Goal: Information Seeking & Learning: Learn about a topic

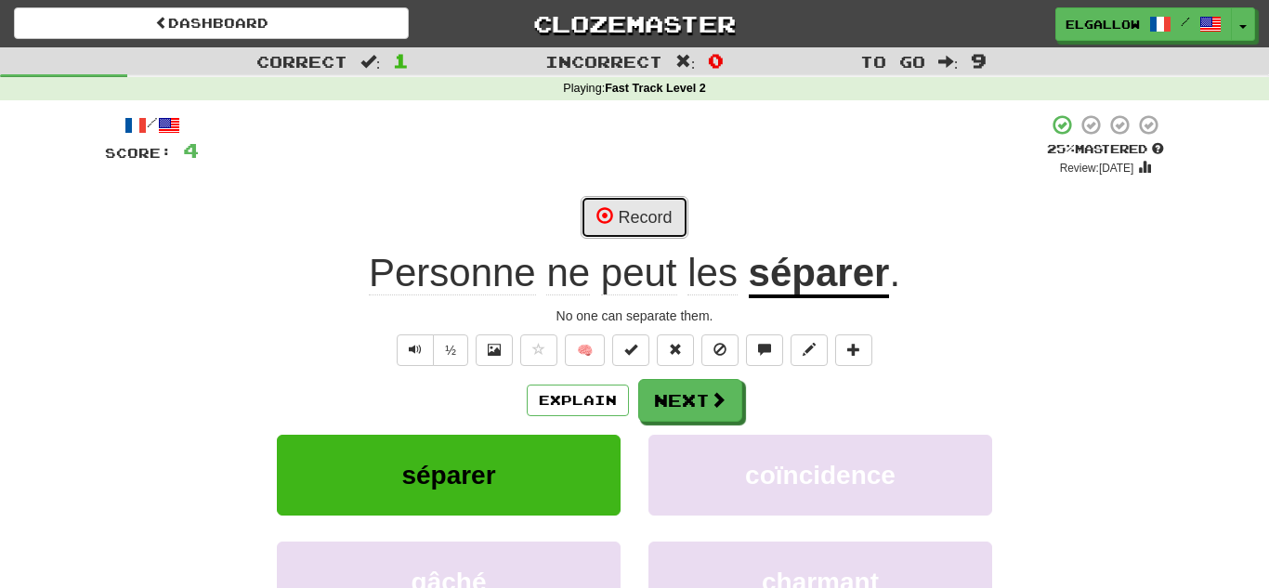
click at [635, 218] on button "Record" at bounding box center [634, 217] width 107 height 43
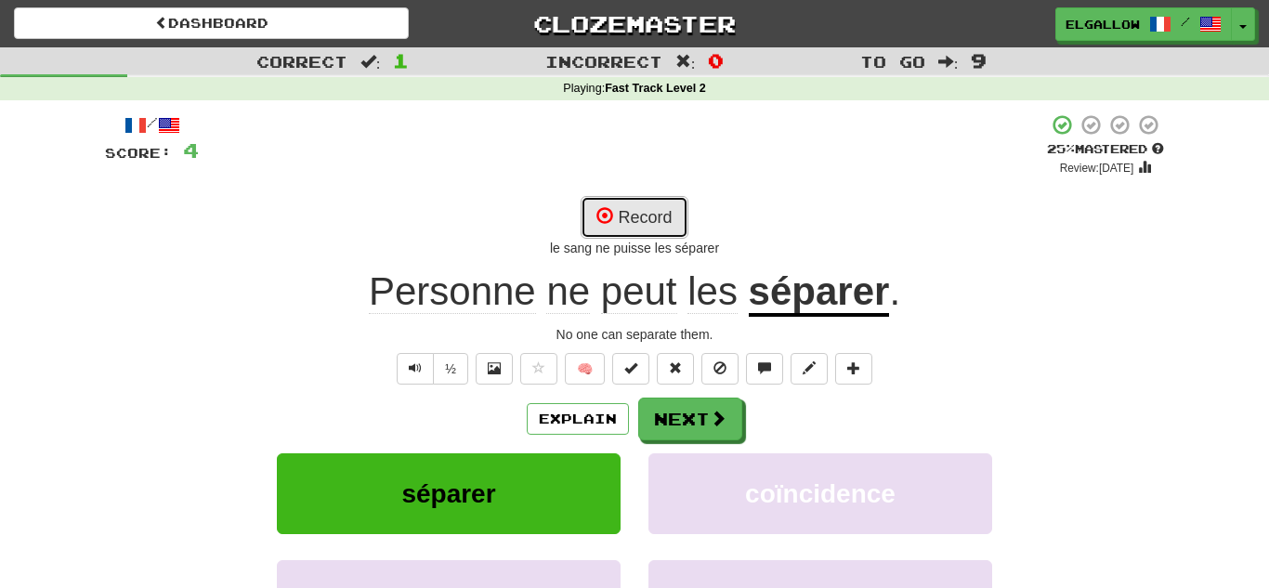
click at [661, 207] on button "Record" at bounding box center [634, 217] width 107 height 43
click at [673, 218] on button "Record" at bounding box center [634, 217] width 107 height 43
click at [641, 211] on button "Record" at bounding box center [634, 217] width 107 height 43
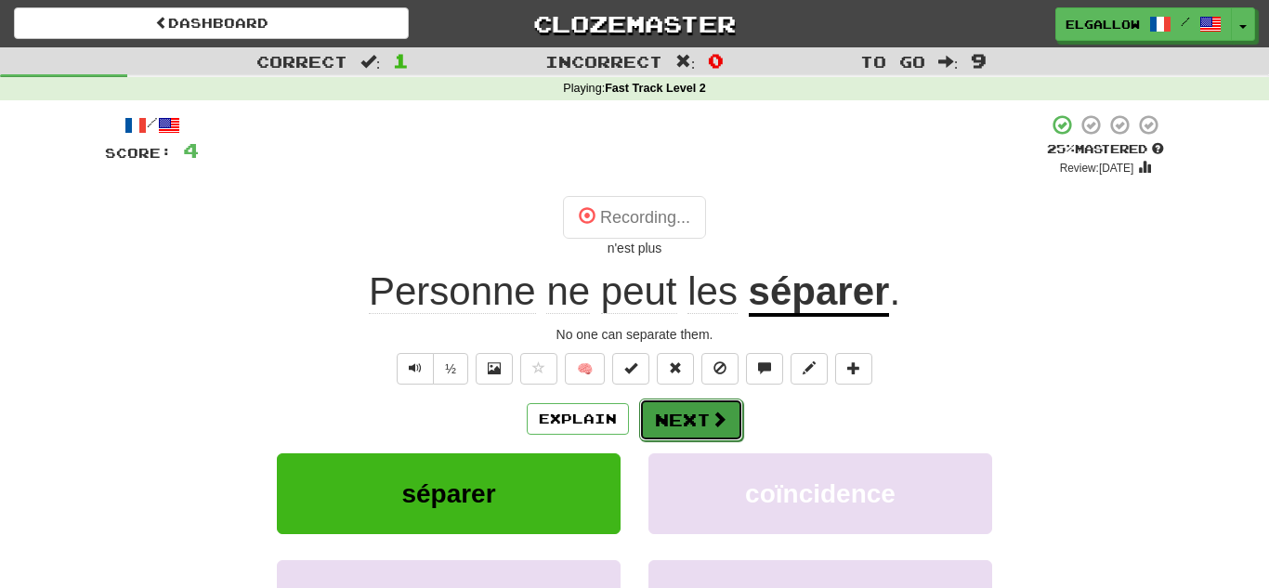
click at [678, 406] on button "Next" at bounding box center [691, 420] width 104 height 43
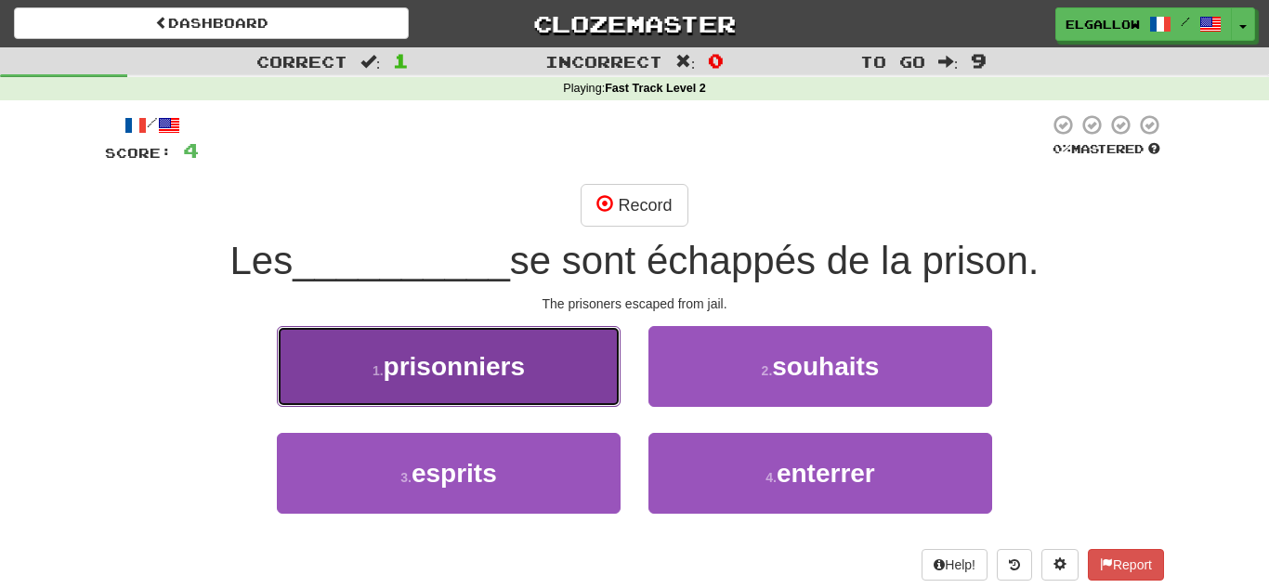
click at [390, 358] on span "prisonniers" at bounding box center [454, 366] width 141 height 29
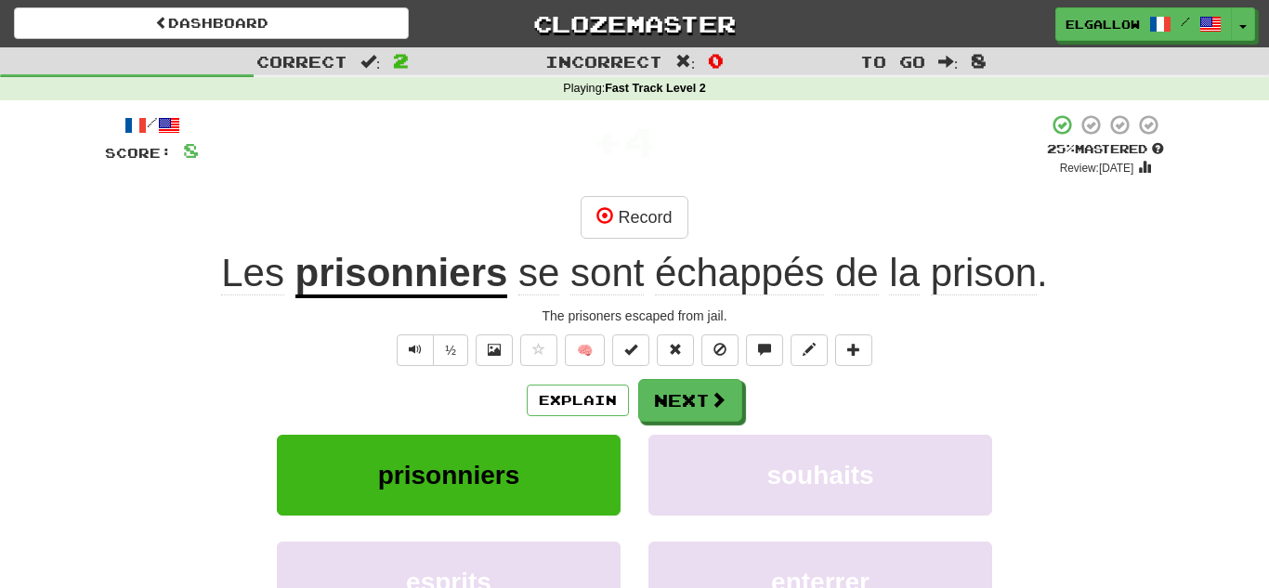
click at [700, 215] on div "Record" at bounding box center [634, 217] width 1059 height 43
click at [683, 221] on button "Record" at bounding box center [634, 217] width 107 height 43
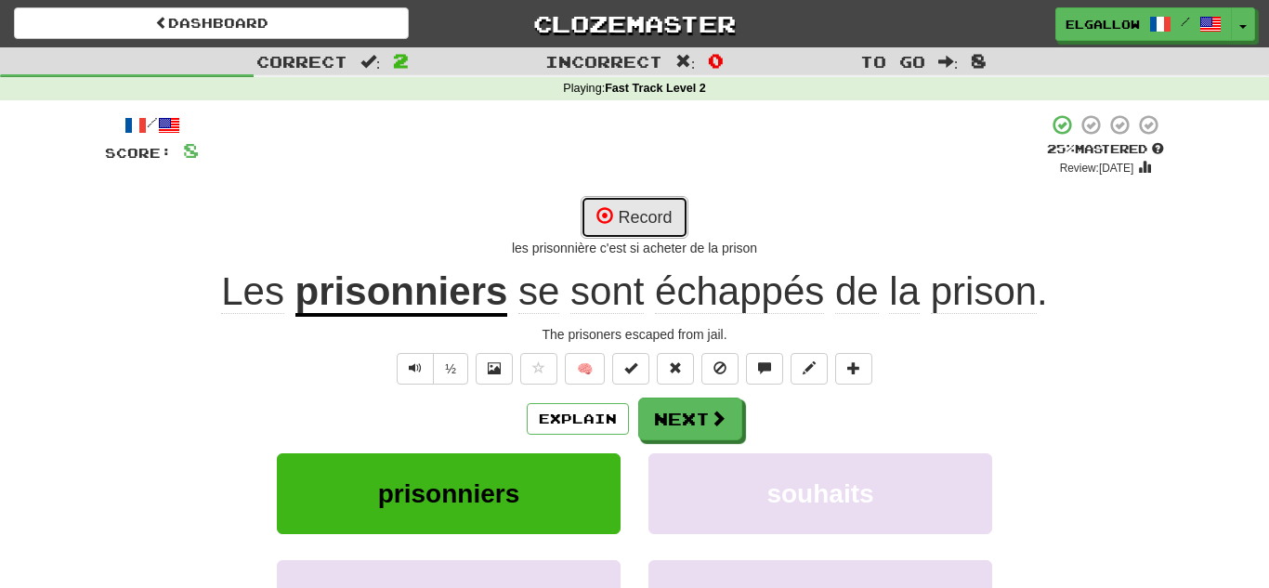
click at [608, 210] on span at bounding box center [604, 215] width 17 height 17
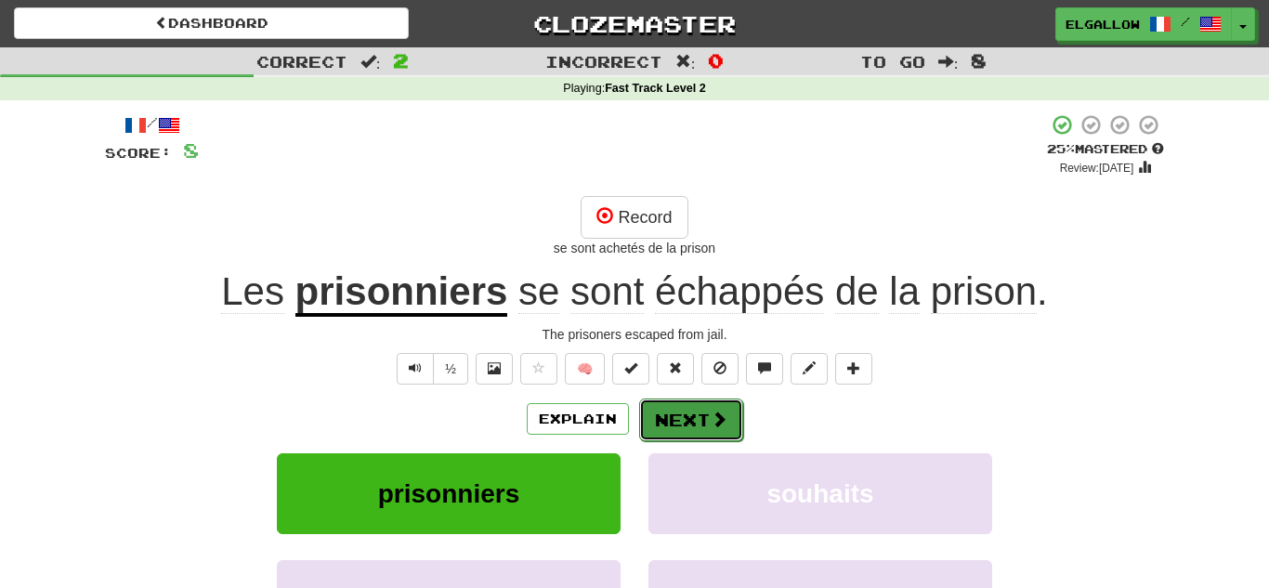
click at [702, 437] on button "Next" at bounding box center [691, 420] width 104 height 43
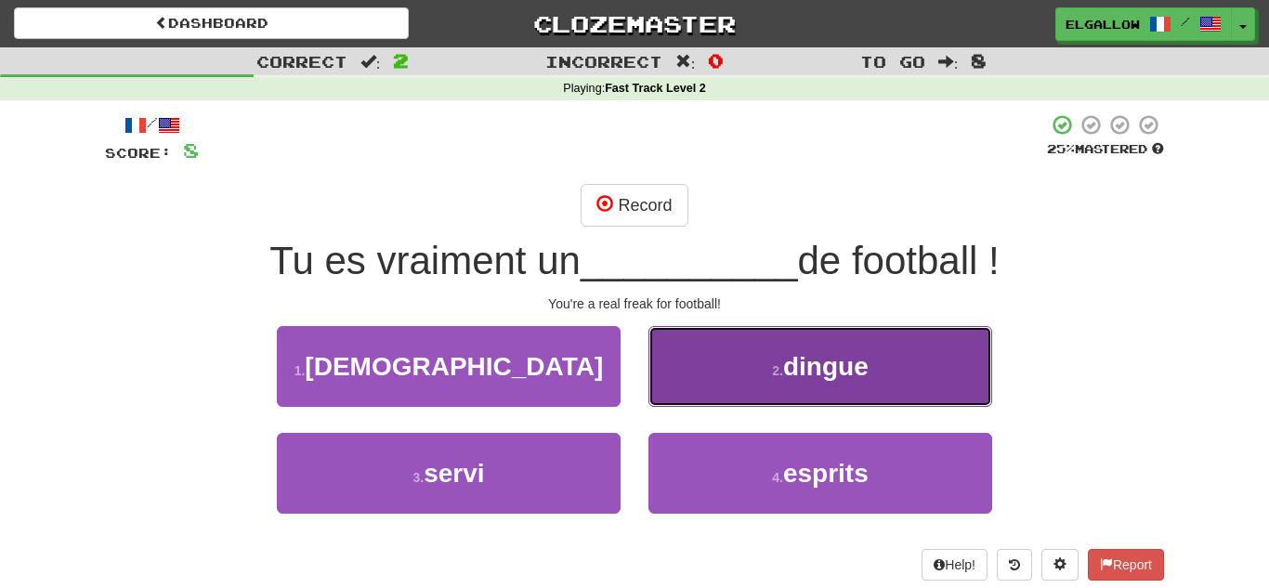
click at [806, 352] on span "dingue" at bounding box center [825, 366] width 85 height 29
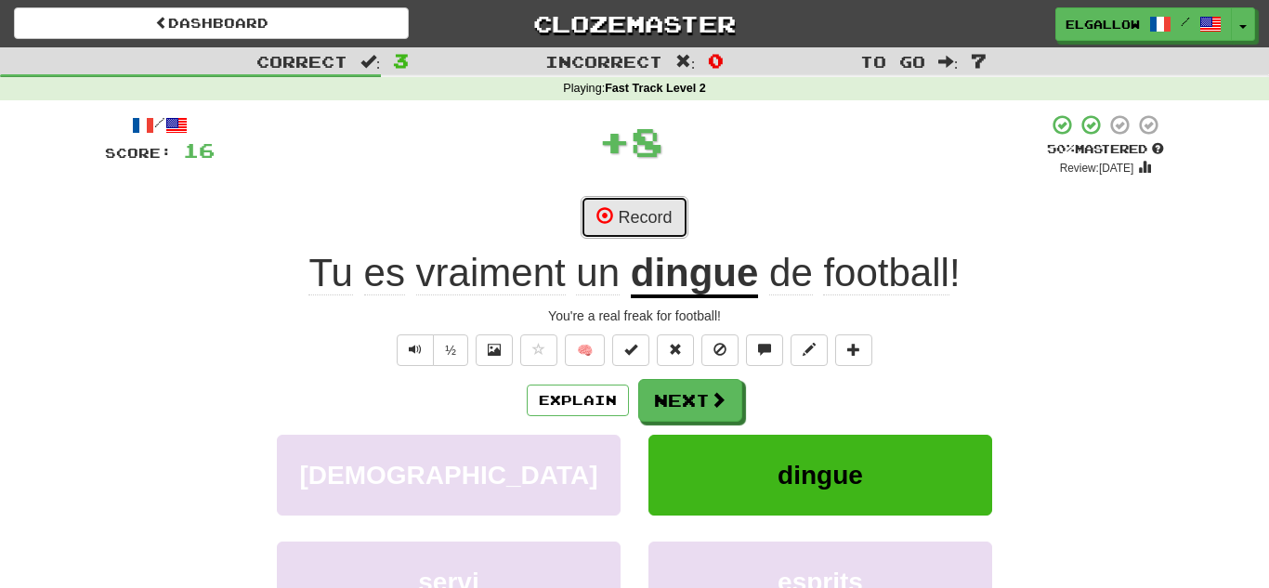
click at [648, 207] on button "Record" at bounding box center [634, 217] width 107 height 43
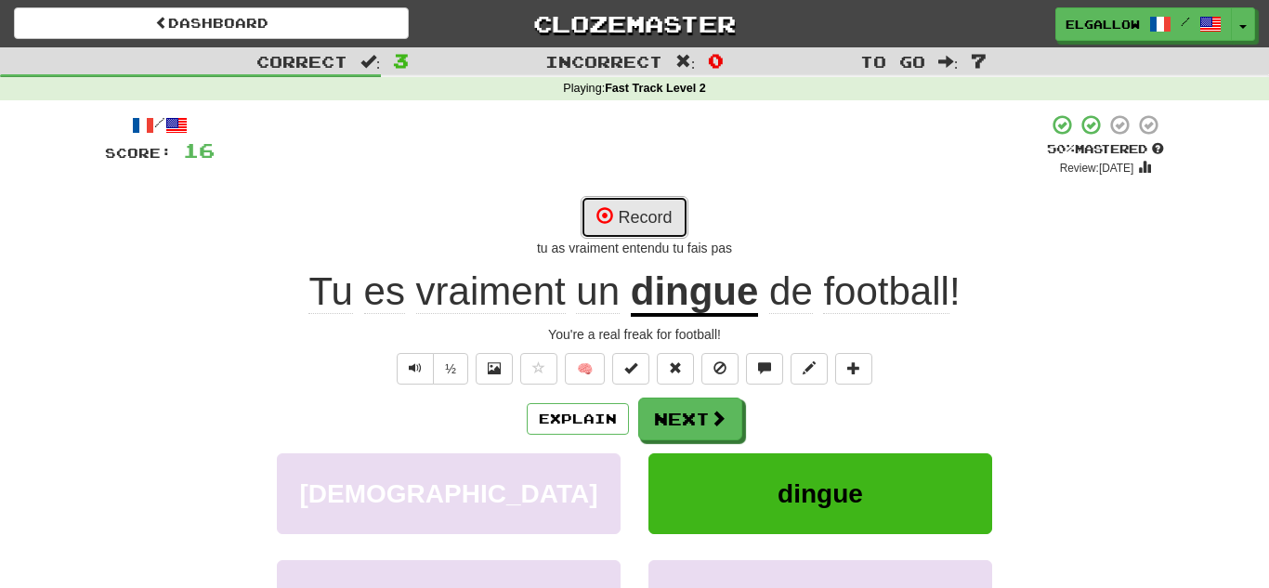
click at [684, 218] on button "Record" at bounding box center [634, 217] width 107 height 43
click at [643, 209] on button "Record" at bounding box center [634, 217] width 107 height 43
click at [655, 212] on button "Record" at bounding box center [634, 217] width 107 height 43
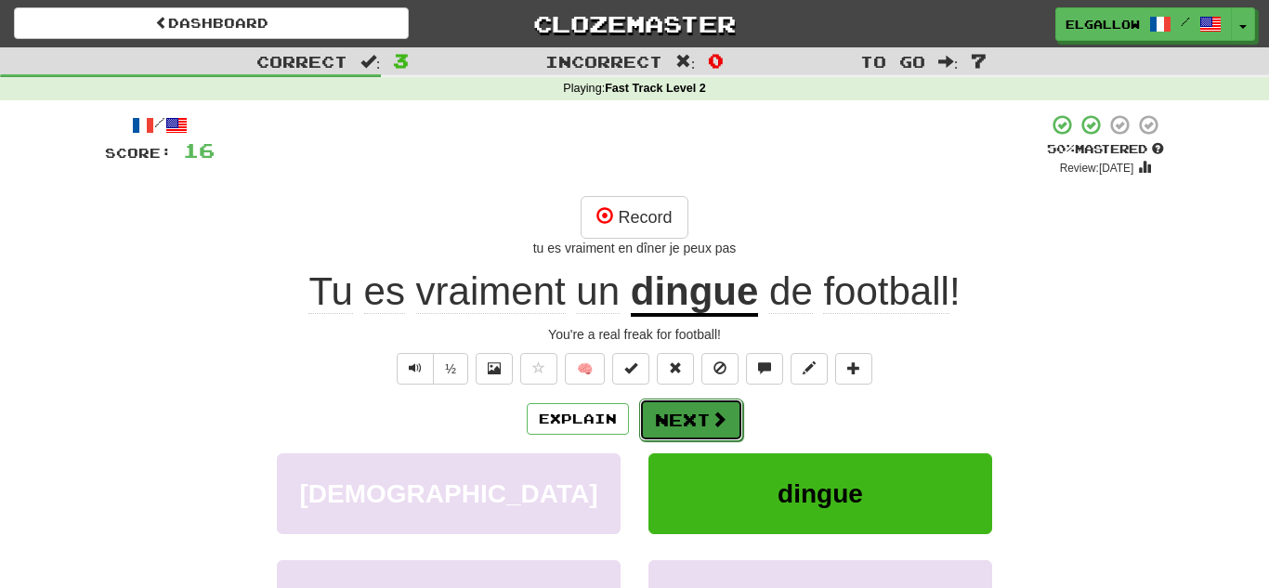
click at [702, 423] on button "Next" at bounding box center [691, 420] width 104 height 43
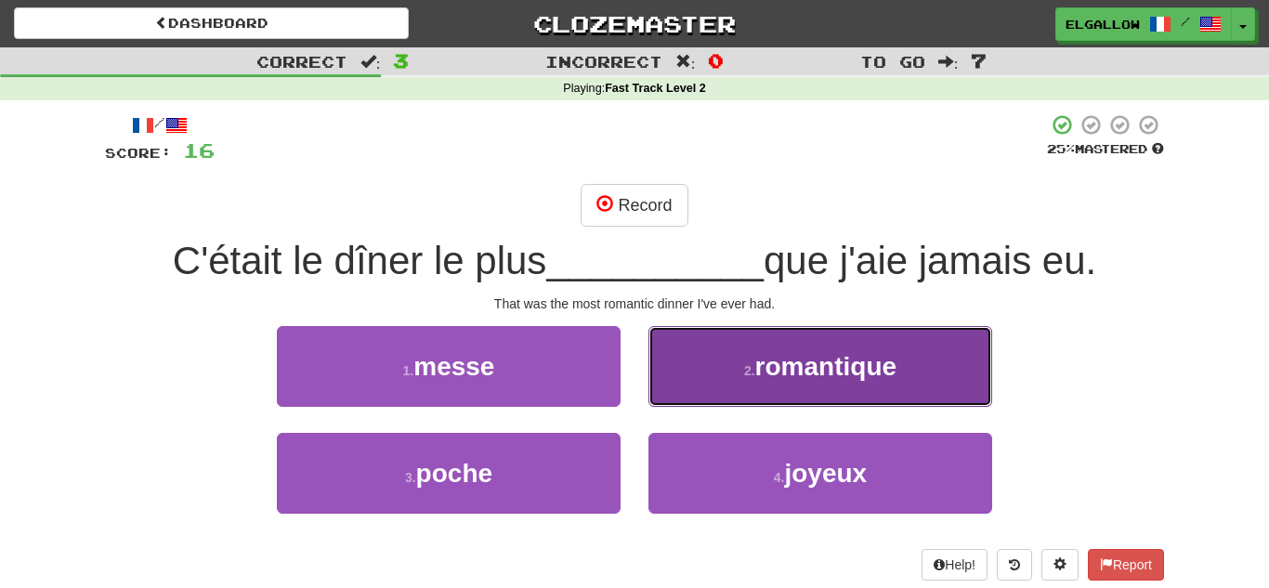
click at [886, 359] on span "romantique" at bounding box center [825, 366] width 141 height 29
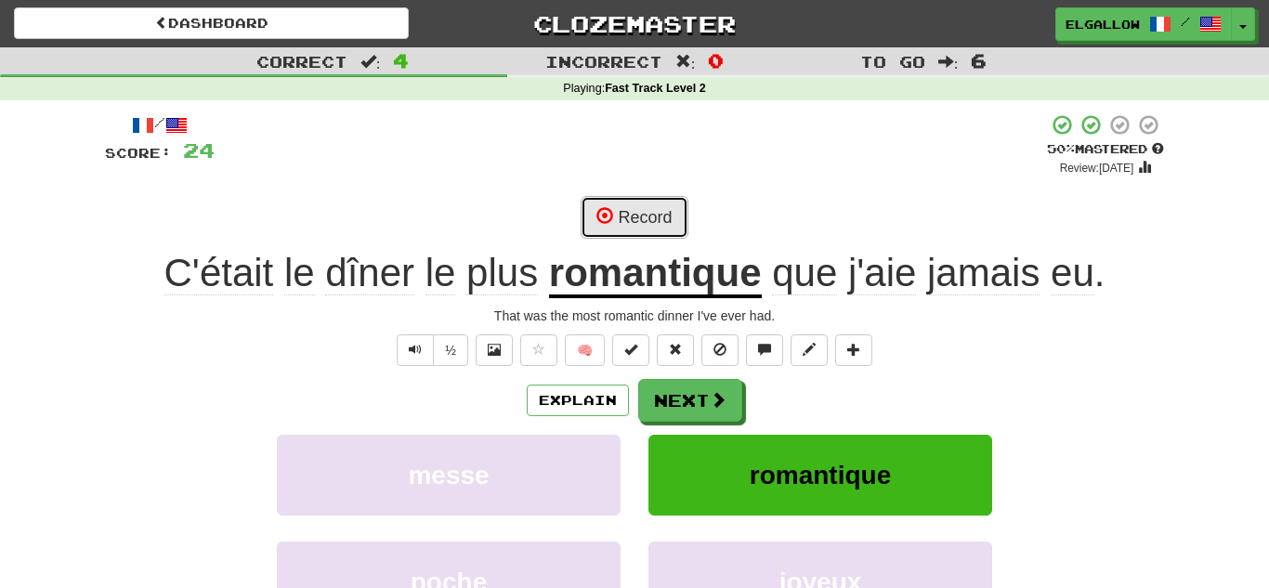
click at [621, 204] on button "Record" at bounding box center [634, 217] width 107 height 43
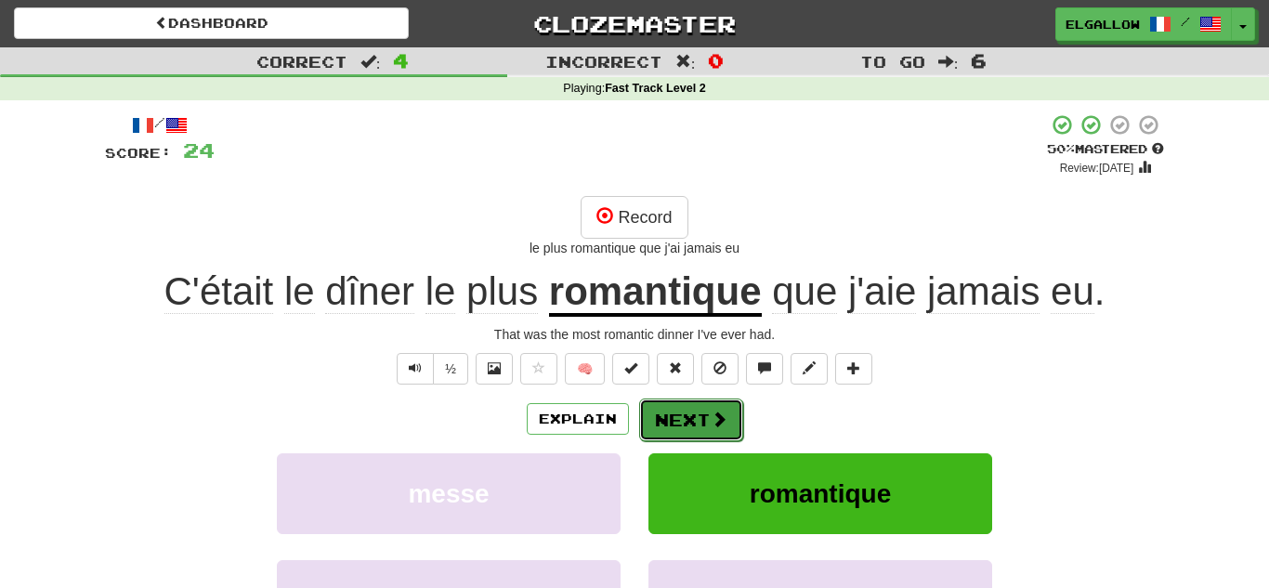
click at [686, 413] on button "Next" at bounding box center [691, 420] width 104 height 43
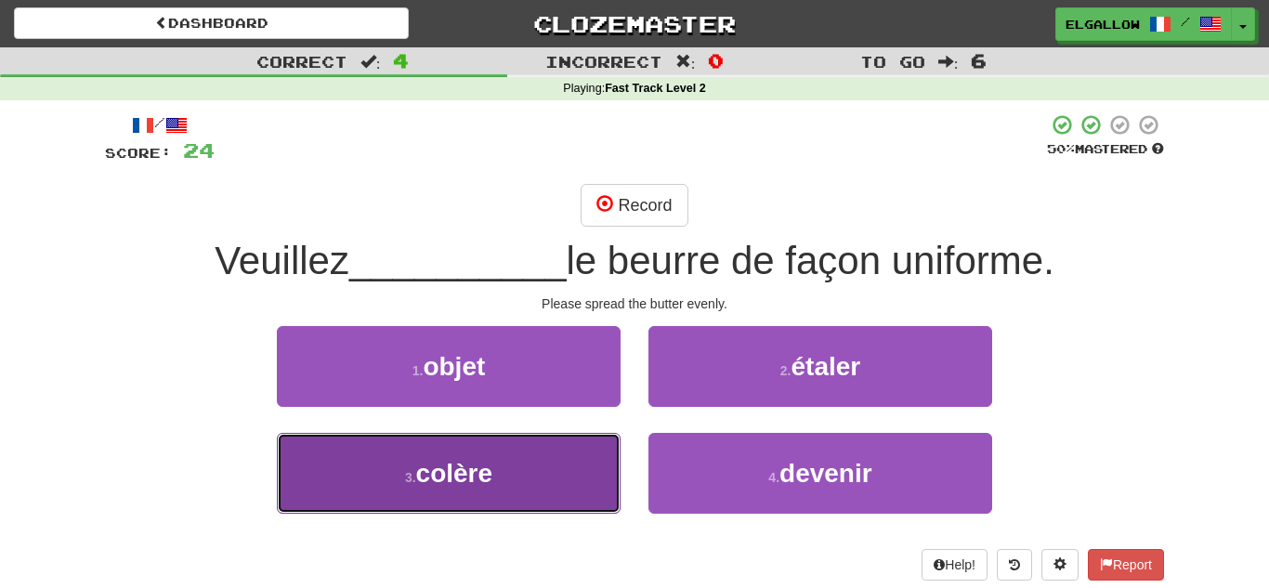
click at [435, 459] on span "colère" at bounding box center [454, 473] width 77 height 29
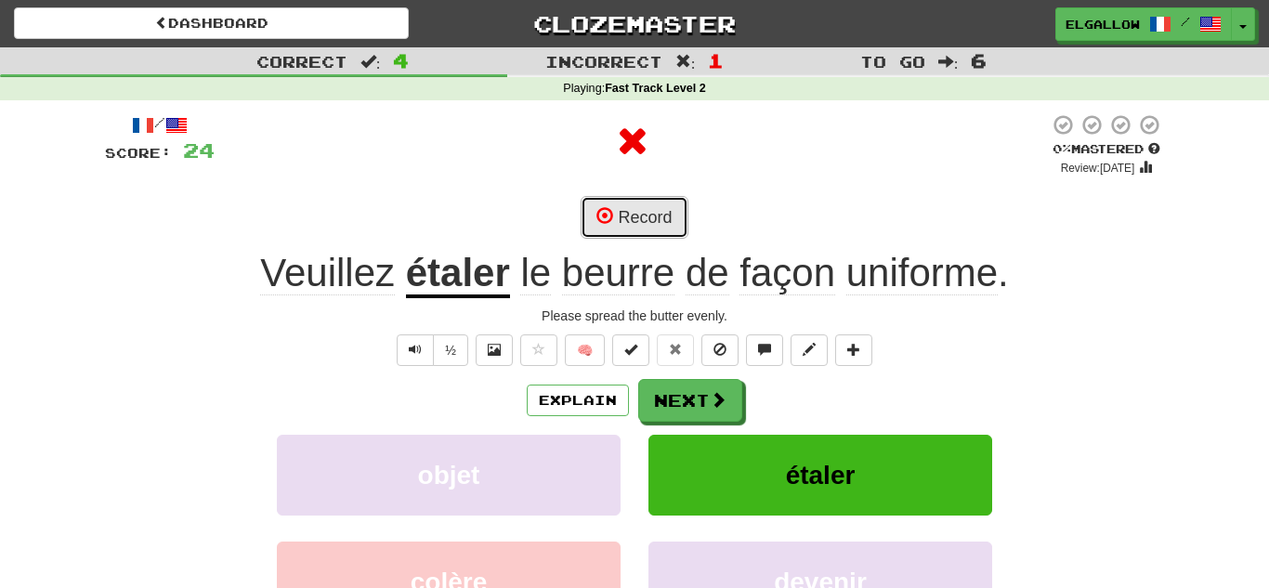
click at [648, 229] on button "Record" at bounding box center [634, 217] width 107 height 43
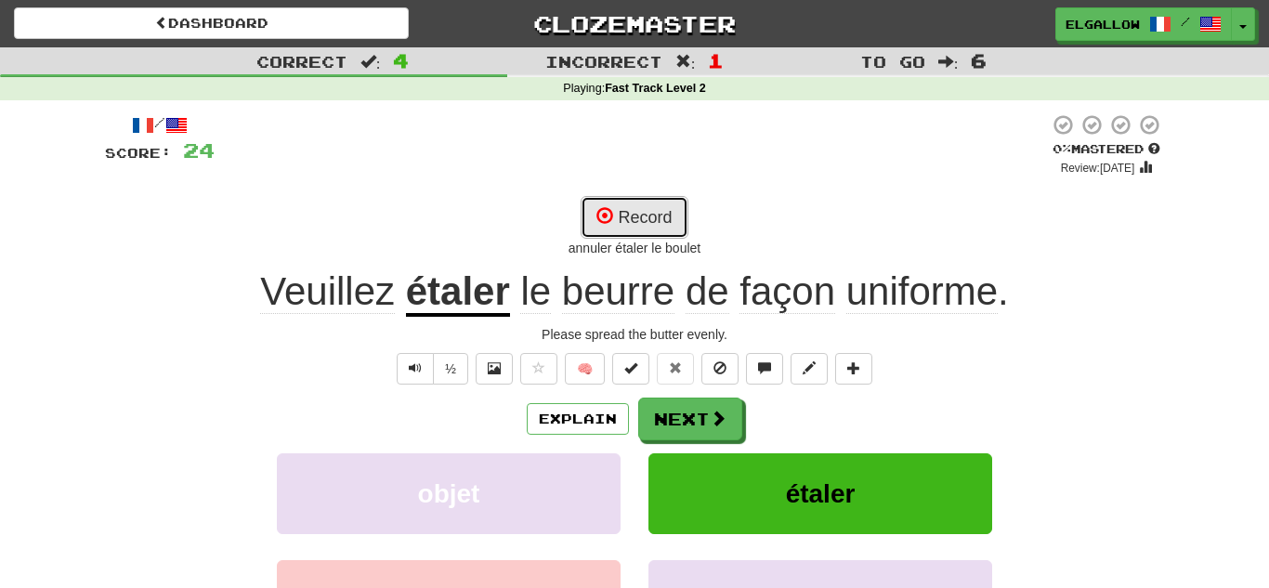
click at [659, 204] on button "Record" at bounding box center [634, 217] width 107 height 43
click at [665, 216] on button "Record" at bounding box center [634, 217] width 107 height 43
click at [668, 216] on button "Record" at bounding box center [634, 217] width 107 height 43
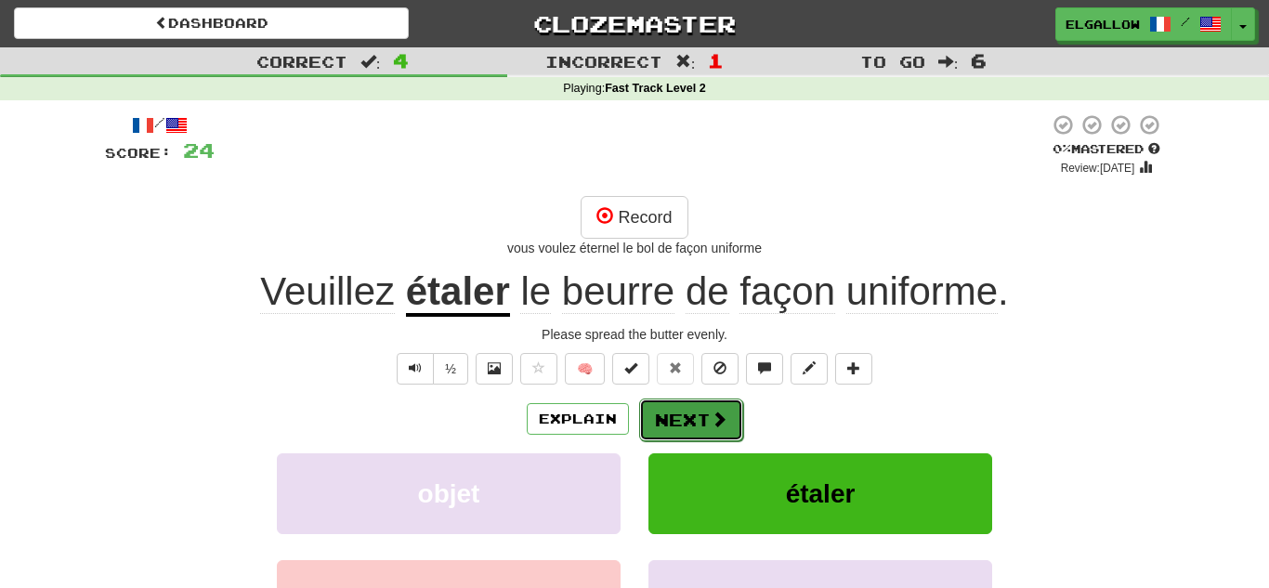
click at [710, 439] on button "Next" at bounding box center [691, 420] width 104 height 43
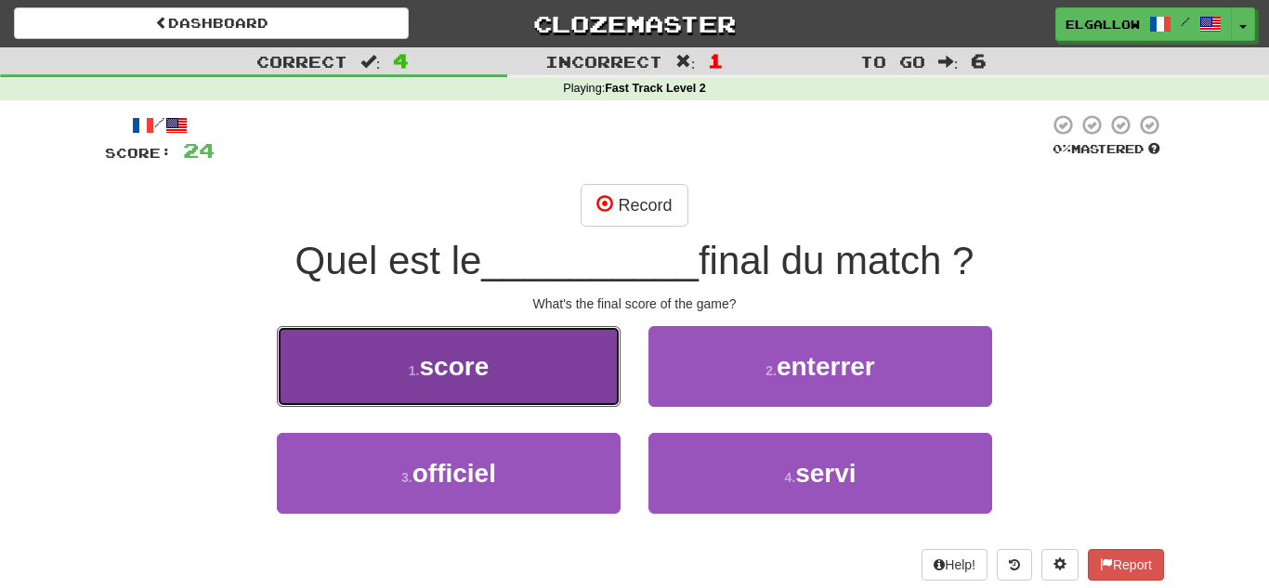
click at [370, 352] on button "1 . score" at bounding box center [449, 366] width 344 height 81
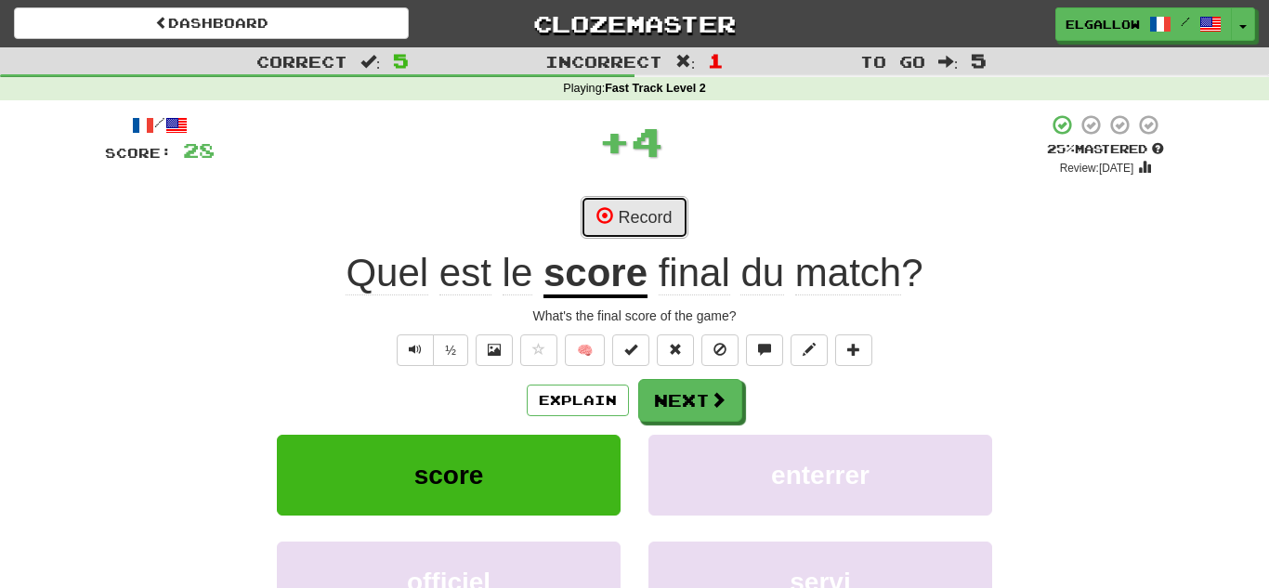
click at [672, 199] on button "Record" at bounding box center [634, 217] width 107 height 43
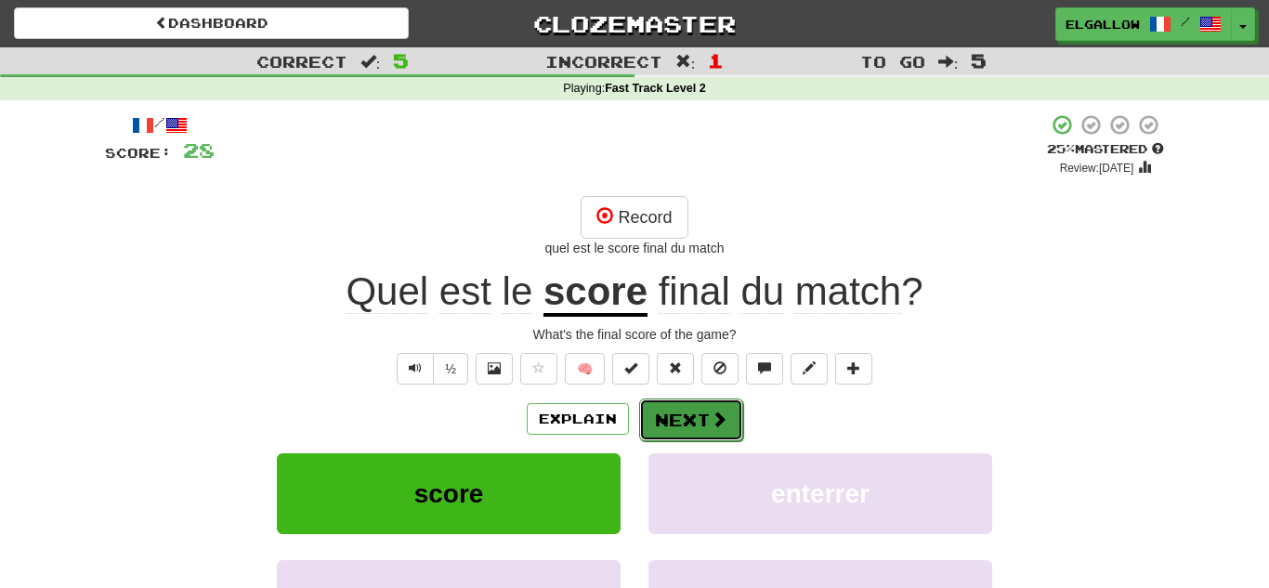
click at [700, 423] on button "Next" at bounding box center [691, 420] width 104 height 43
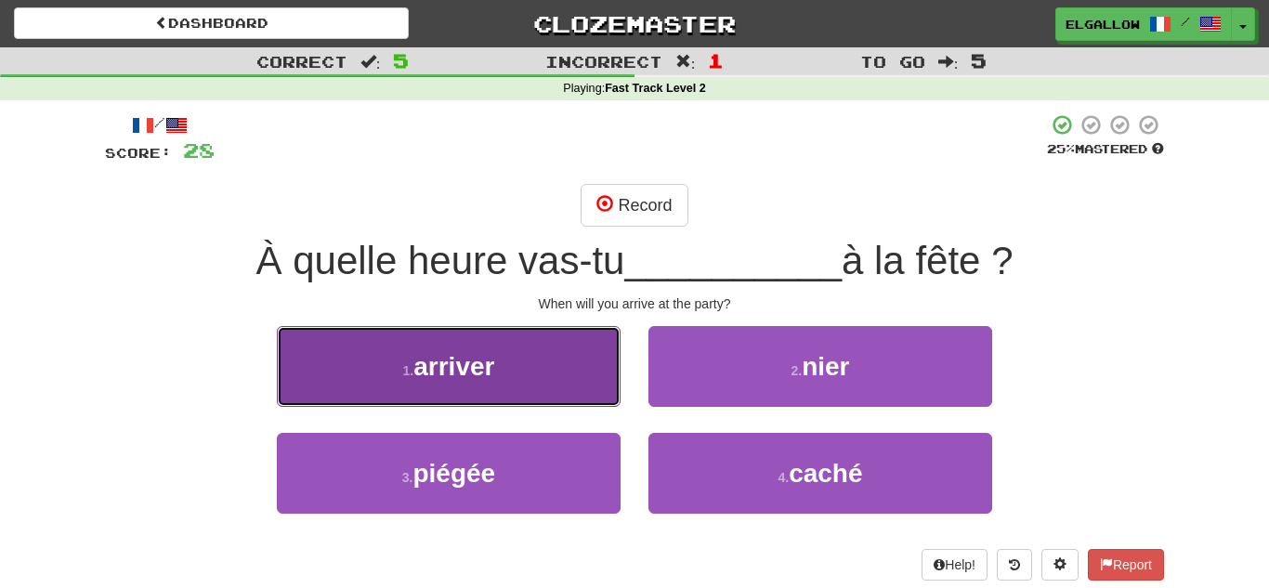
click at [530, 346] on button "1 . arriver" at bounding box center [449, 366] width 344 height 81
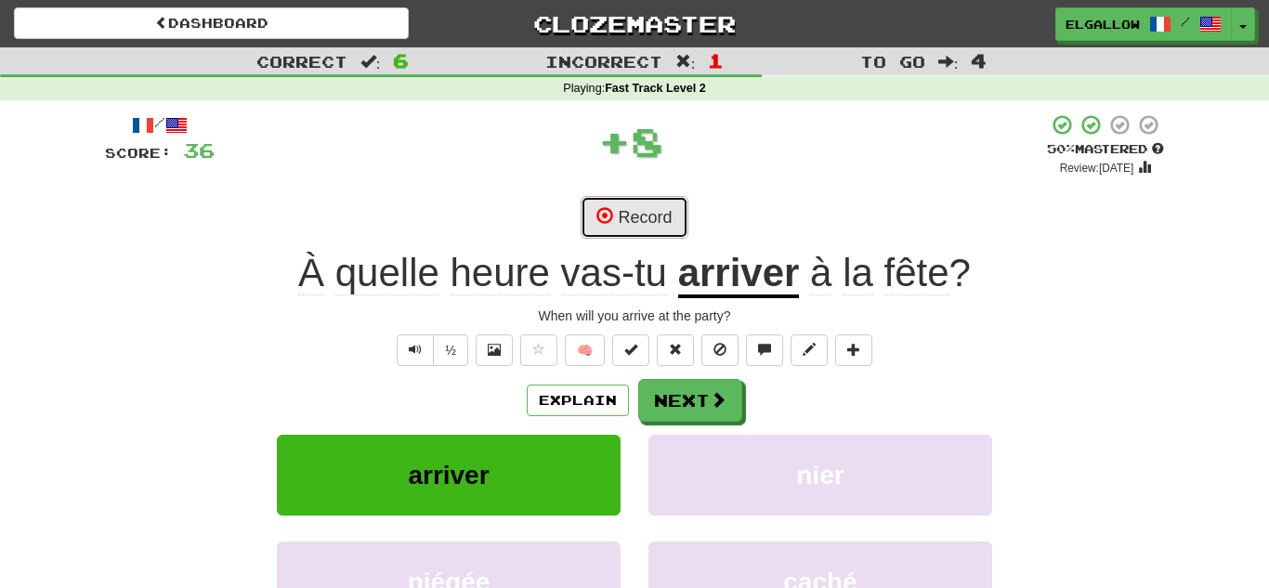
click at [667, 210] on button "Record" at bounding box center [634, 217] width 107 height 43
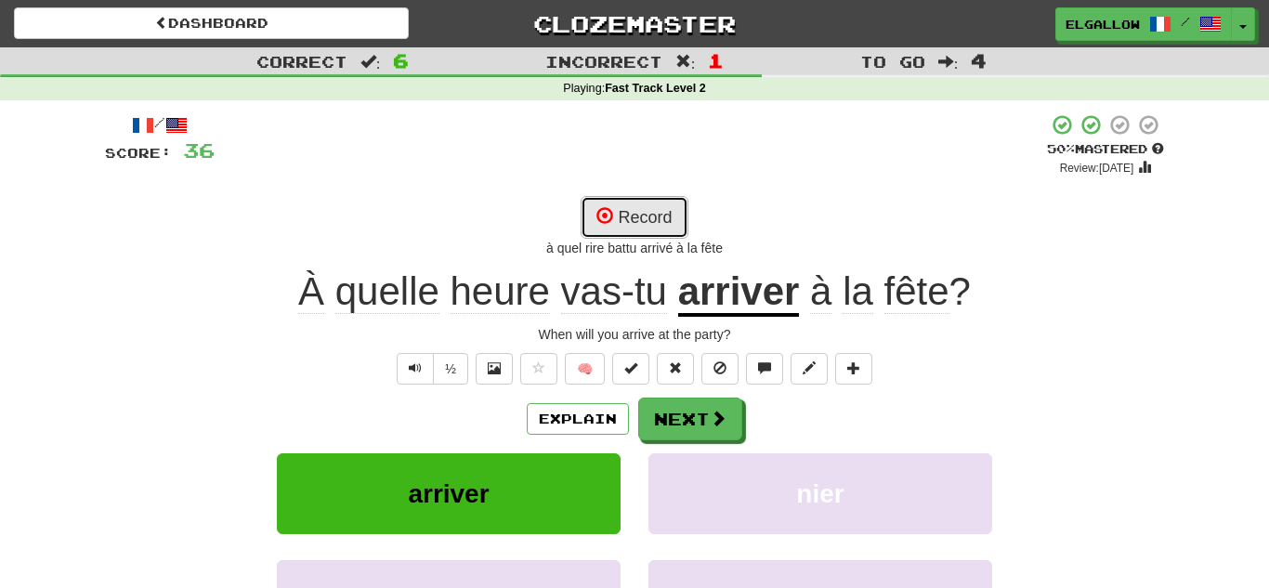
click at [657, 229] on button "Record" at bounding box center [634, 217] width 107 height 43
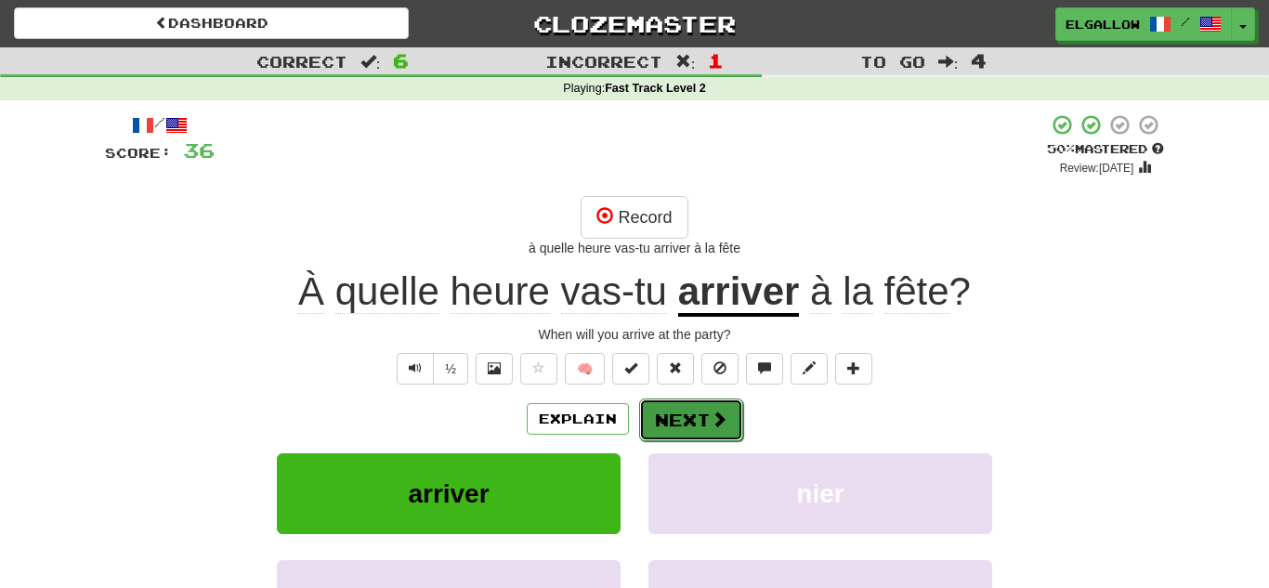
click at [736, 429] on button "Next" at bounding box center [691, 420] width 104 height 43
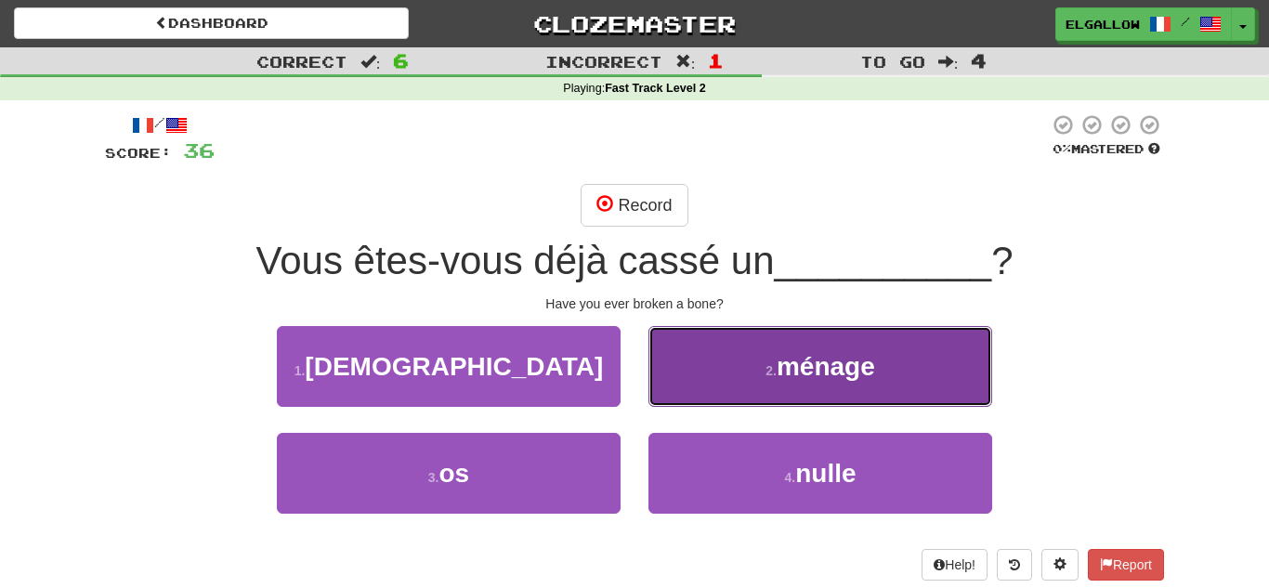
click at [712, 382] on button "2 . ménage" at bounding box center [820, 366] width 344 height 81
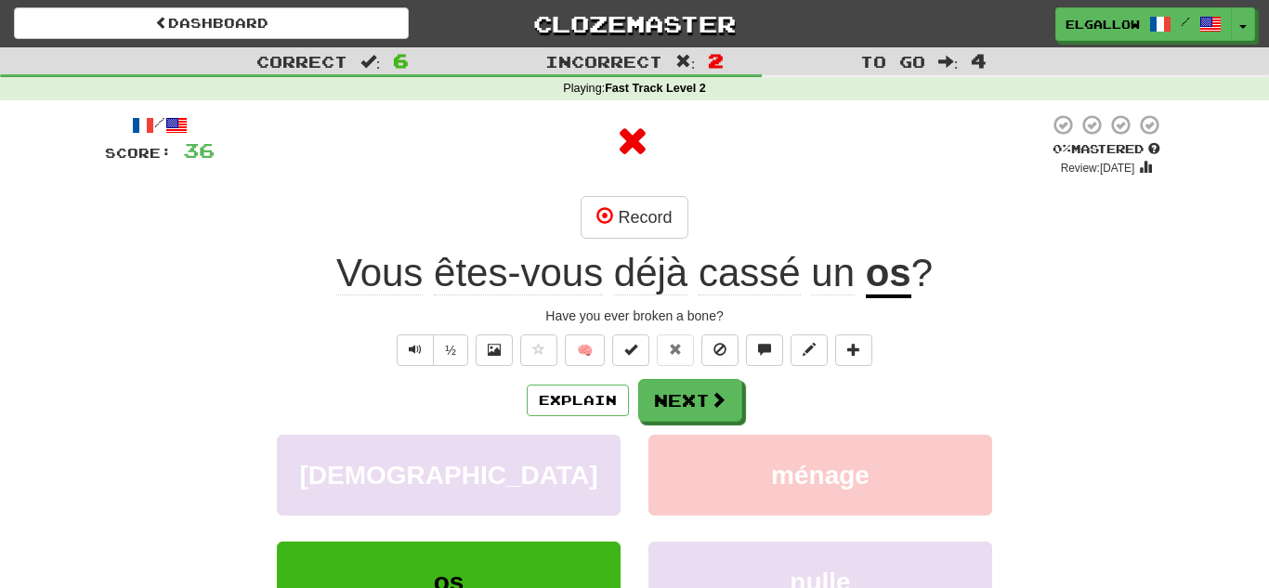
click at [630, 191] on div "/ Score: 36 0 % Mastered Review: 2025-09-20 Record Vous êtes-vous déjà cassé un…" at bounding box center [634, 415] width 1059 height 604
click at [634, 227] on button "Record" at bounding box center [634, 217] width 107 height 43
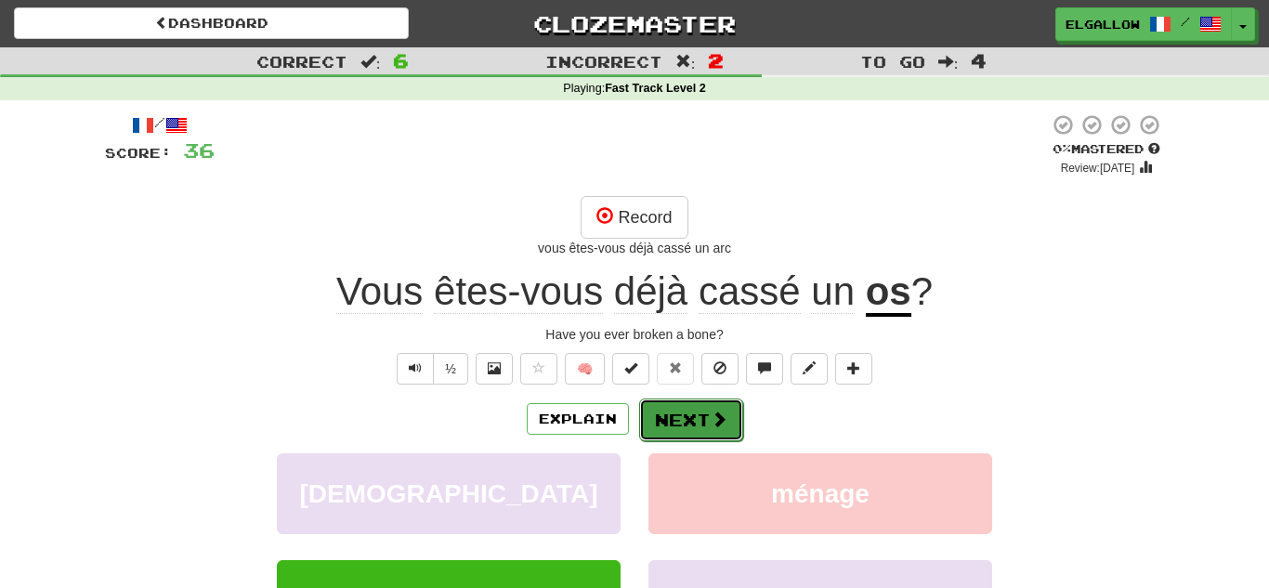
click at [717, 422] on span at bounding box center [719, 419] width 17 height 17
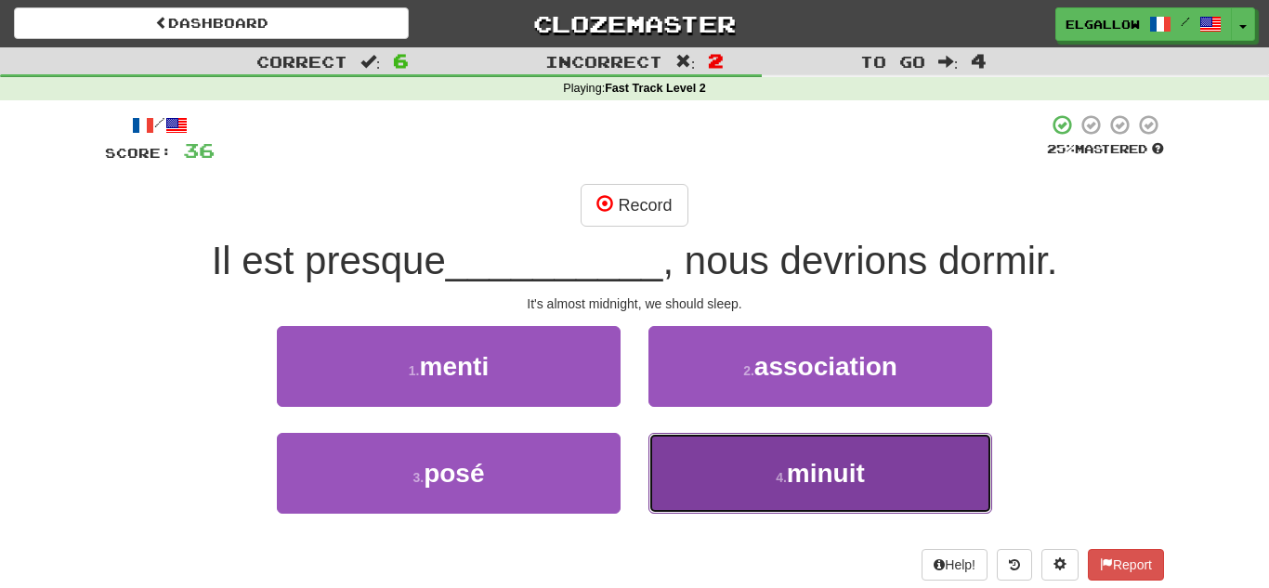
click at [890, 483] on button "4 . minuit" at bounding box center [820, 473] width 344 height 81
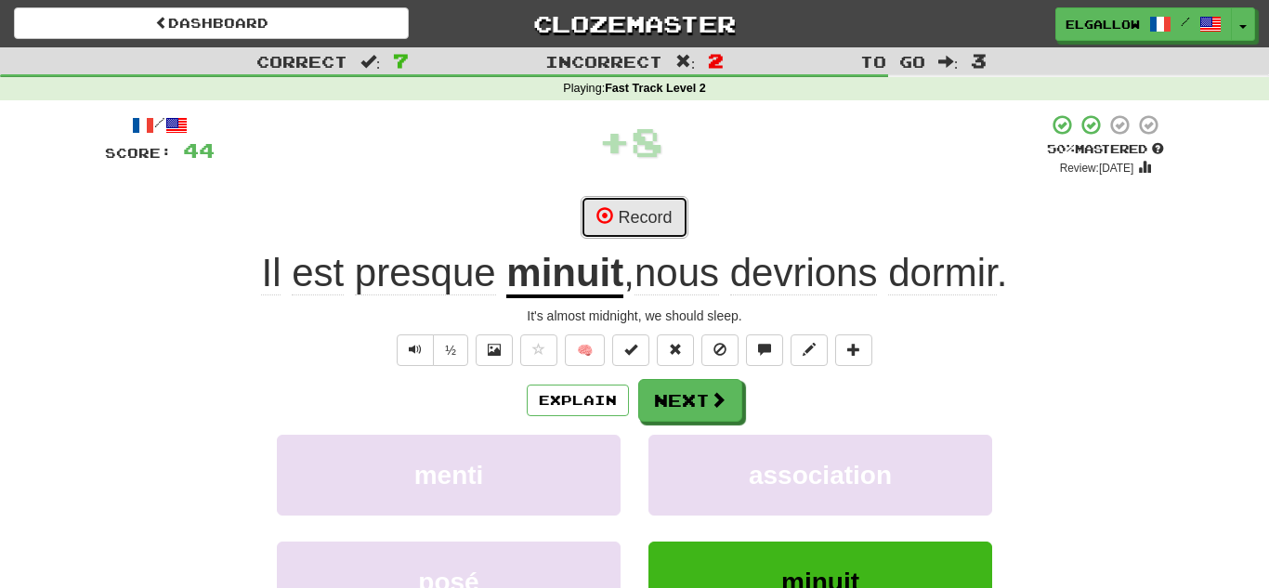
click at [645, 208] on button "Record" at bounding box center [634, 217] width 107 height 43
click at [623, 216] on button "Record" at bounding box center [634, 217] width 107 height 43
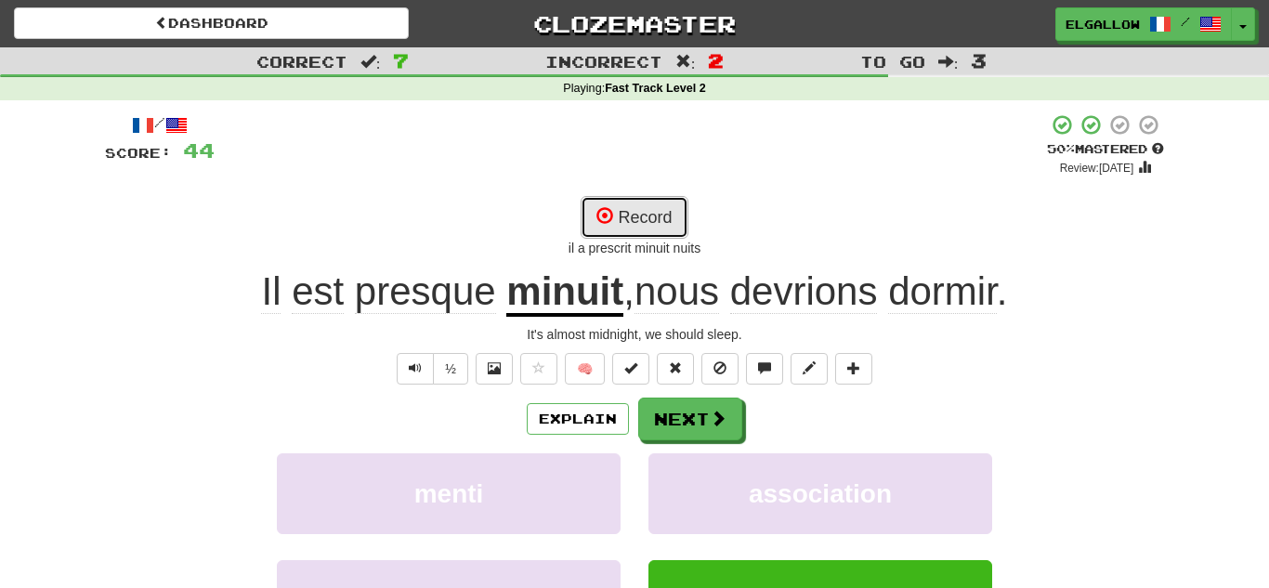
click at [644, 213] on button "Record" at bounding box center [634, 217] width 107 height 43
click at [629, 218] on button "Record" at bounding box center [634, 217] width 107 height 43
click at [647, 211] on button "Record" at bounding box center [634, 217] width 107 height 43
click at [662, 222] on button "Record" at bounding box center [634, 217] width 107 height 43
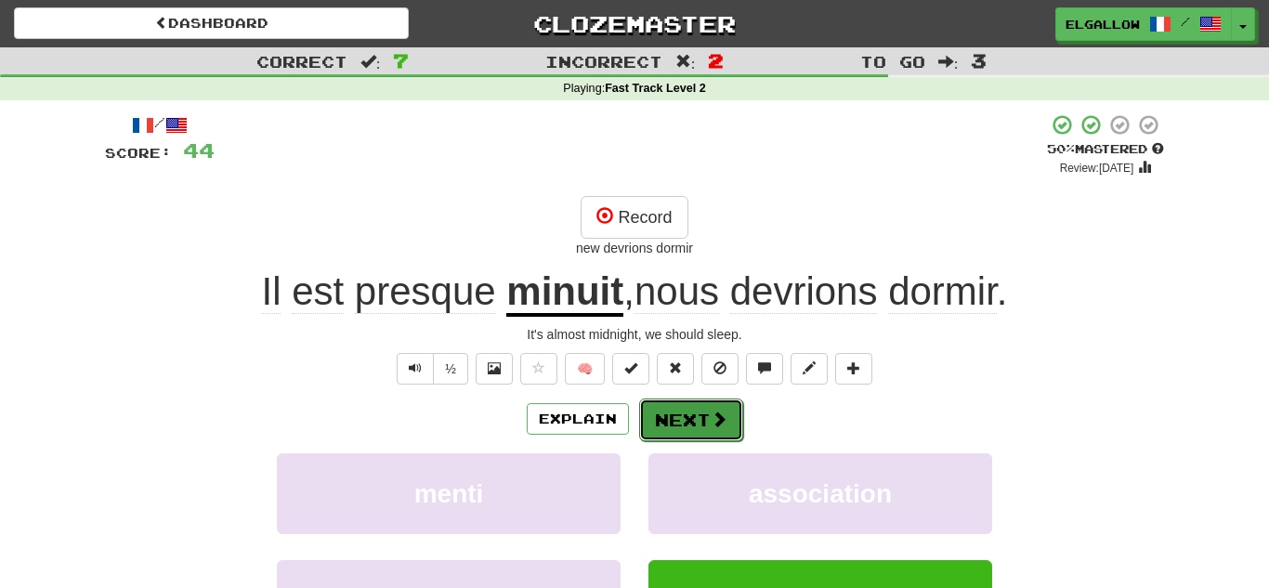
click at [680, 418] on button "Next" at bounding box center [691, 420] width 104 height 43
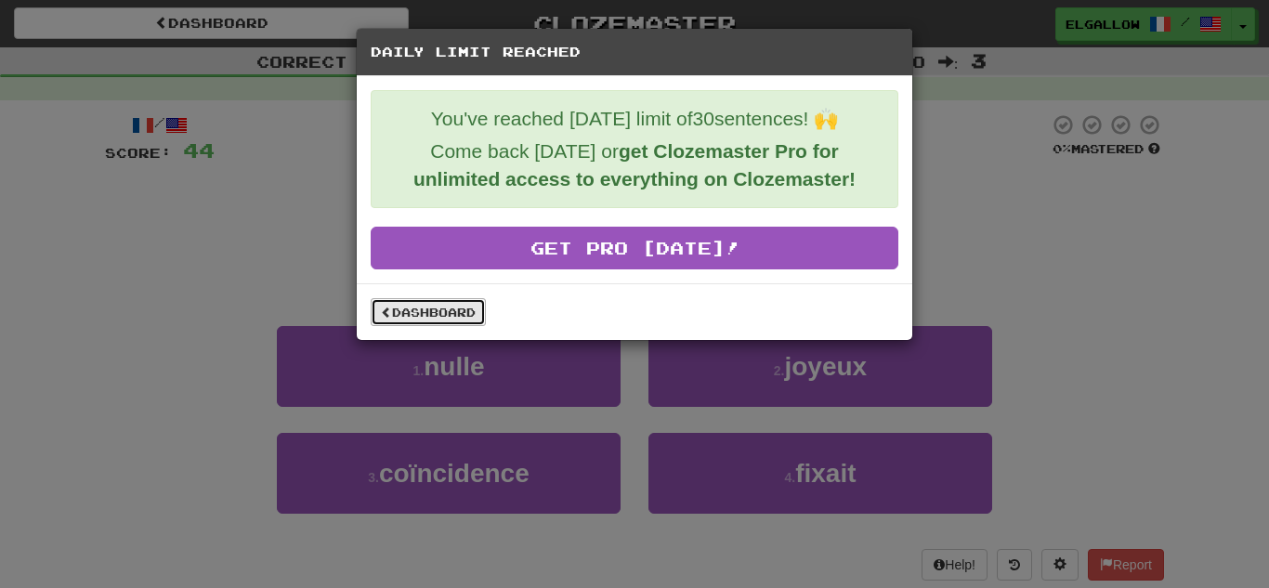
click at [392, 304] on link "Dashboard" at bounding box center [428, 312] width 115 height 28
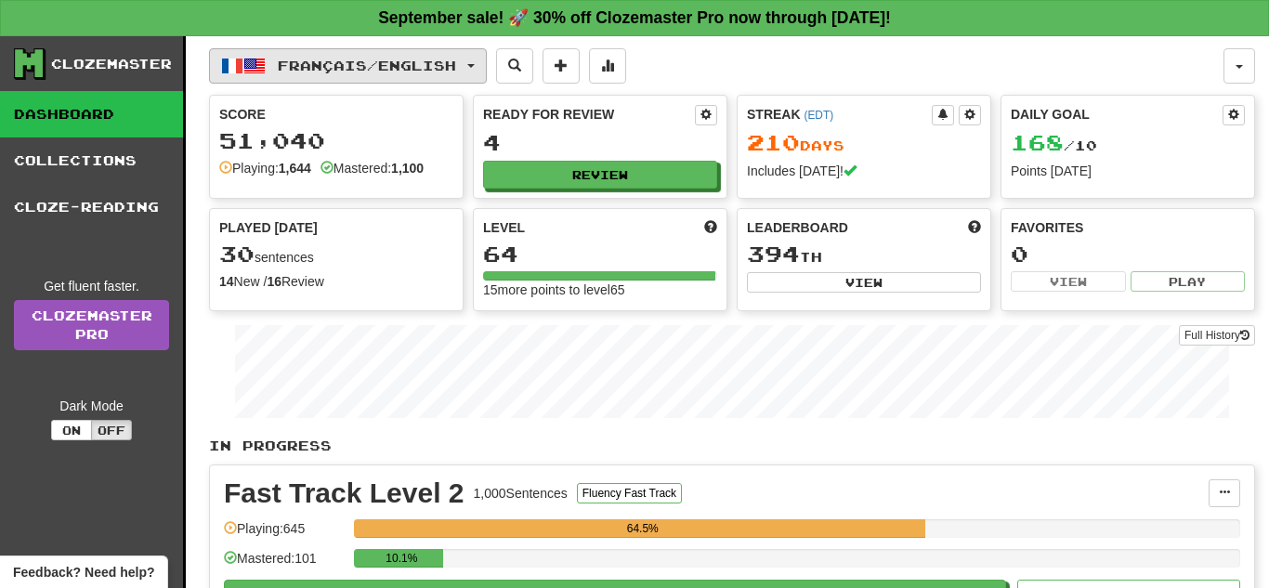
click at [315, 71] on span "Français / English" at bounding box center [367, 66] width 178 height 16
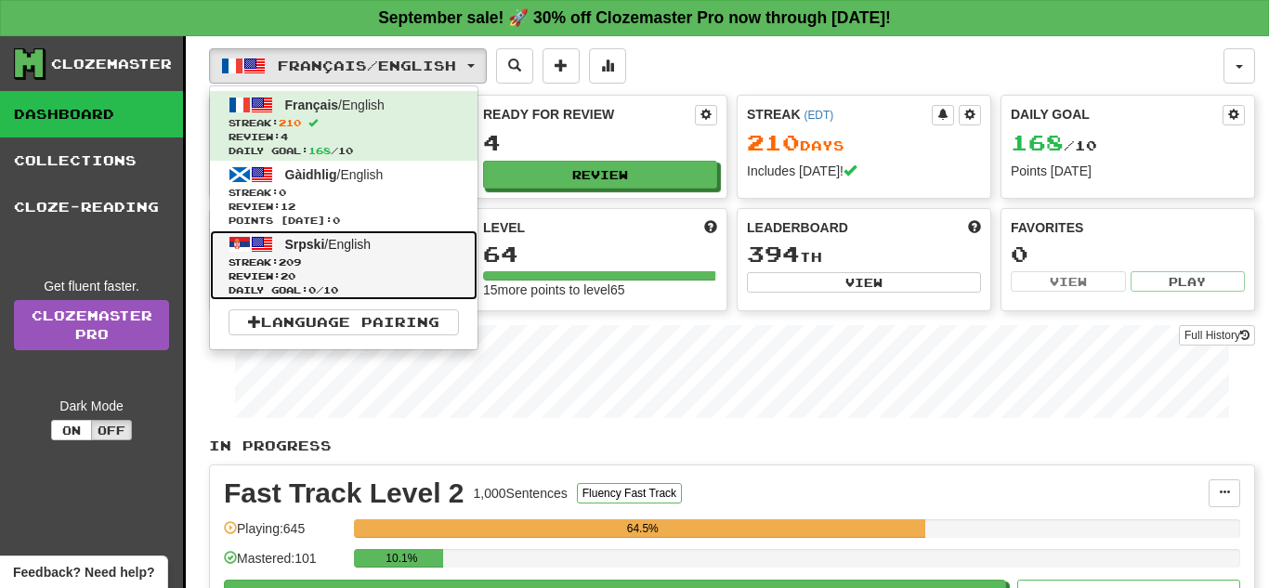
click at [323, 259] on span "Streak: 209" at bounding box center [344, 262] width 230 height 14
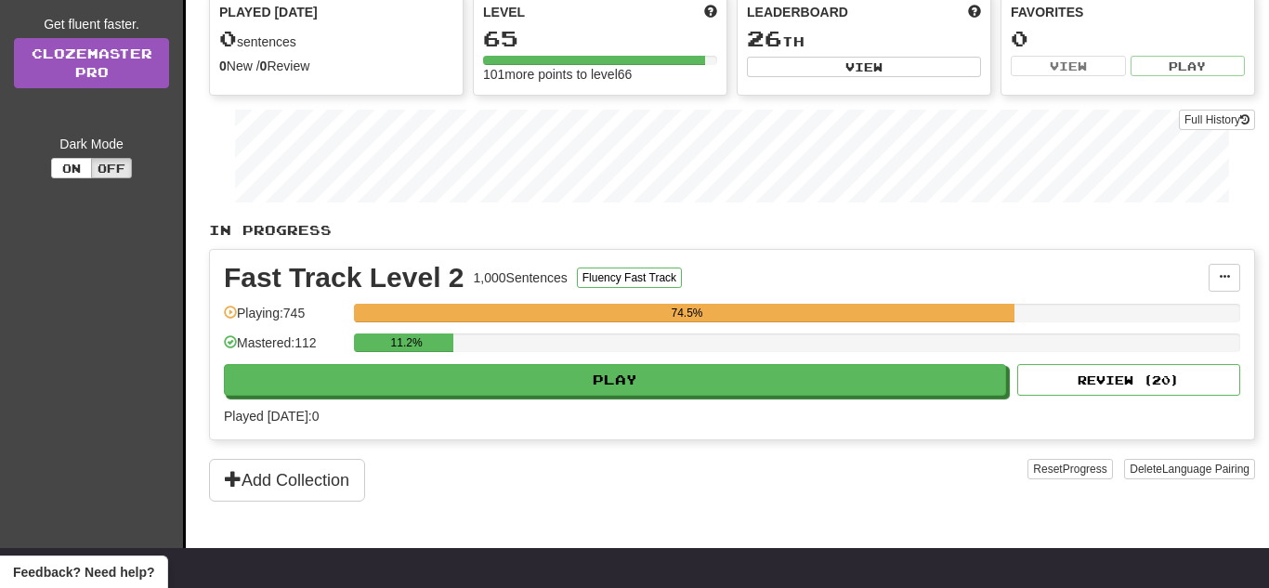
scroll to position [230, 0]
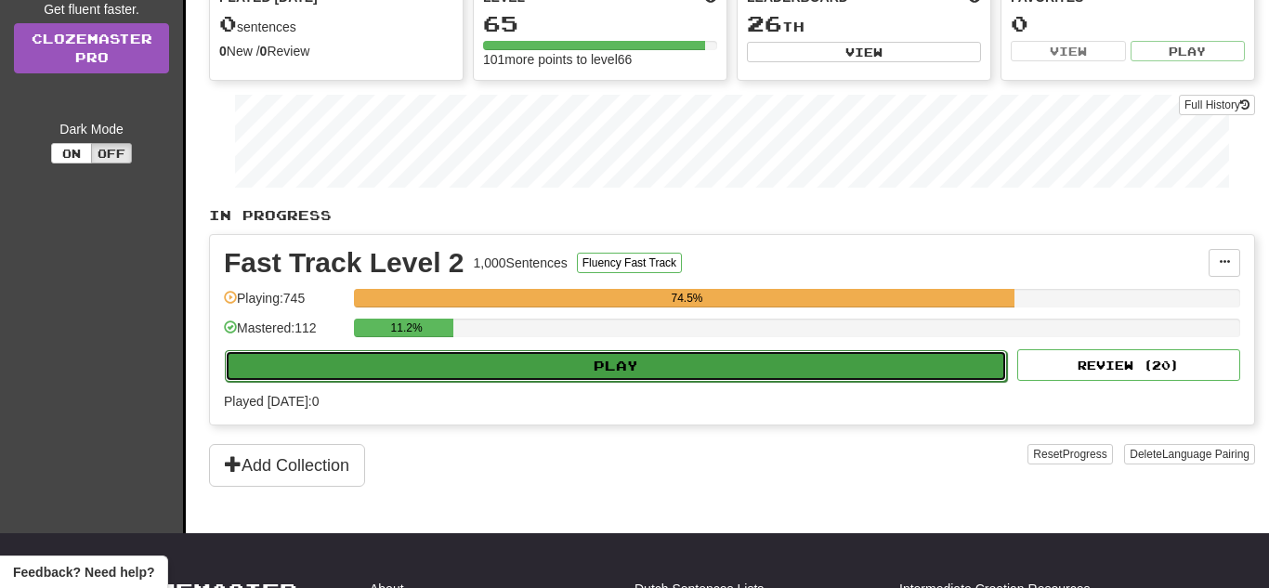
click at [602, 369] on button "Play" at bounding box center [616, 366] width 782 height 32
select select "**"
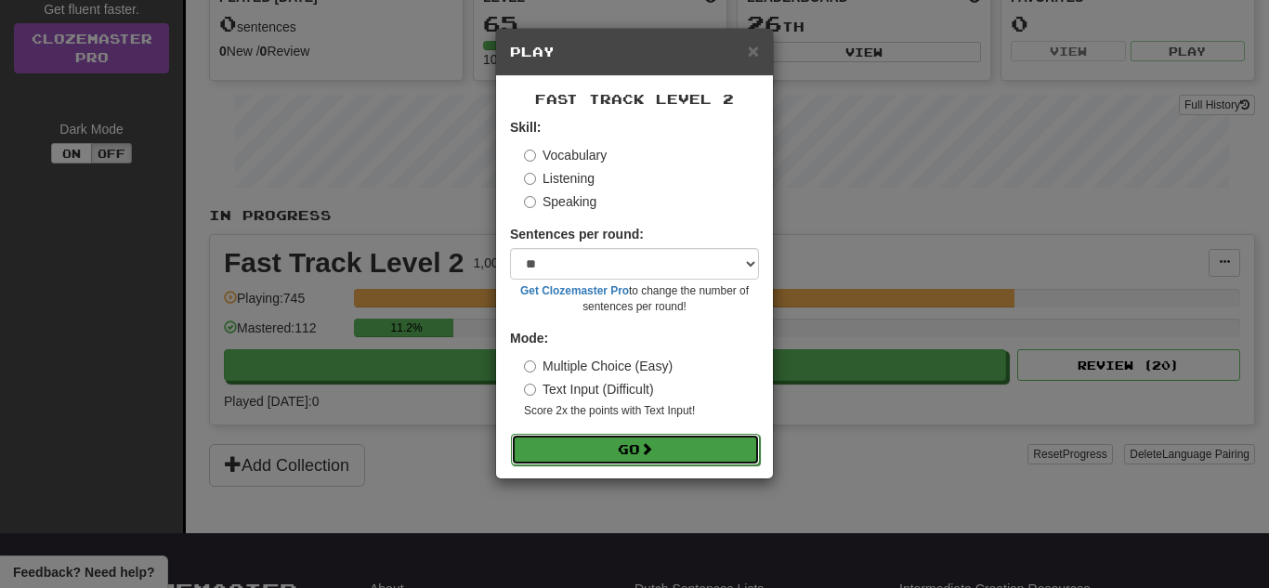
click at [660, 449] on button "Go" at bounding box center [635, 450] width 249 height 32
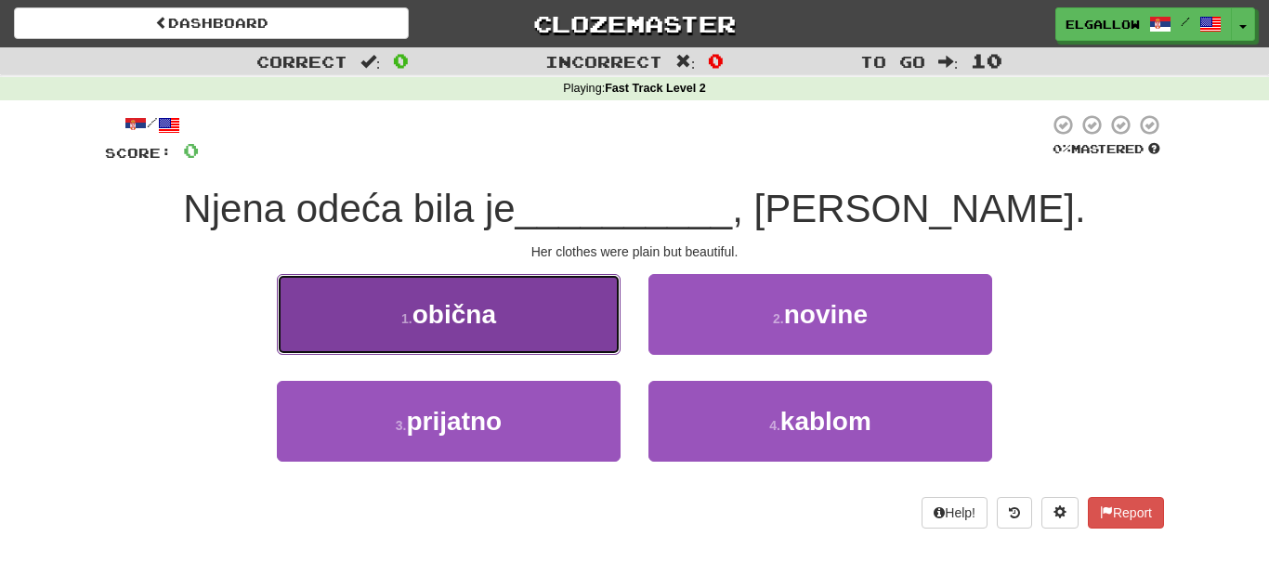
click at [354, 306] on button "1 . obična" at bounding box center [449, 314] width 344 height 81
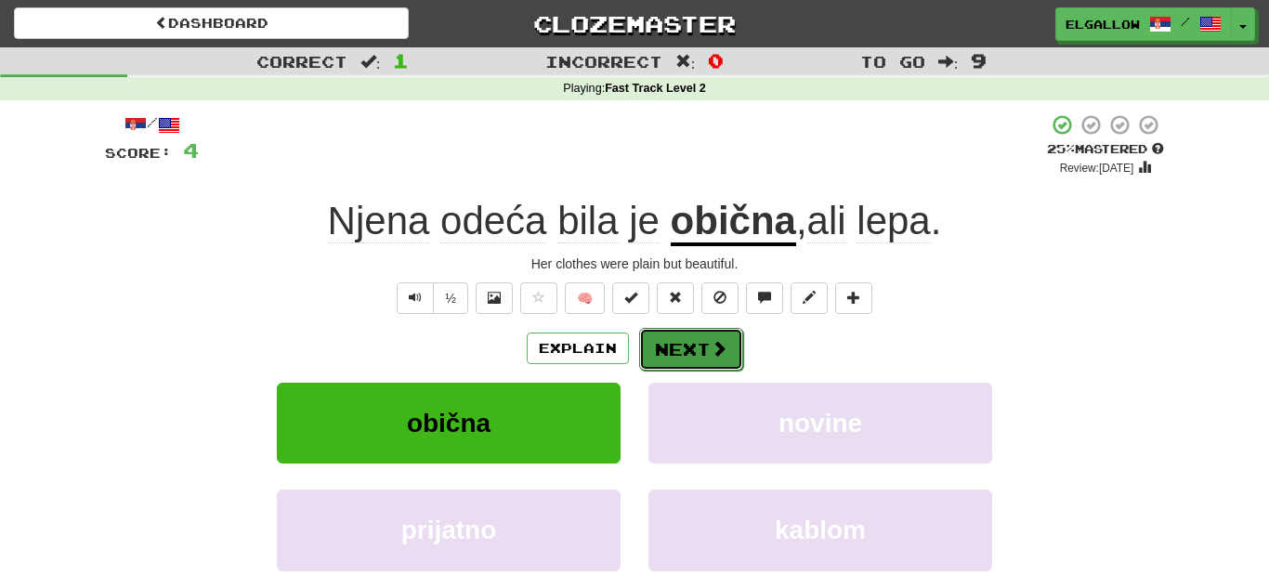
click at [712, 361] on button "Next" at bounding box center [691, 349] width 104 height 43
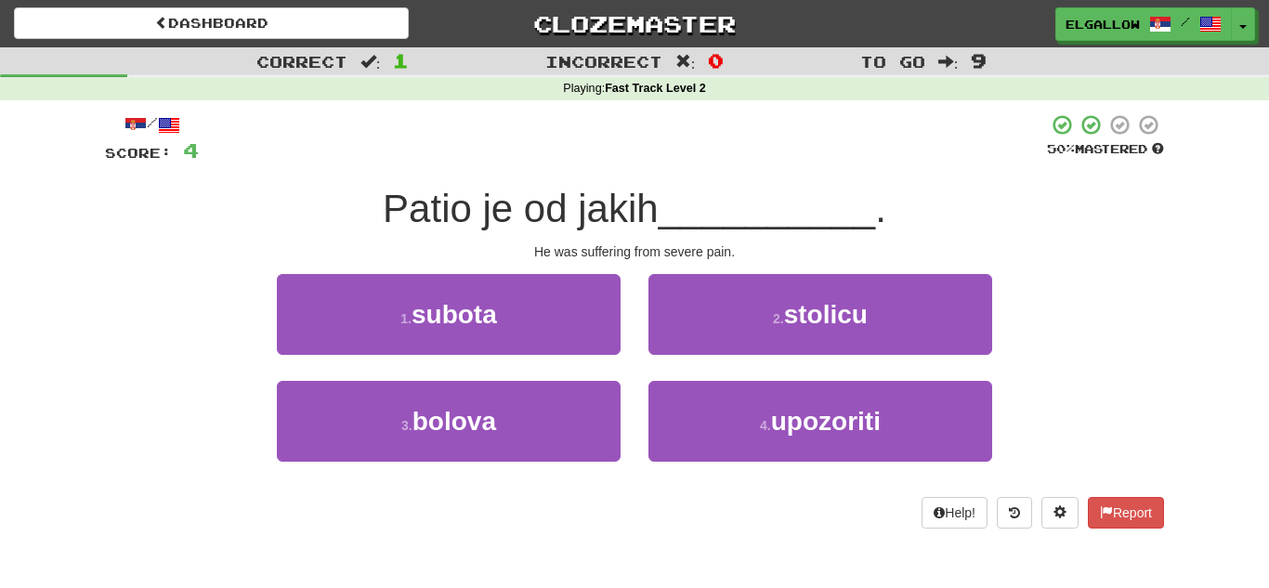
click at [383, 472] on div "3 . bolova" at bounding box center [449, 434] width 372 height 107
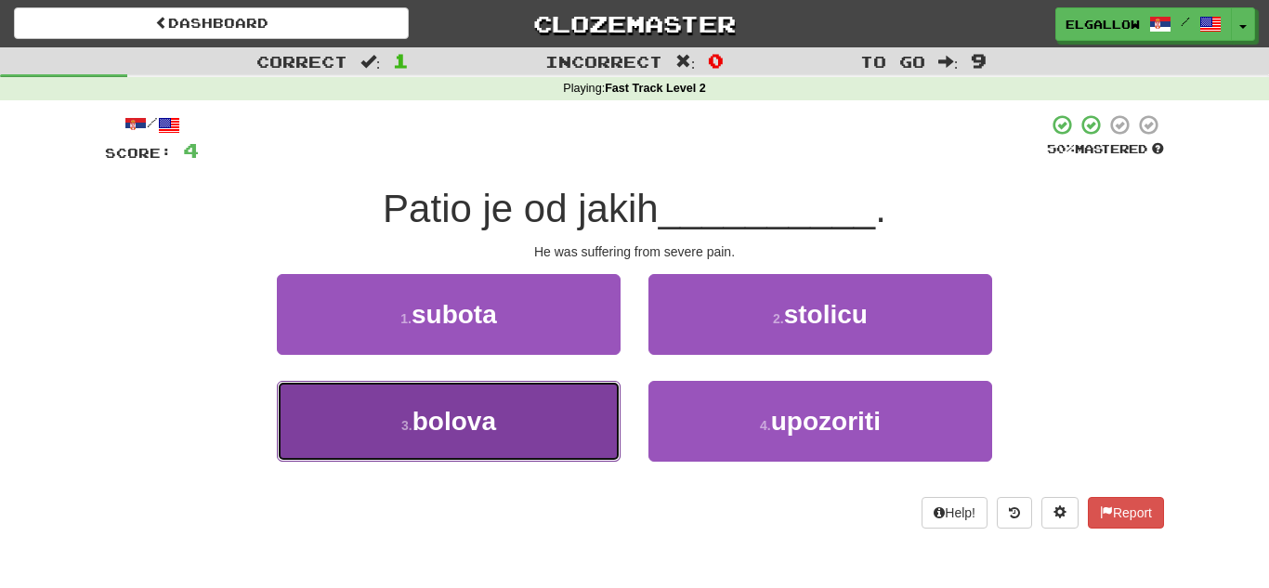
click at [444, 419] on span "bolova" at bounding box center [454, 421] width 84 height 29
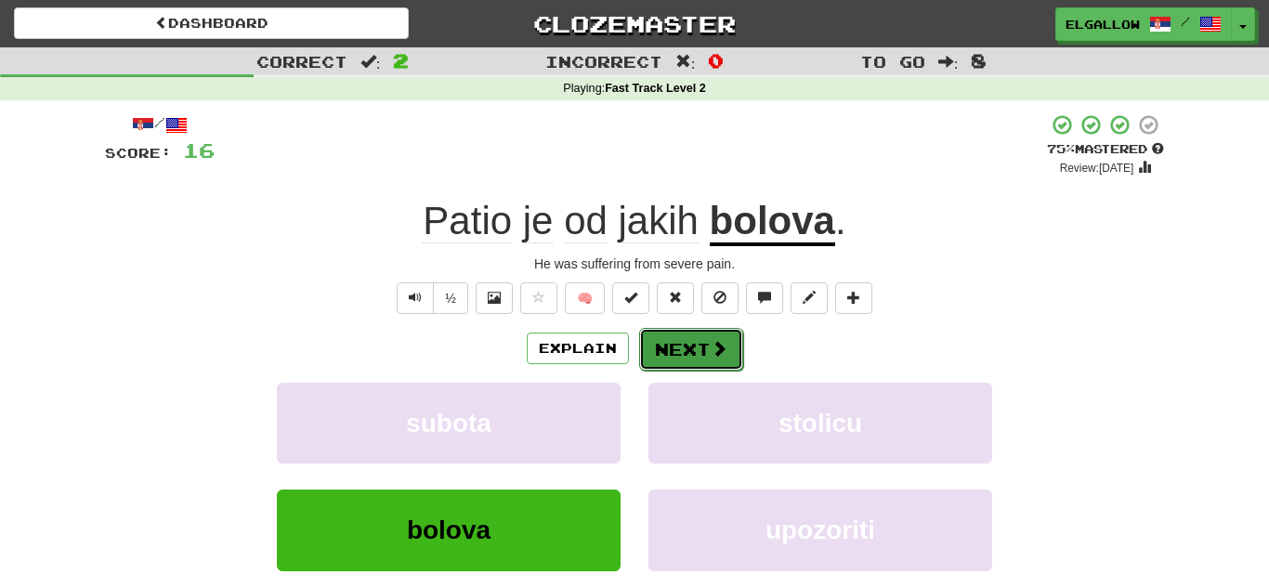
click at [701, 328] on button "Next" at bounding box center [691, 349] width 104 height 43
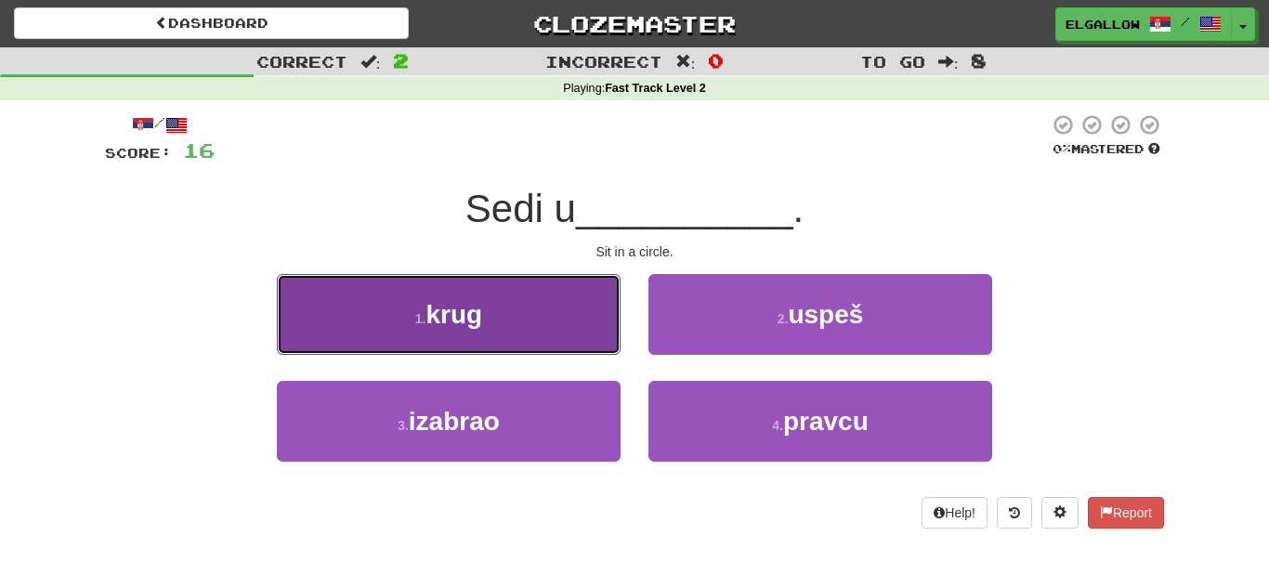
click at [320, 295] on button "1 . krug" at bounding box center [449, 314] width 344 height 81
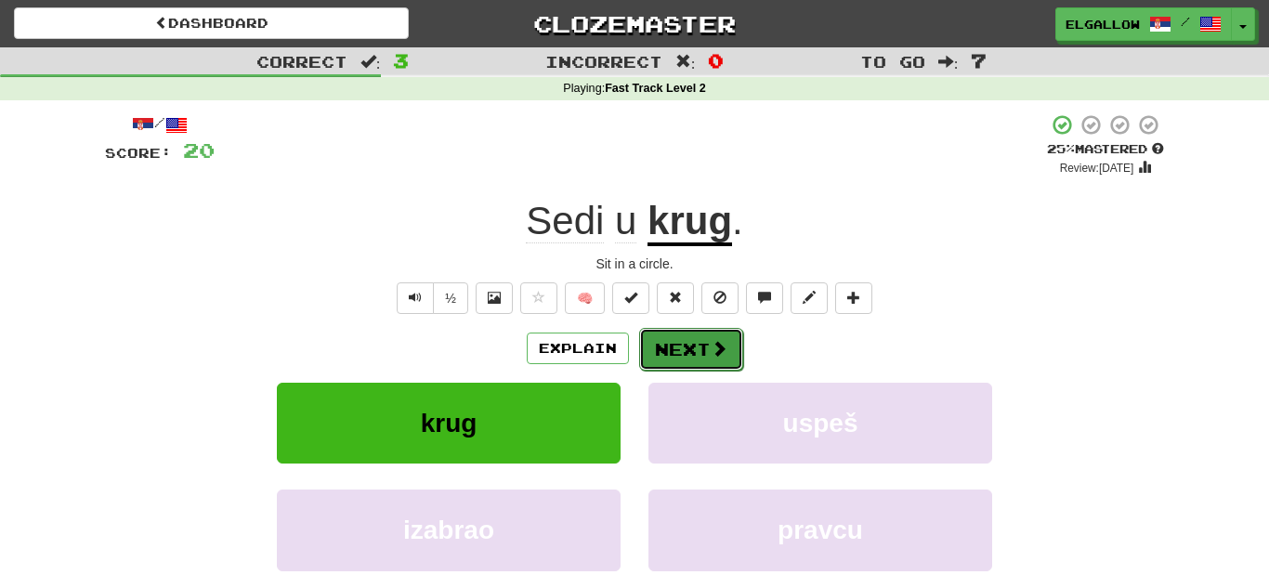
click at [707, 359] on button "Next" at bounding box center [691, 349] width 104 height 43
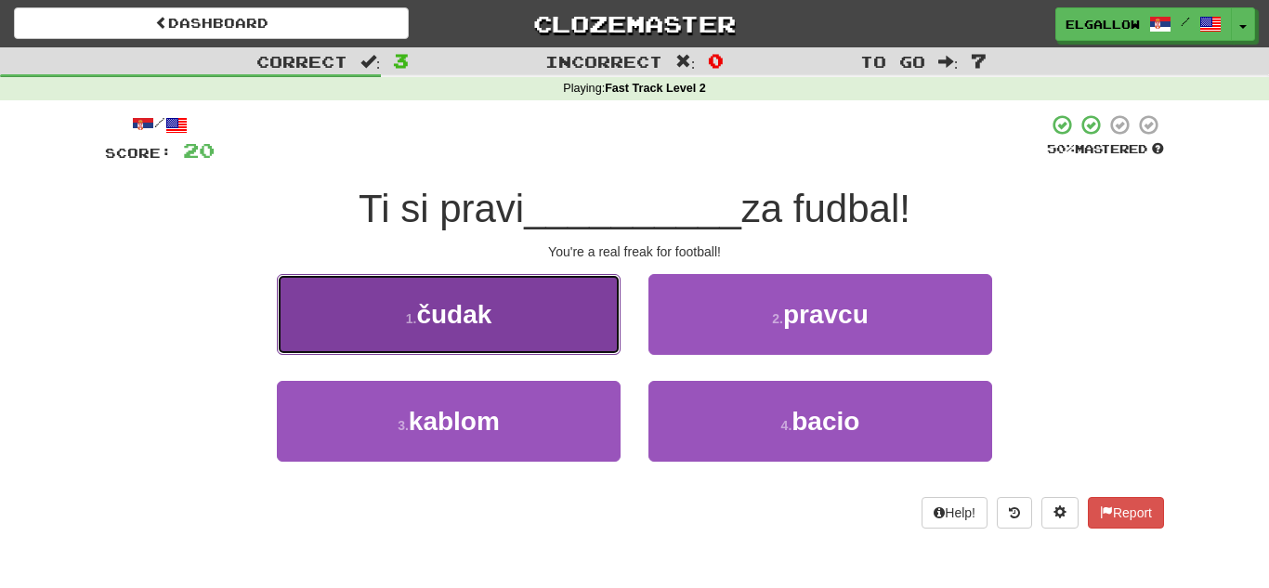
click at [361, 310] on button "1 . čudak" at bounding box center [449, 314] width 344 height 81
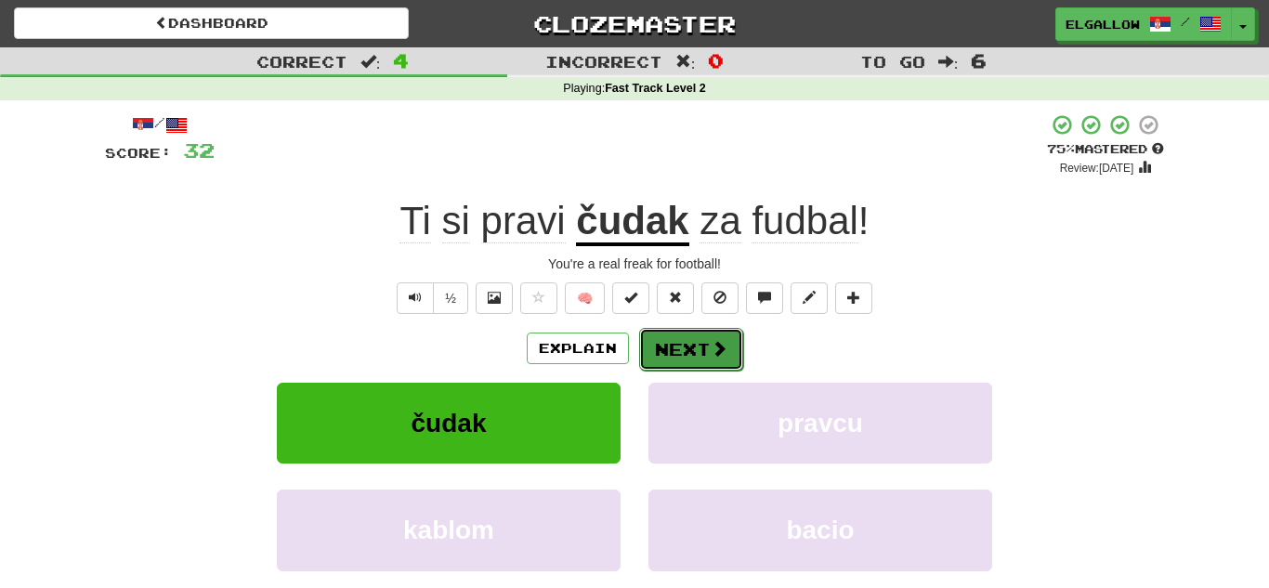
click at [686, 345] on button "Next" at bounding box center [691, 349] width 104 height 43
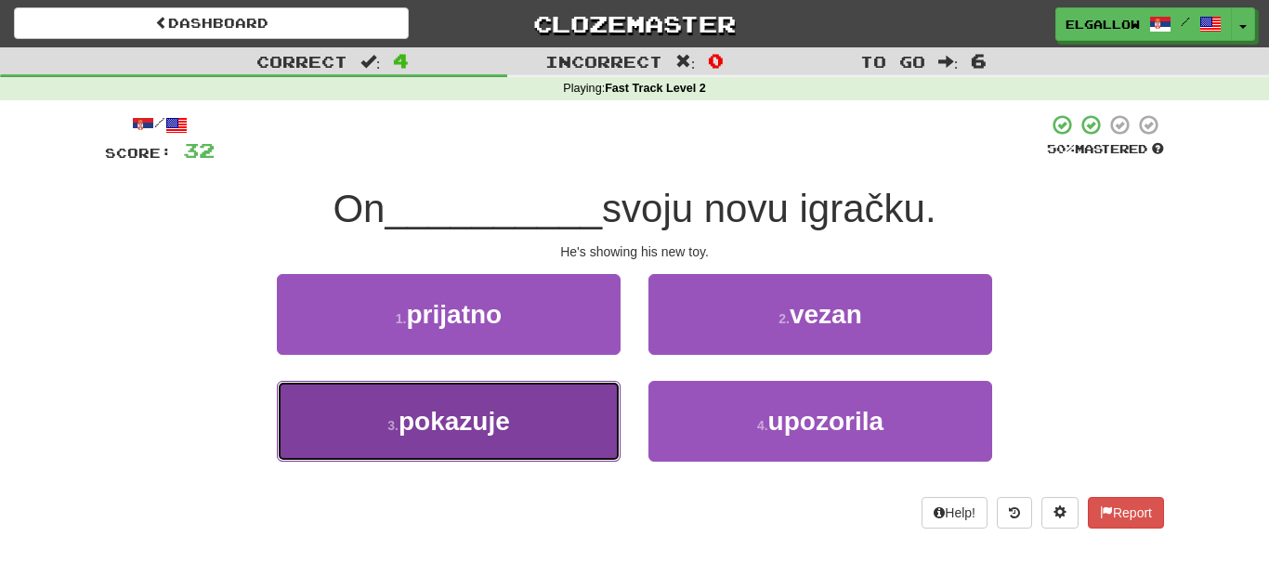
click at [476, 440] on button "3 . pokazuje" at bounding box center [449, 421] width 344 height 81
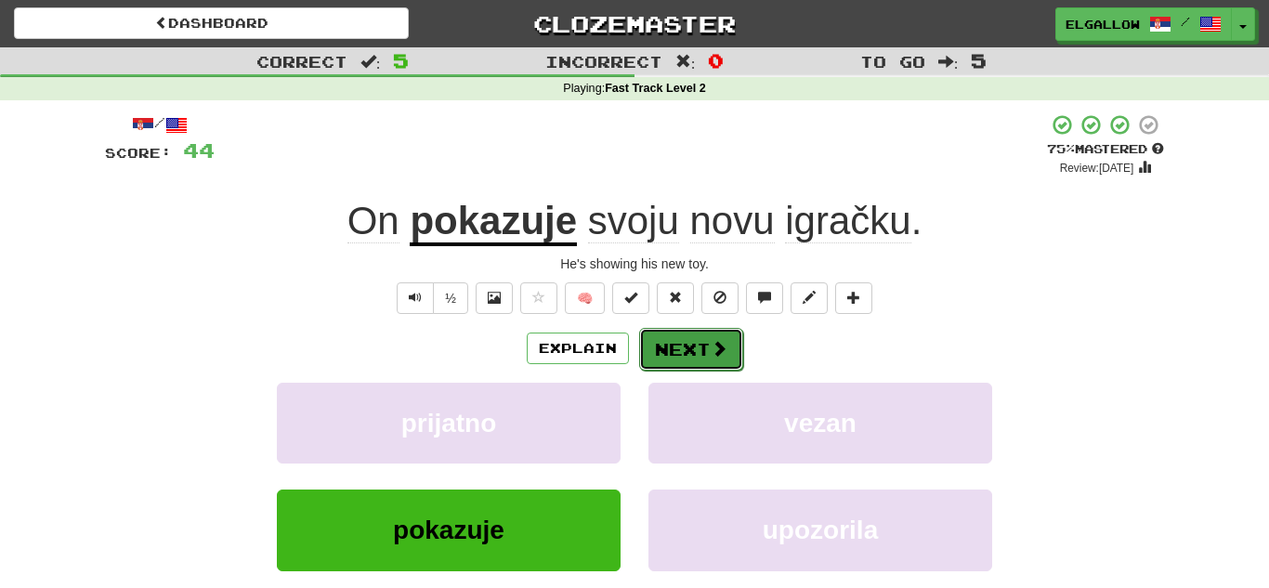
click at [714, 357] on span at bounding box center [719, 348] width 17 height 17
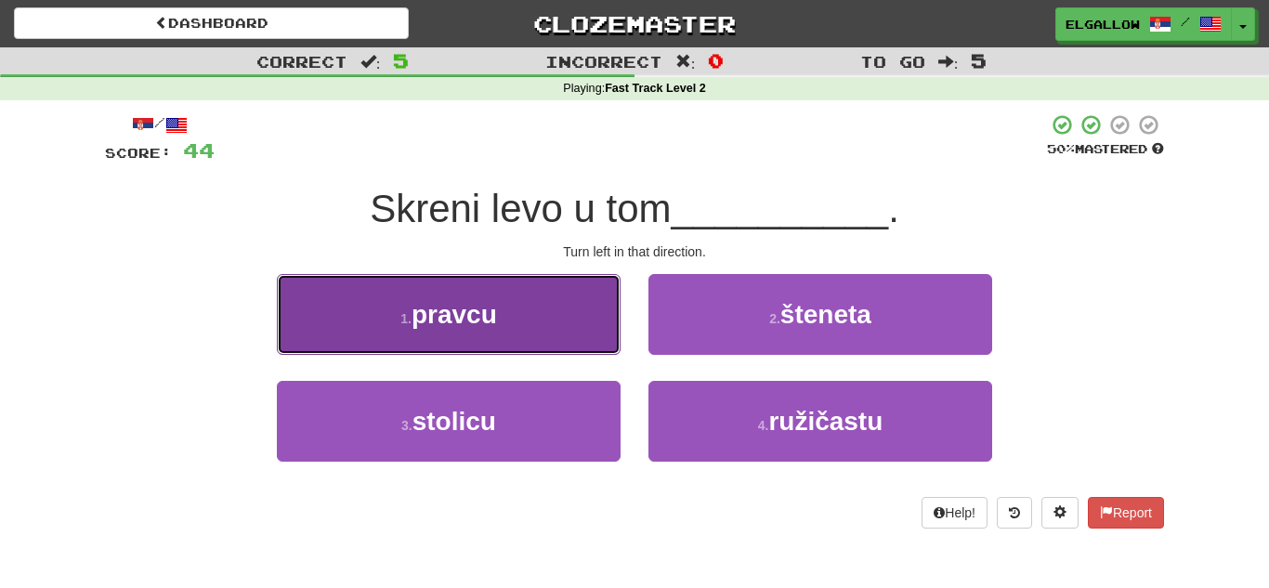
click at [400, 311] on small "1 ." at bounding box center [405, 318] width 11 height 15
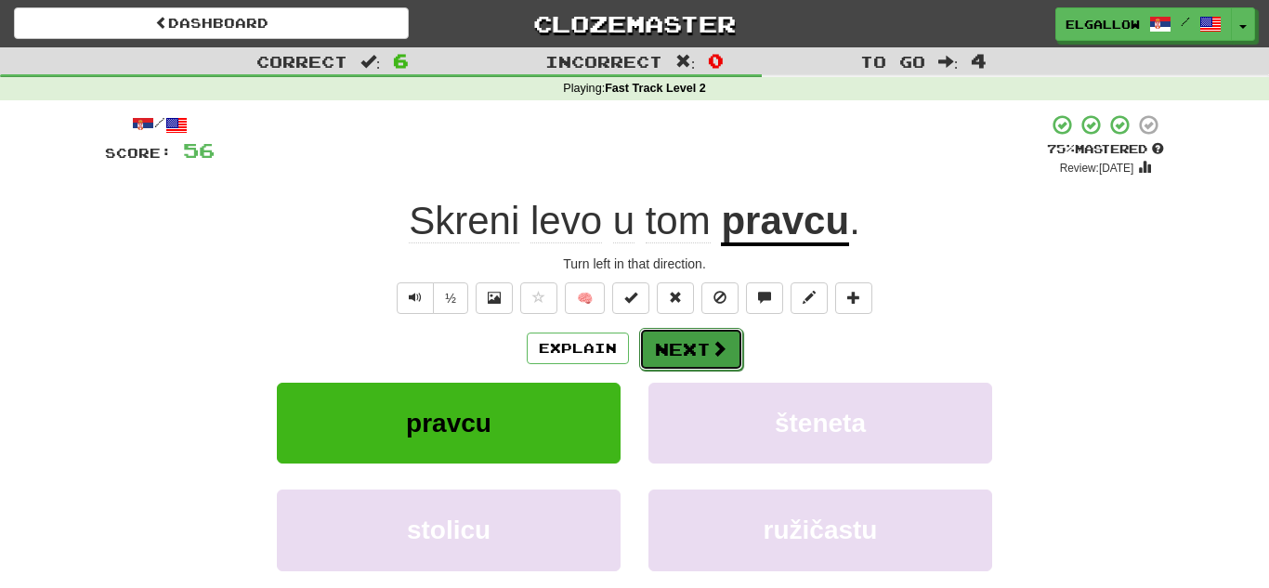
click at [695, 346] on button "Next" at bounding box center [691, 349] width 104 height 43
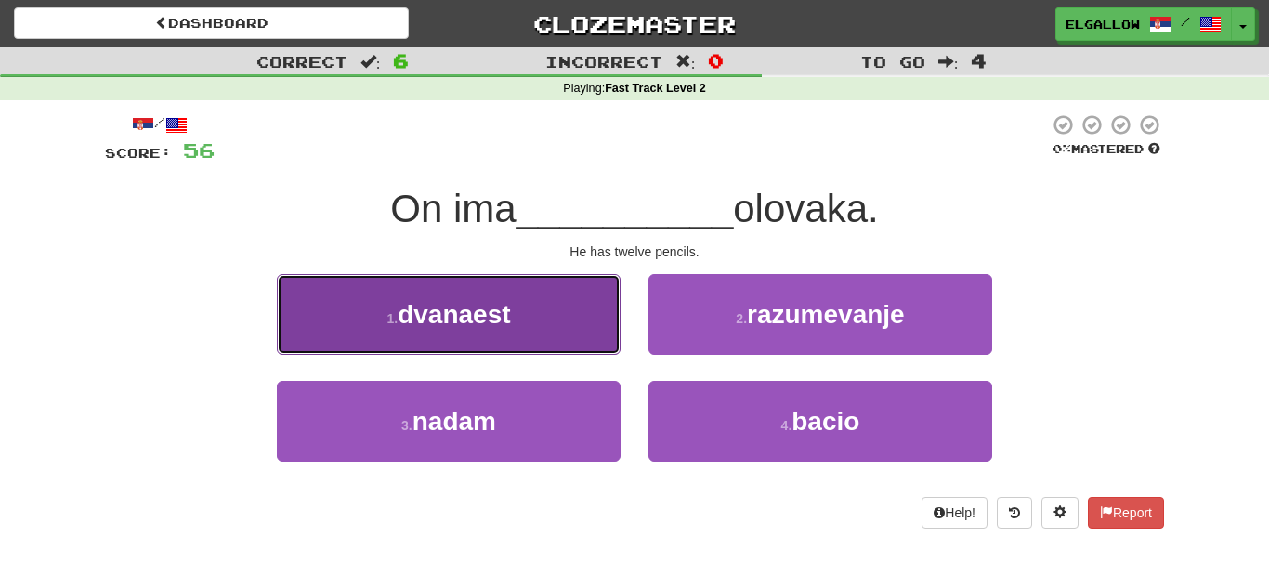
click at [423, 310] on span "dvanaest" at bounding box center [454, 314] width 112 height 29
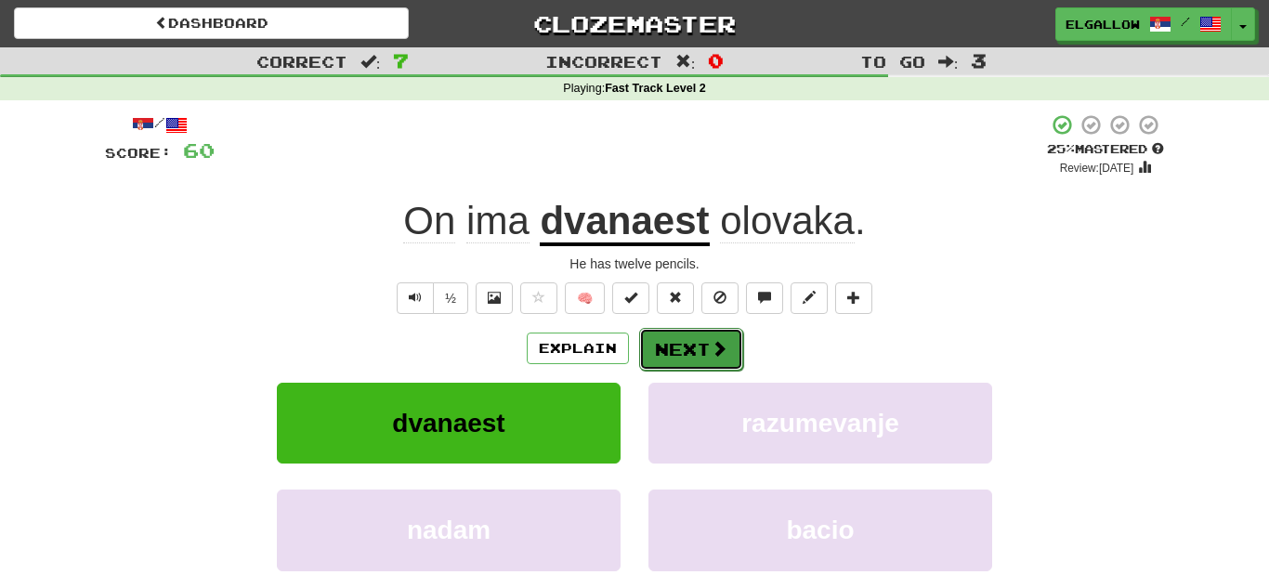
click at [679, 333] on button "Next" at bounding box center [691, 349] width 104 height 43
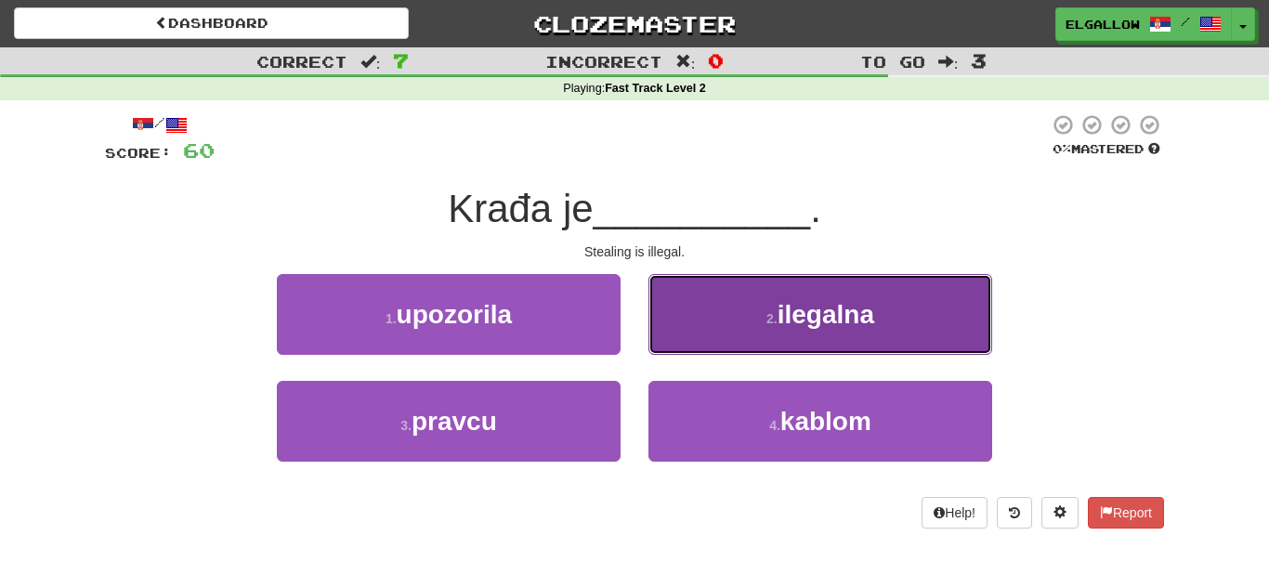
click at [932, 295] on button "2 . ilegalna" at bounding box center [820, 314] width 344 height 81
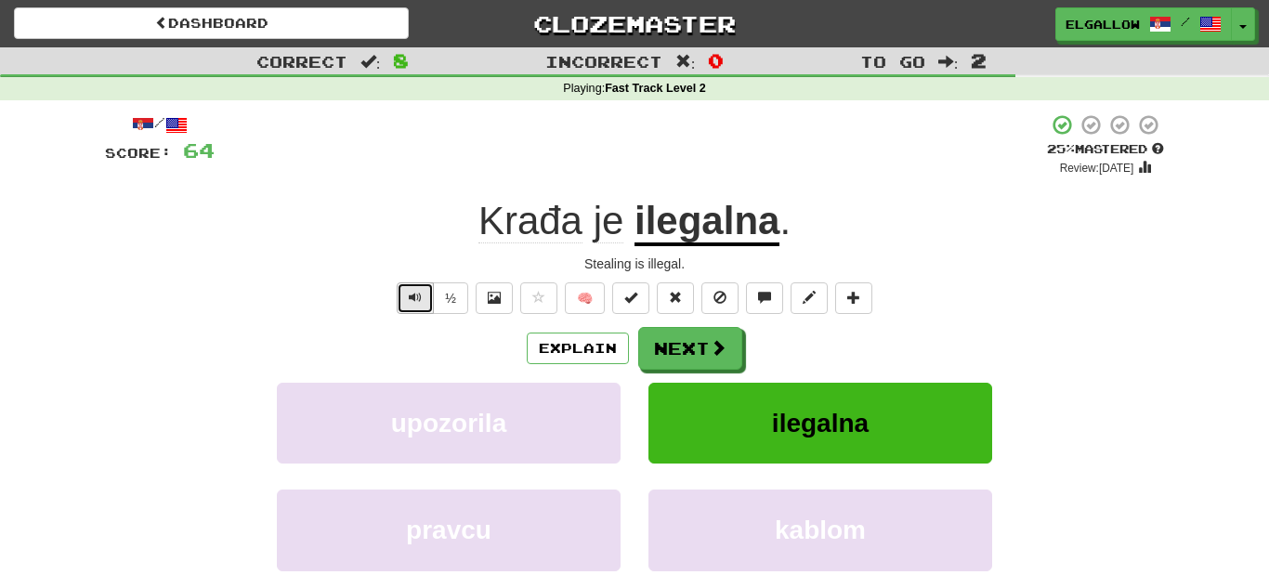
click at [404, 306] on button "Text-to-speech controls" at bounding box center [415, 298] width 37 height 32
click at [694, 362] on button "Next" at bounding box center [691, 349] width 104 height 43
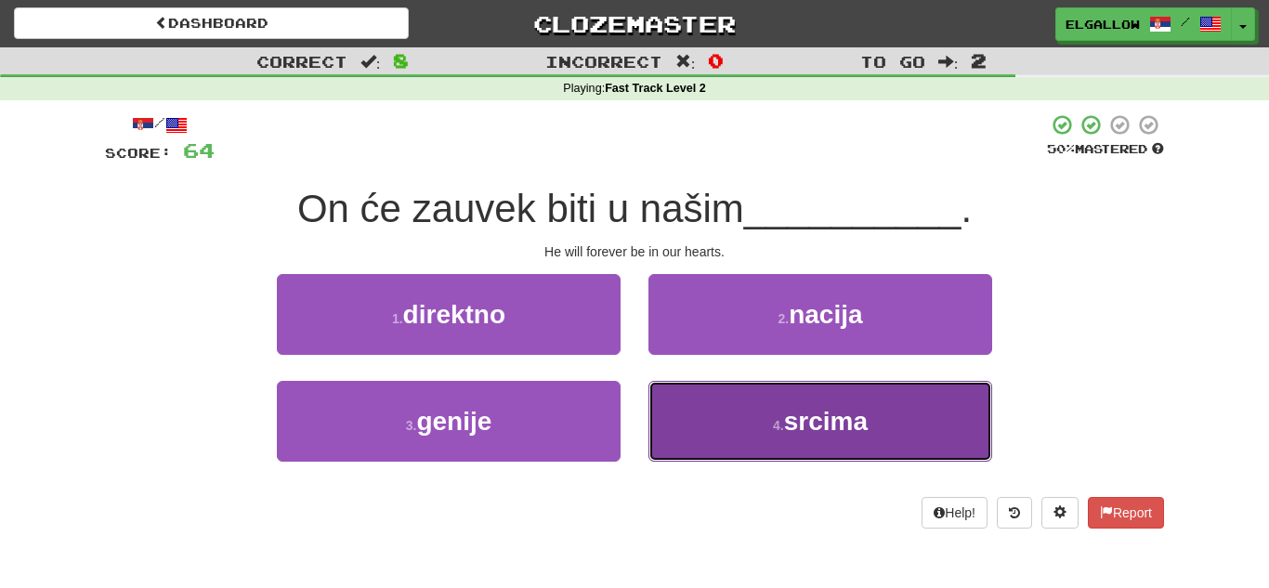
click at [883, 451] on button "4 . srcima" at bounding box center [820, 421] width 344 height 81
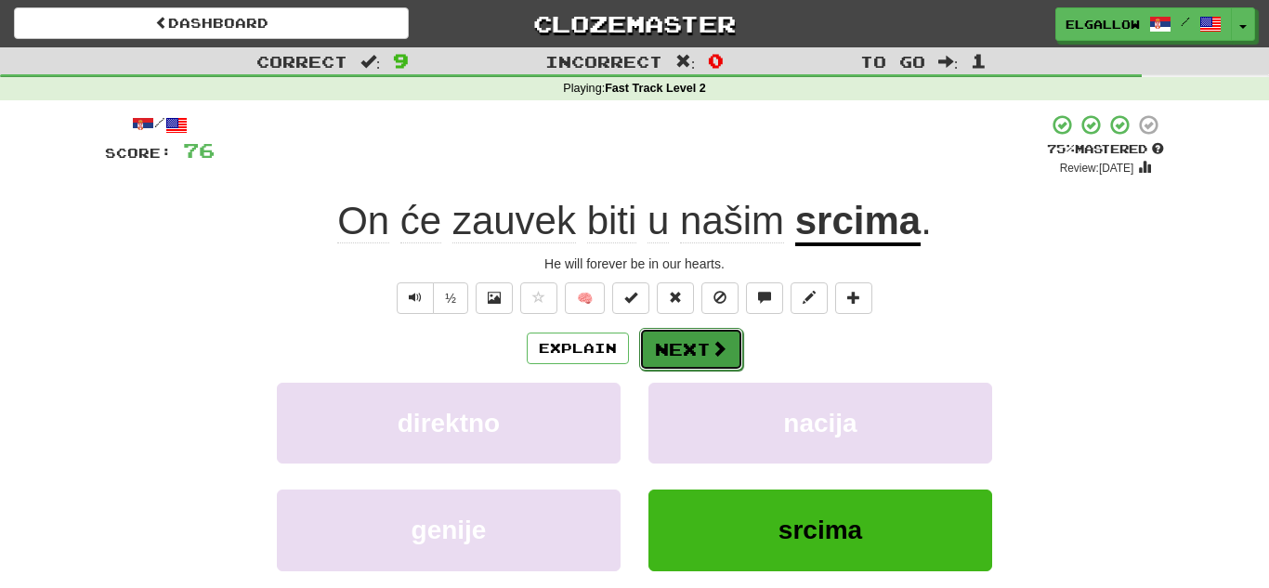
click at [670, 346] on button "Next" at bounding box center [691, 349] width 104 height 43
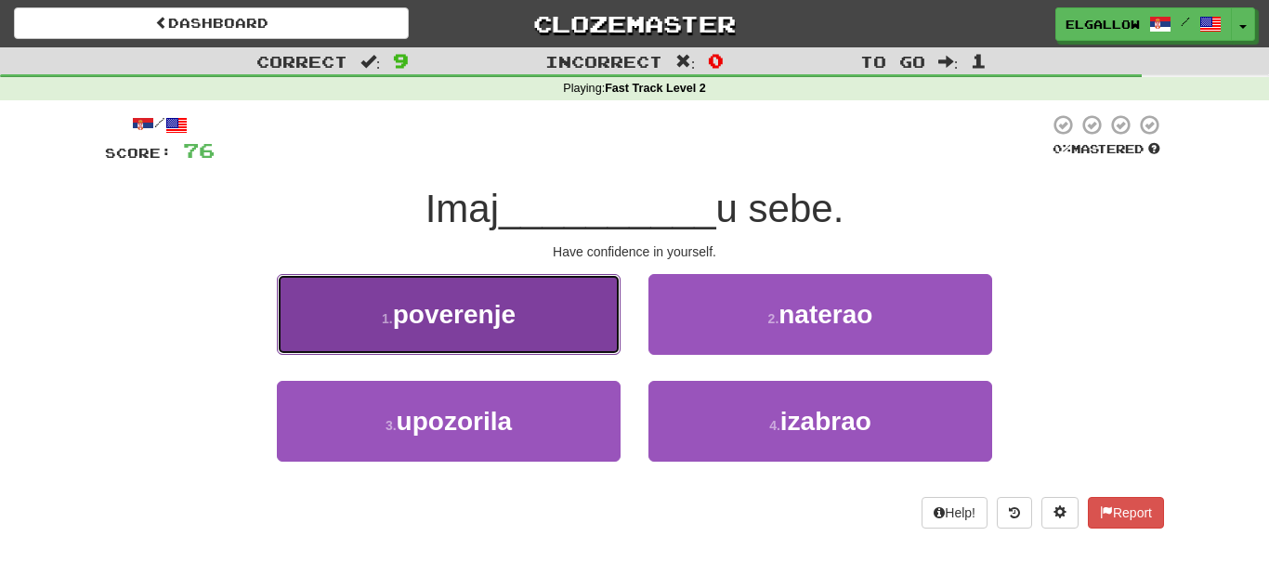
click at [386, 282] on button "1 . poverenje" at bounding box center [449, 314] width 344 height 81
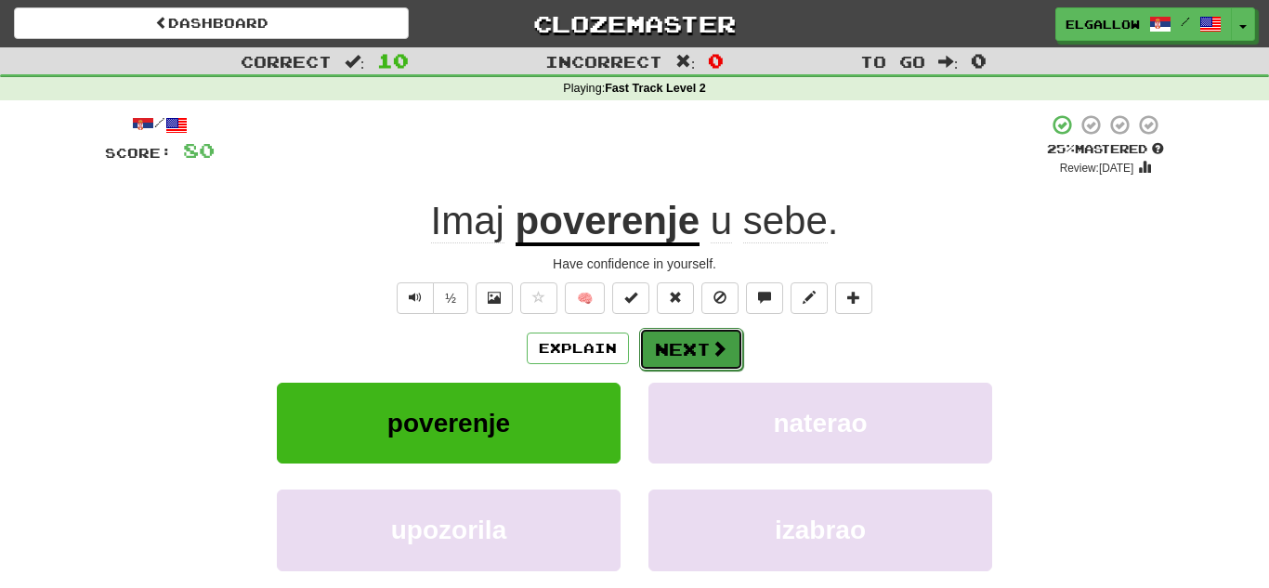
click at [728, 345] on button "Next" at bounding box center [691, 349] width 104 height 43
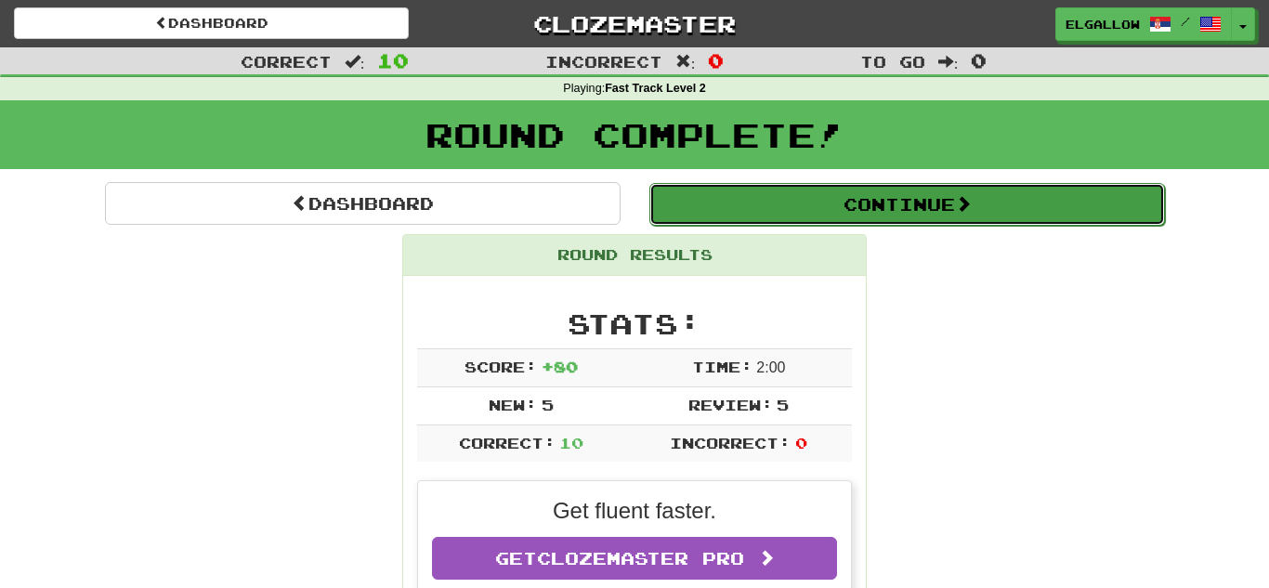
click at [739, 198] on button "Continue" at bounding box center [907, 204] width 516 height 43
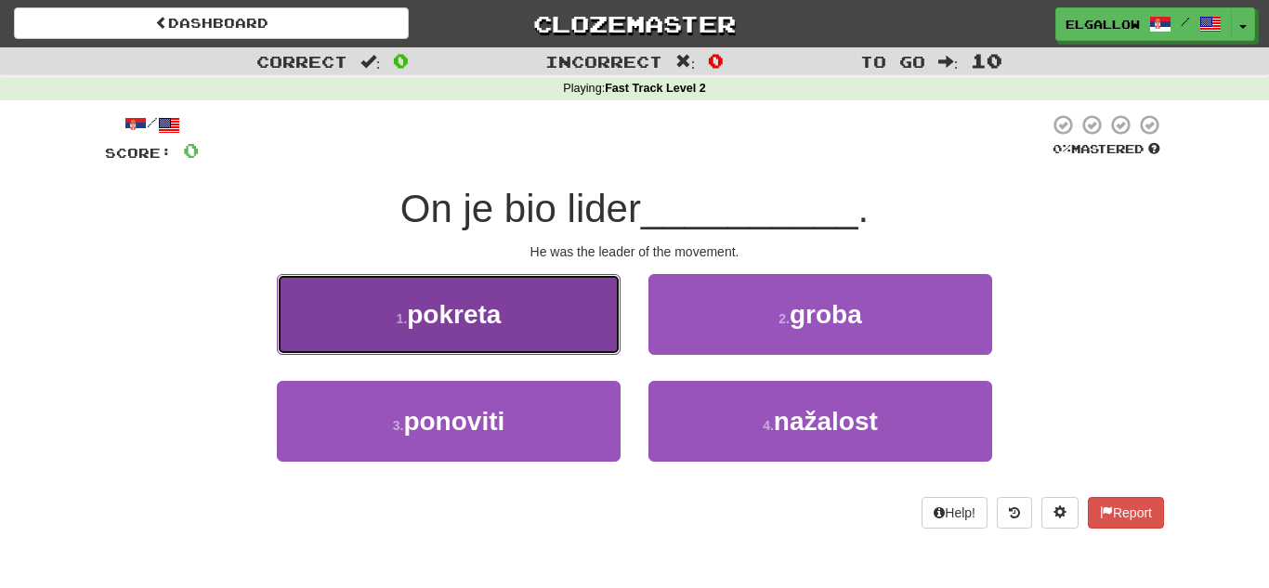
click at [311, 313] on button "1 . pokreta" at bounding box center [449, 314] width 344 height 81
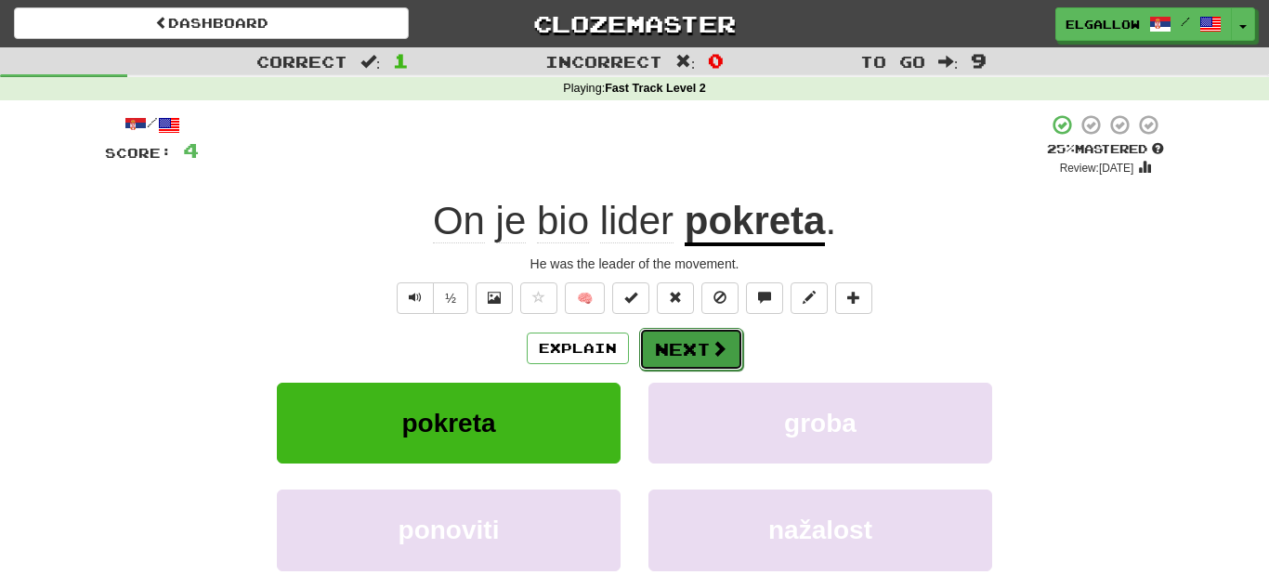
click at [703, 336] on button "Next" at bounding box center [691, 349] width 104 height 43
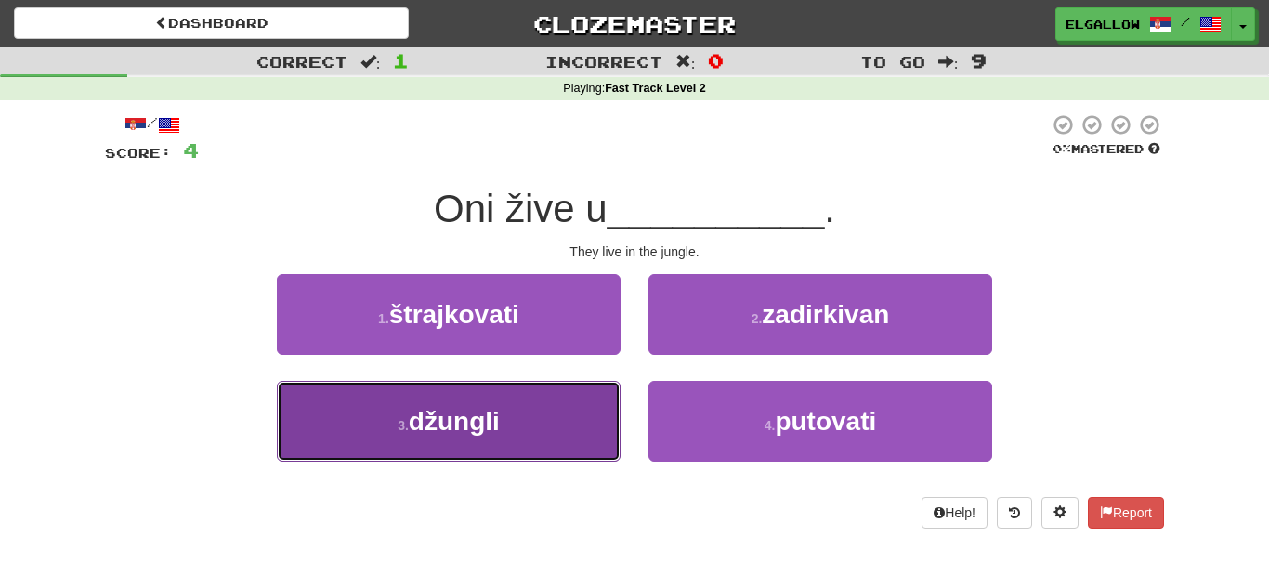
click at [412, 442] on button "3 . džungli" at bounding box center [449, 421] width 344 height 81
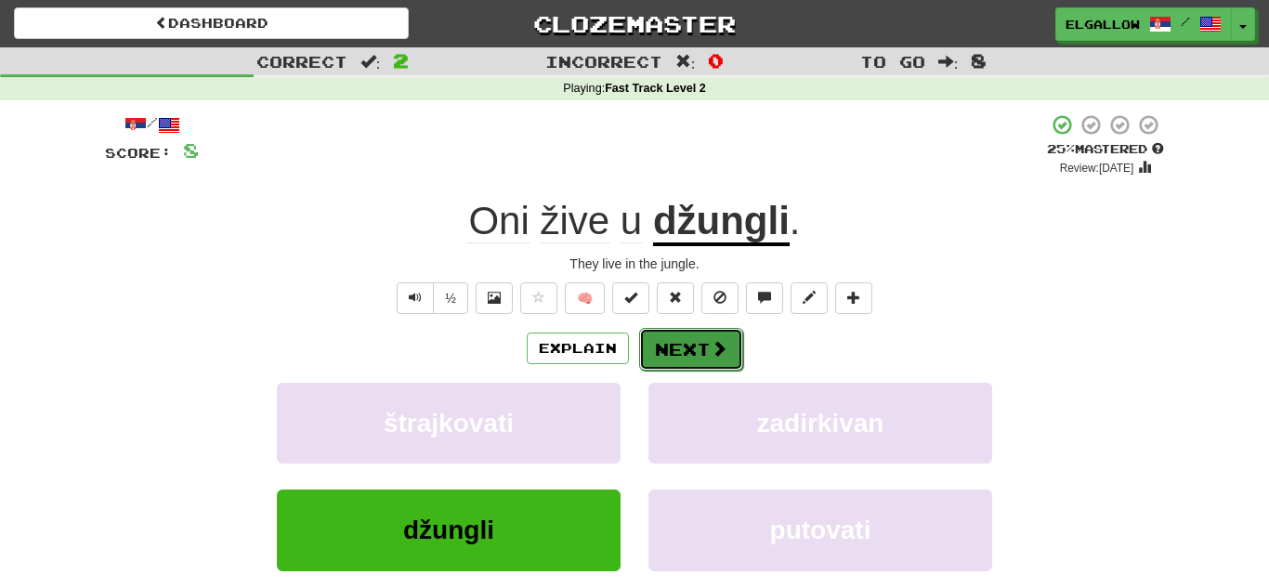
click at [668, 344] on button "Next" at bounding box center [691, 349] width 104 height 43
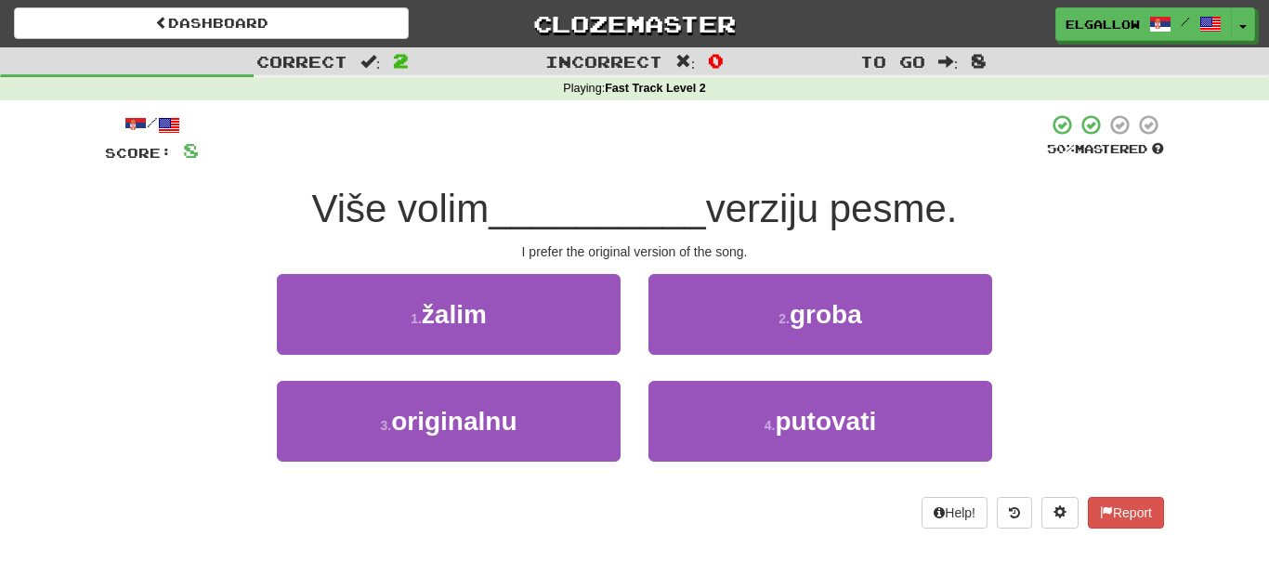
click at [354, 488] on div "/ Score: 8 50 % Mastered Više volim __________ verziju pesme. I prefer the orig…" at bounding box center [634, 320] width 1059 height 415
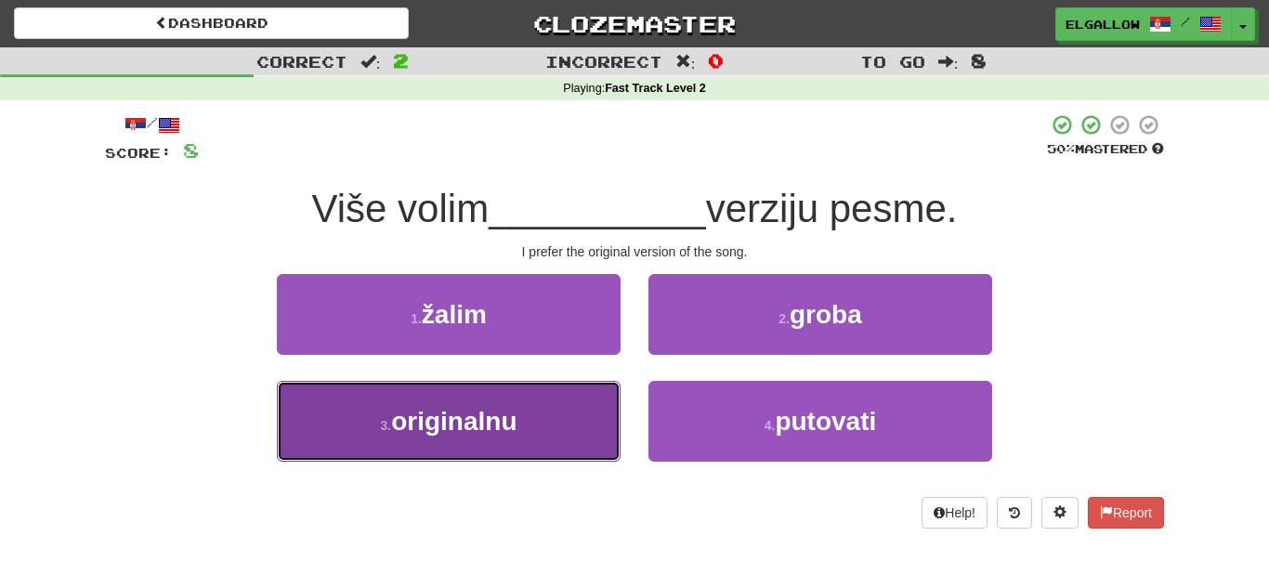
click at [370, 435] on button "3 . originalnu" at bounding box center [449, 421] width 344 height 81
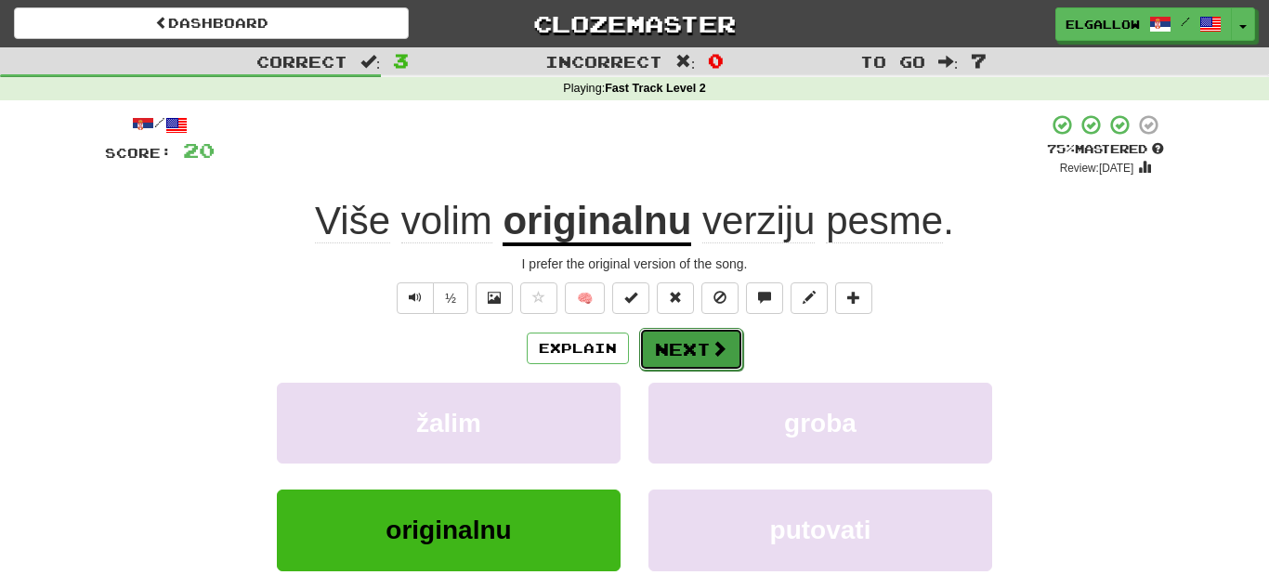
click at [711, 344] on span at bounding box center [719, 348] width 17 height 17
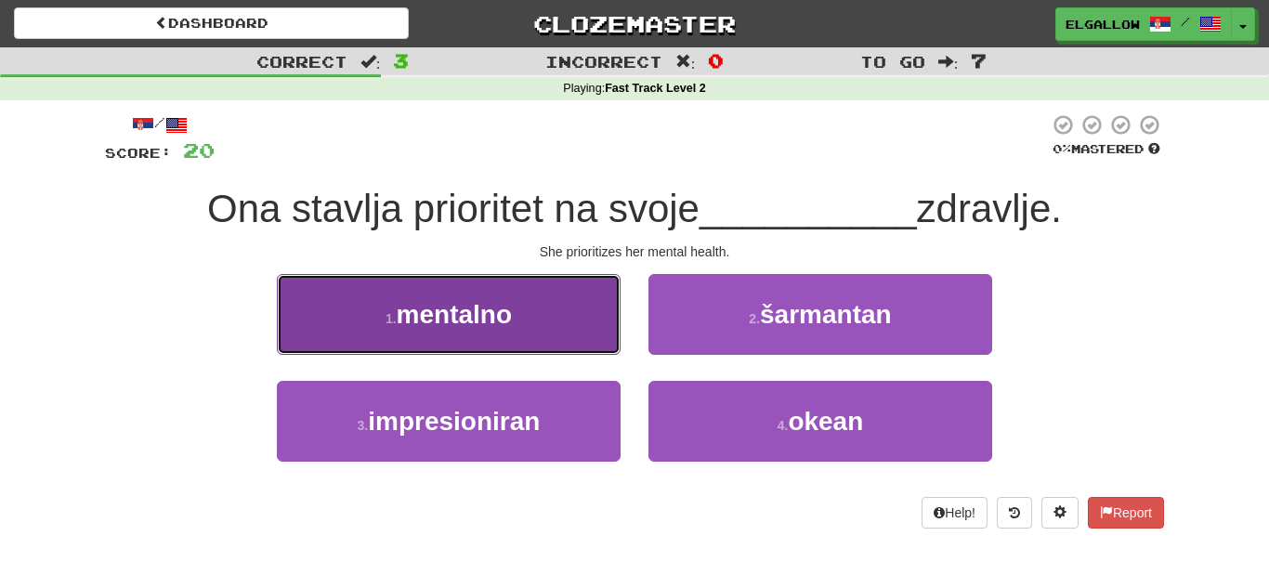
click at [436, 295] on button "1 . mentalno" at bounding box center [449, 314] width 344 height 81
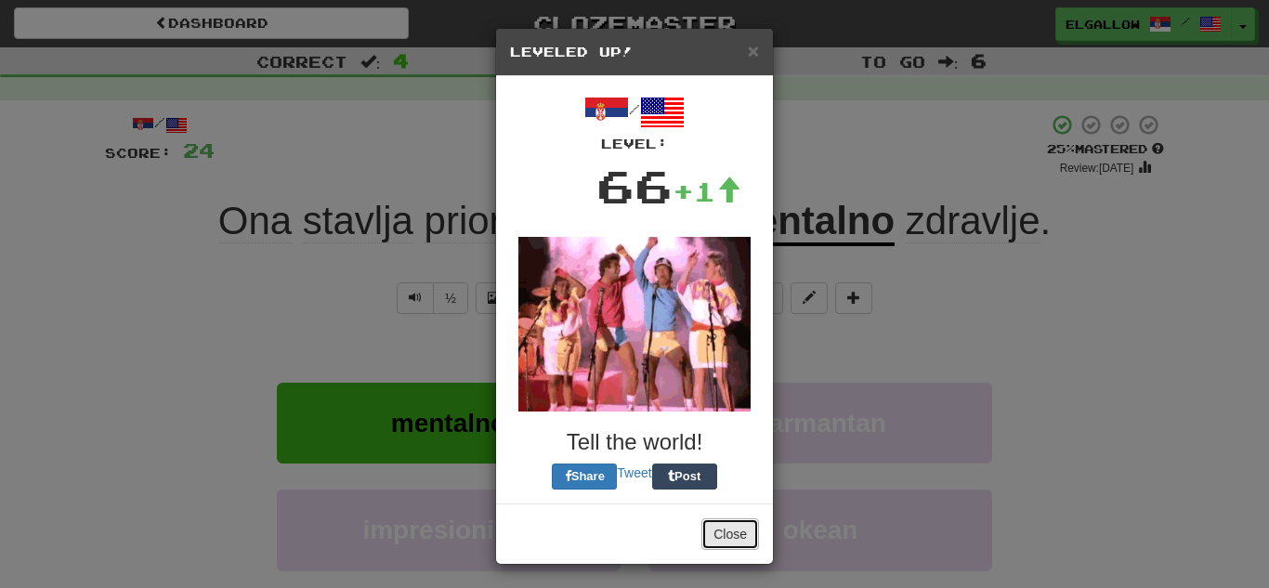
click at [739, 536] on button "Close" at bounding box center [730, 534] width 58 height 32
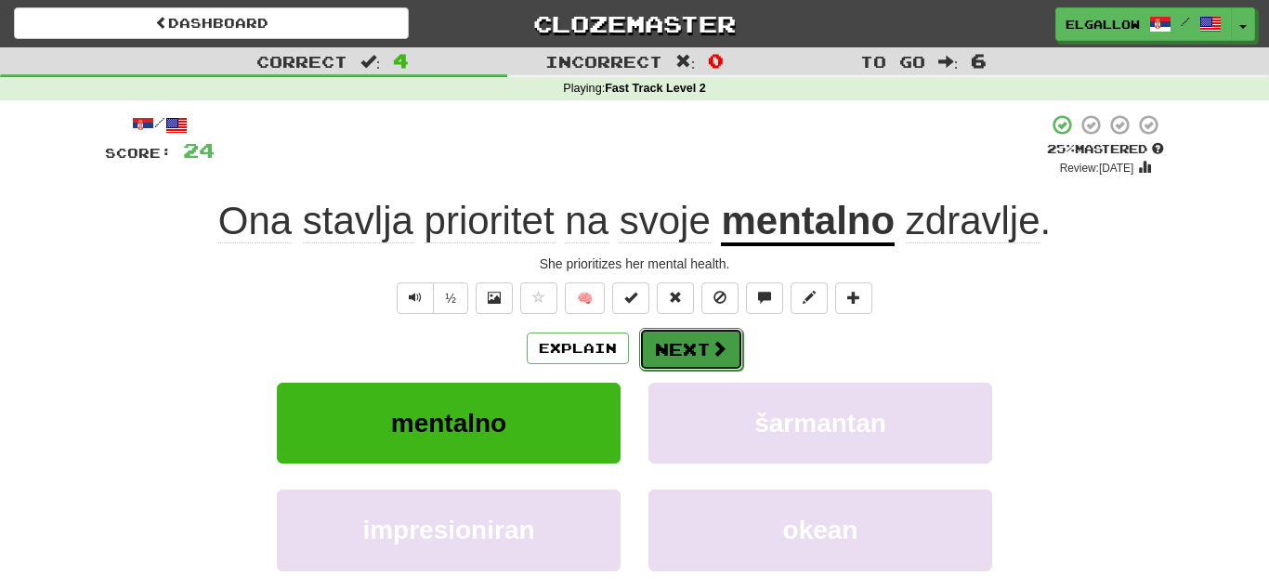
click at [696, 348] on button "Next" at bounding box center [691, 349] width 104 height 43
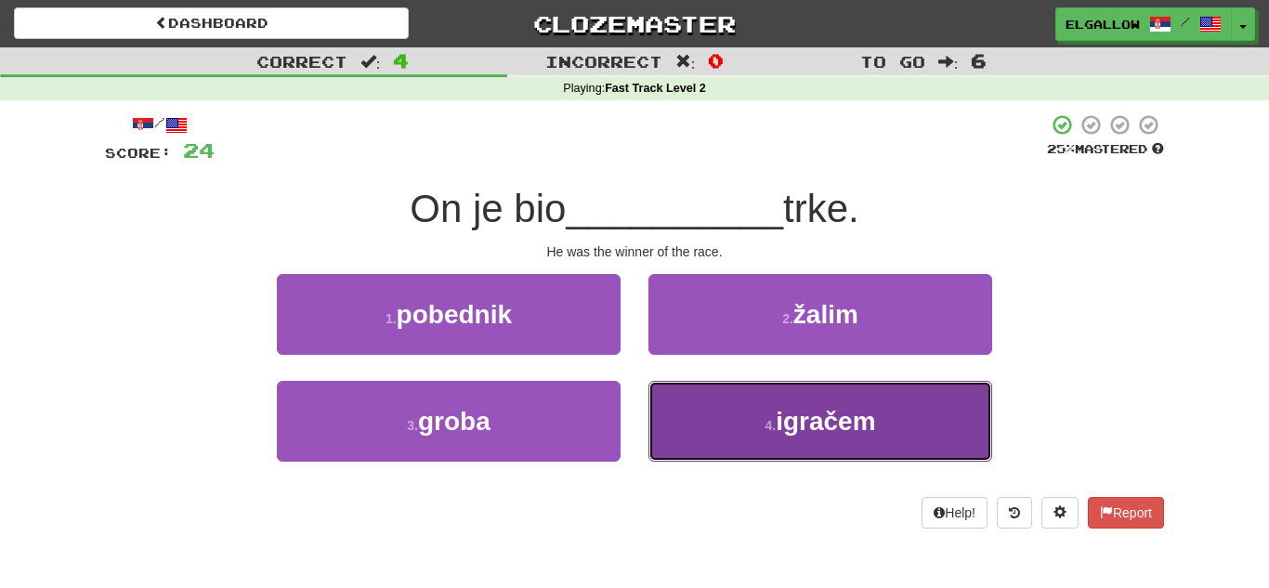
click at [914, 446] on button "4 . igračem" at bounding box center [820, 421] width 344 height 81
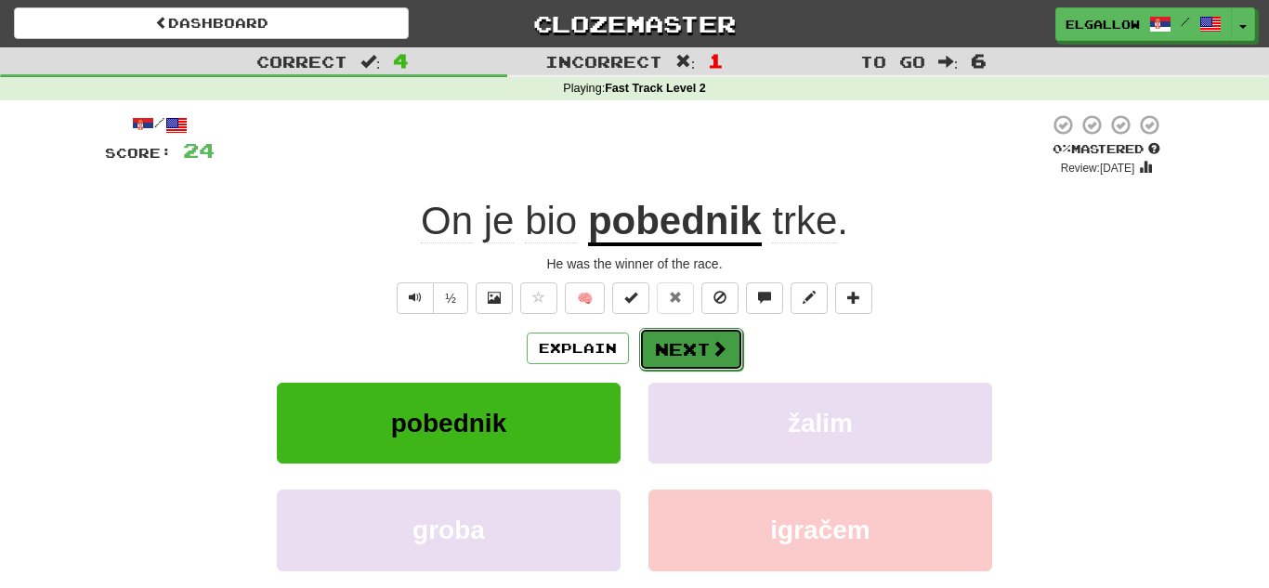
click at [704, 360] on button "Next" at bounding box center [691, 349] width 104 height 43
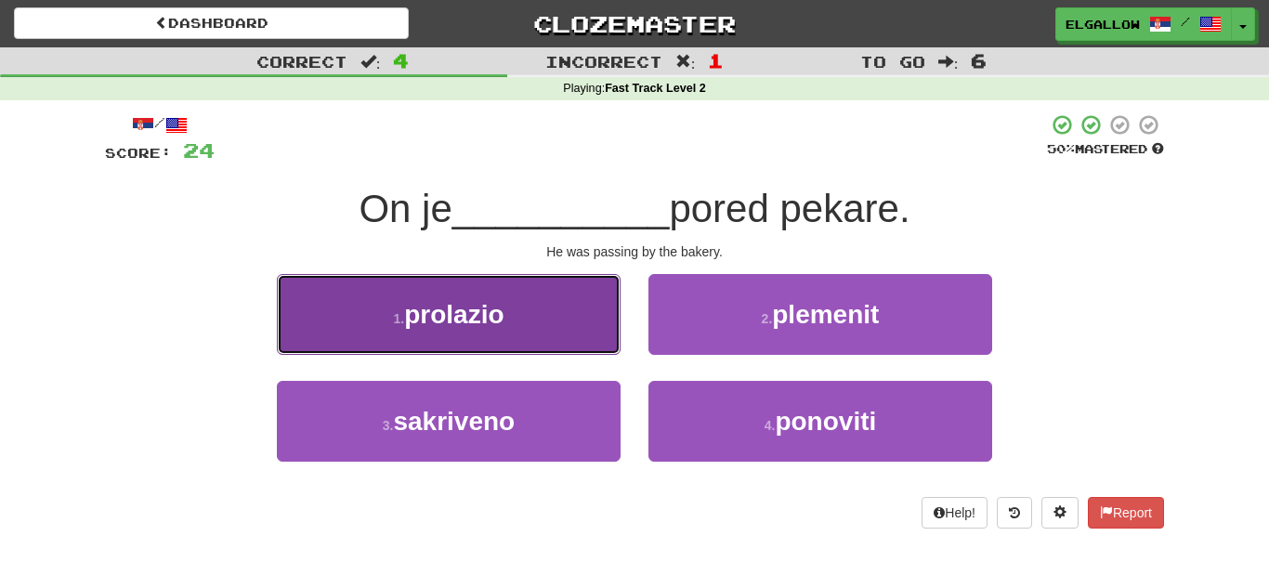
click at [296, 277] on button "1 . prolazio" at bounding box center [449, 314] width 344 height 81
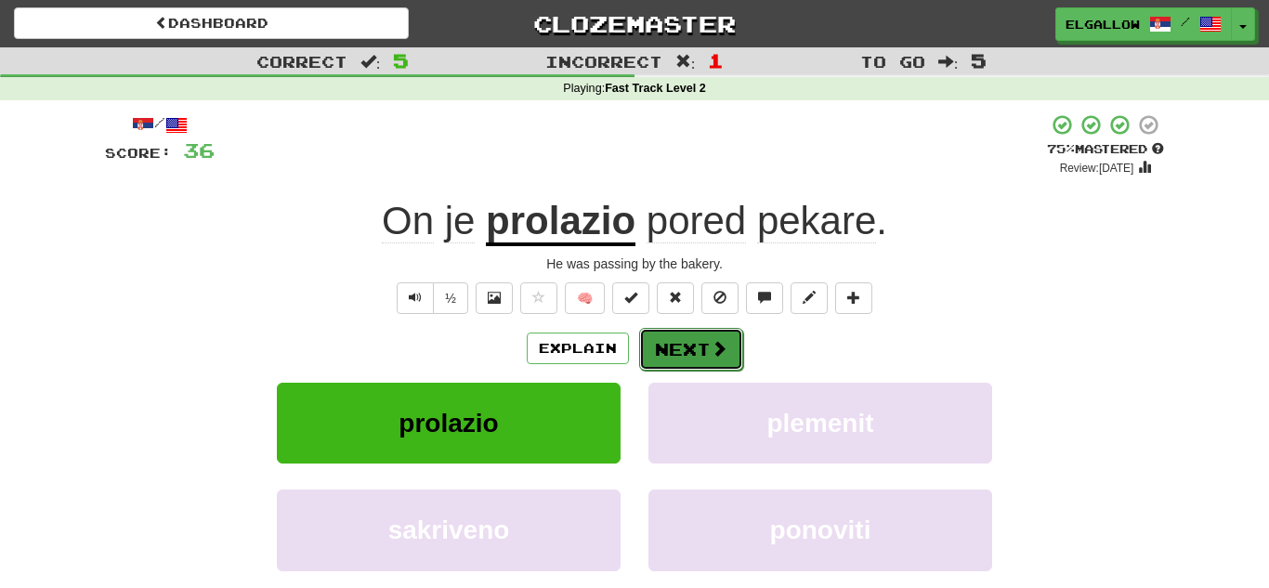
click at [691, 332] on button "Next" at bounding box center [691, 349] width 104 height 43
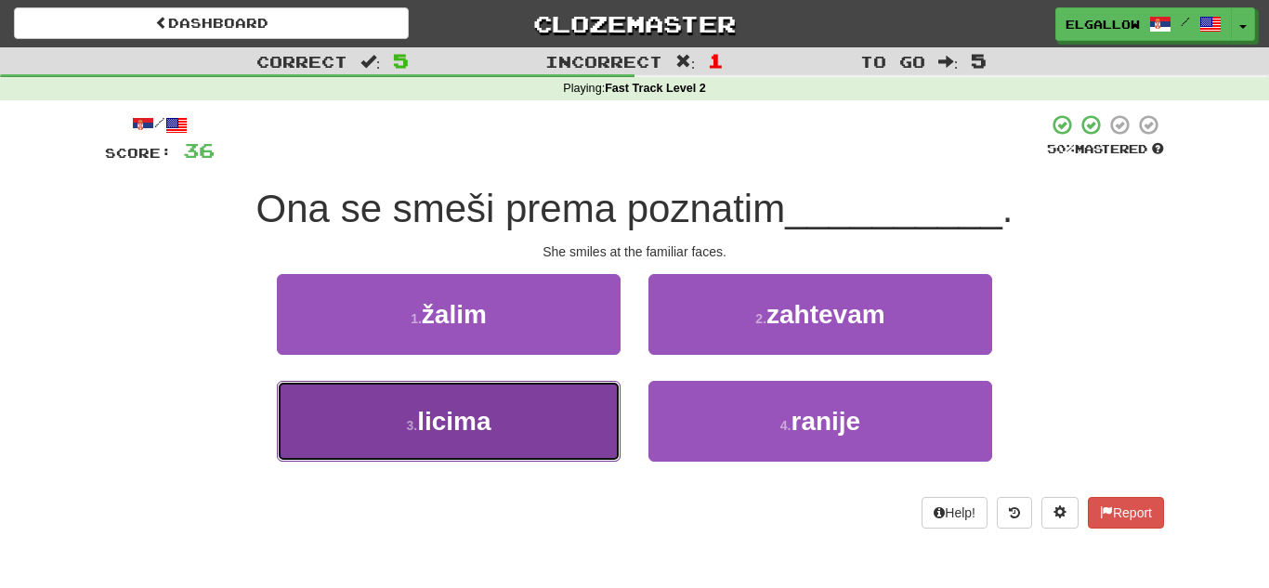
click at [353, 412] on button "3 . licima" at bounding box center [449, 421] width 344 height 81
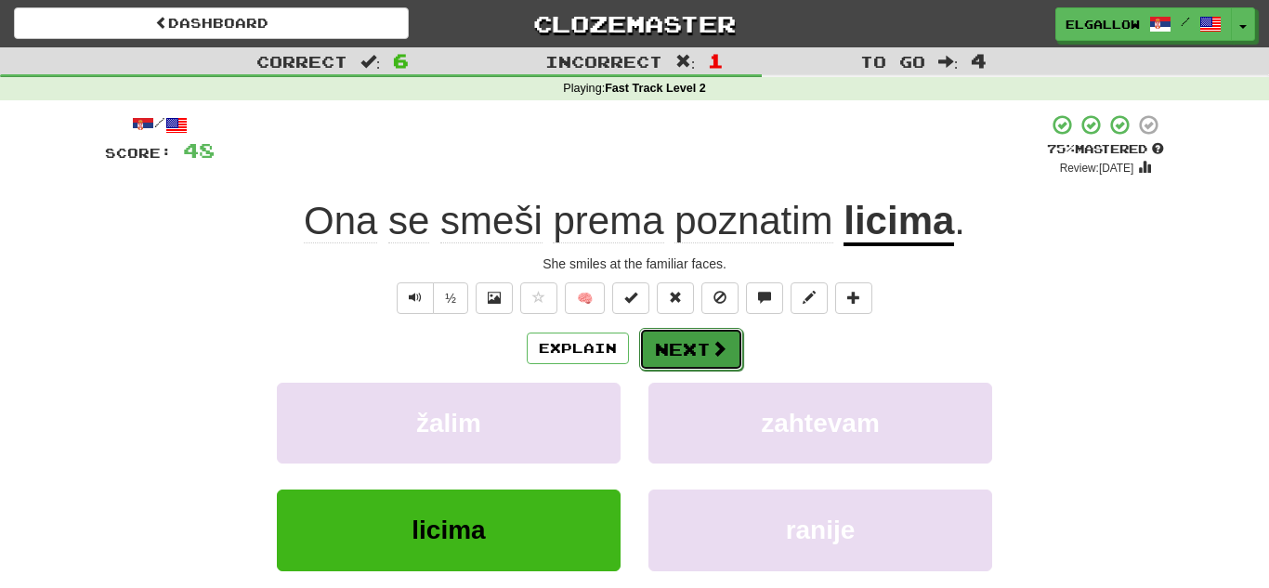
click at [668, 340] on button "Next" at bounding box center [691, 349] width 104 height 43
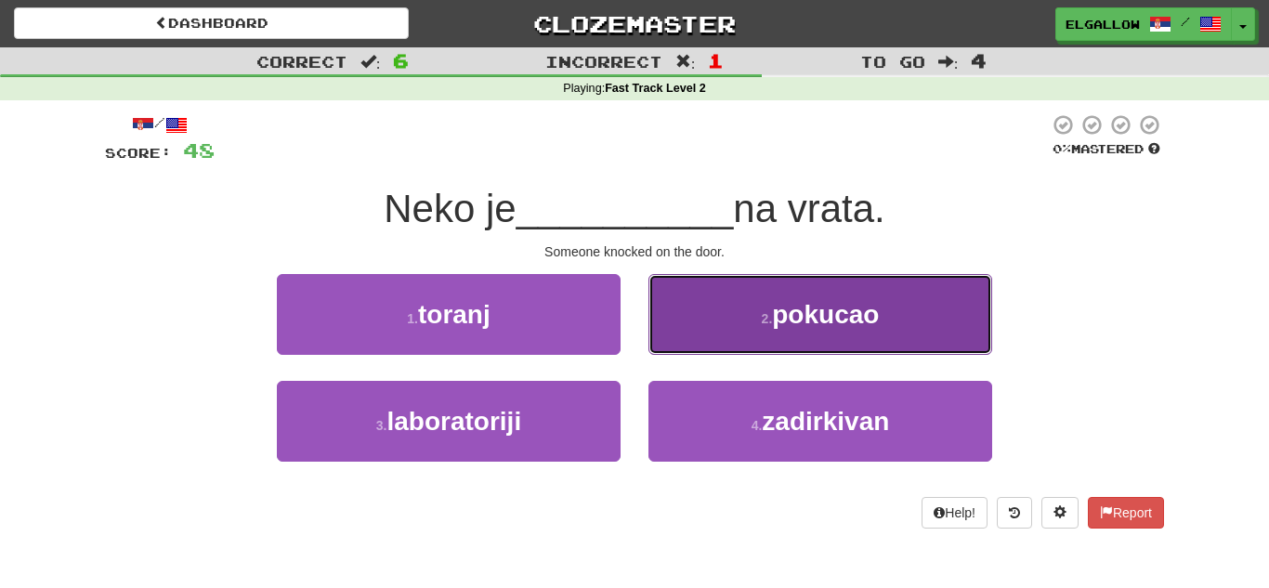
click at [820, 329] on span "pokucao" at bounding box center [825, 314] width 107 height 29
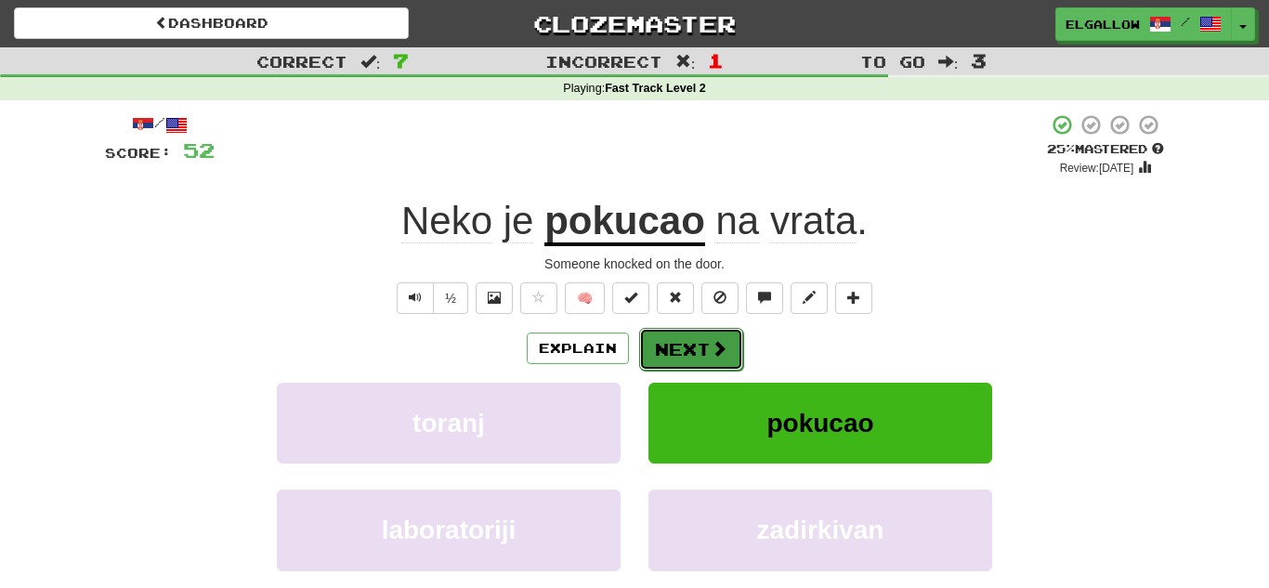
click at [721, 349] on span at bounding box center [719, 348] width 17 height 17
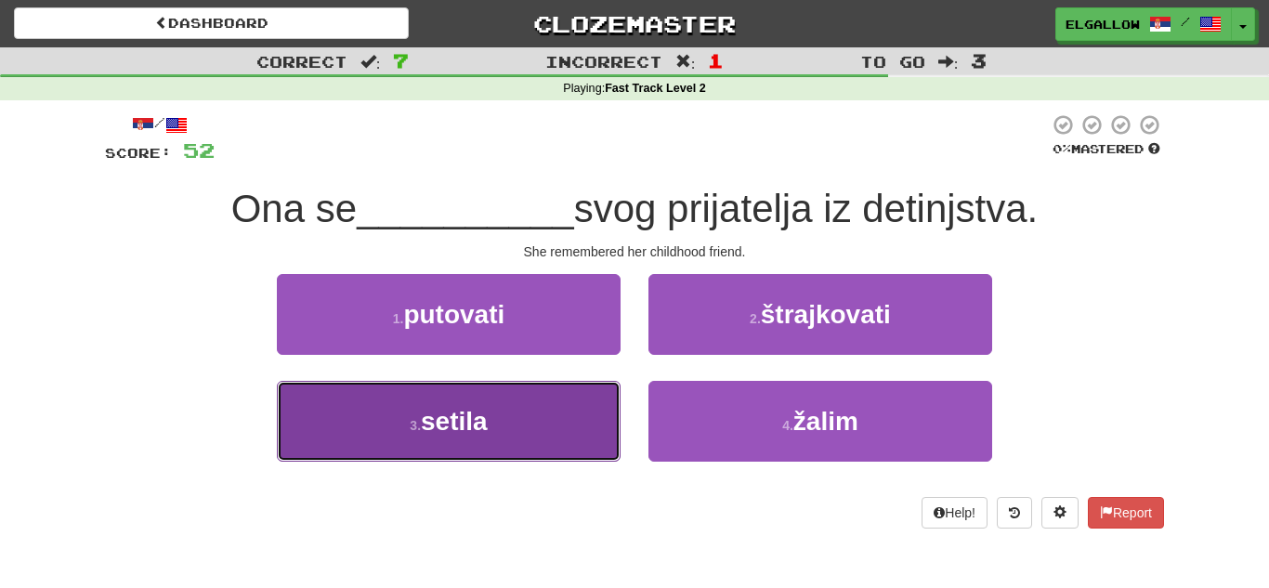
click at [416, 412] on button "3 . setila" at bounding box center [449, 421] width 344 height 81
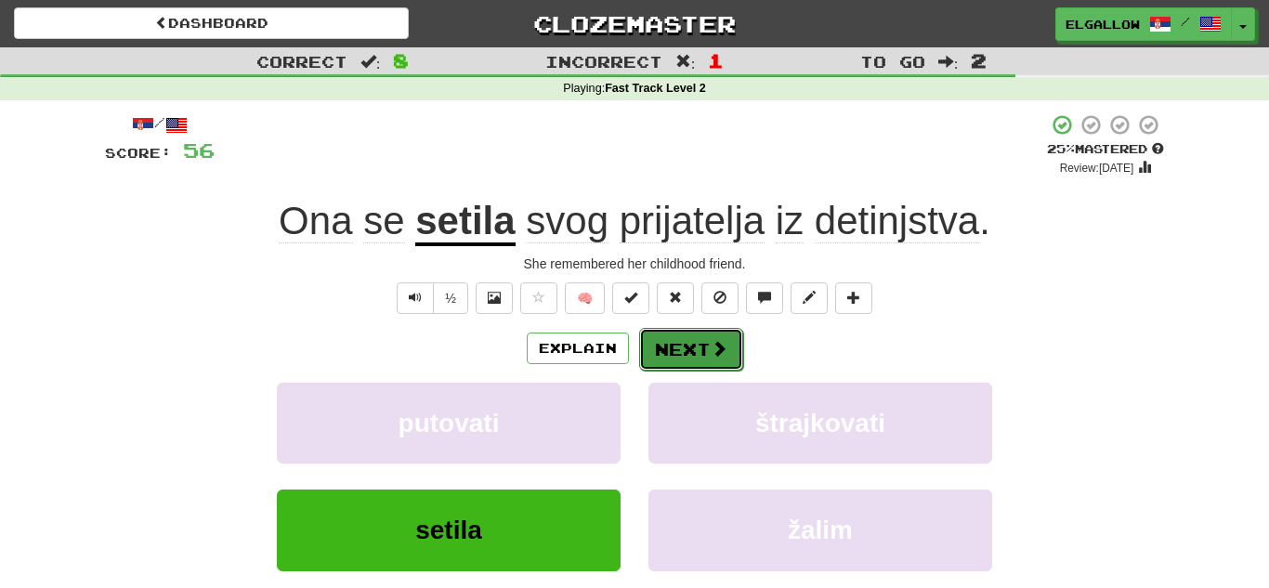
click at [660, 346] on button "Next" at bounding box center [691, 349] width 104 height 43
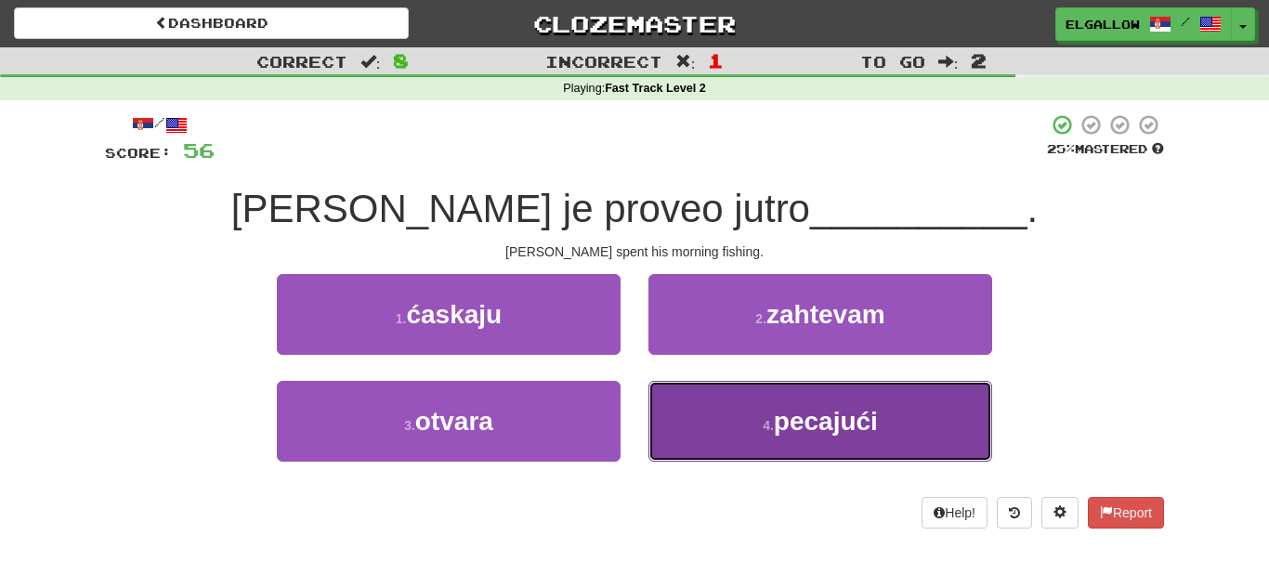
click at [848, 445] on button "4 . pecajući" at bounding box center [820, 421] width 344 height 81
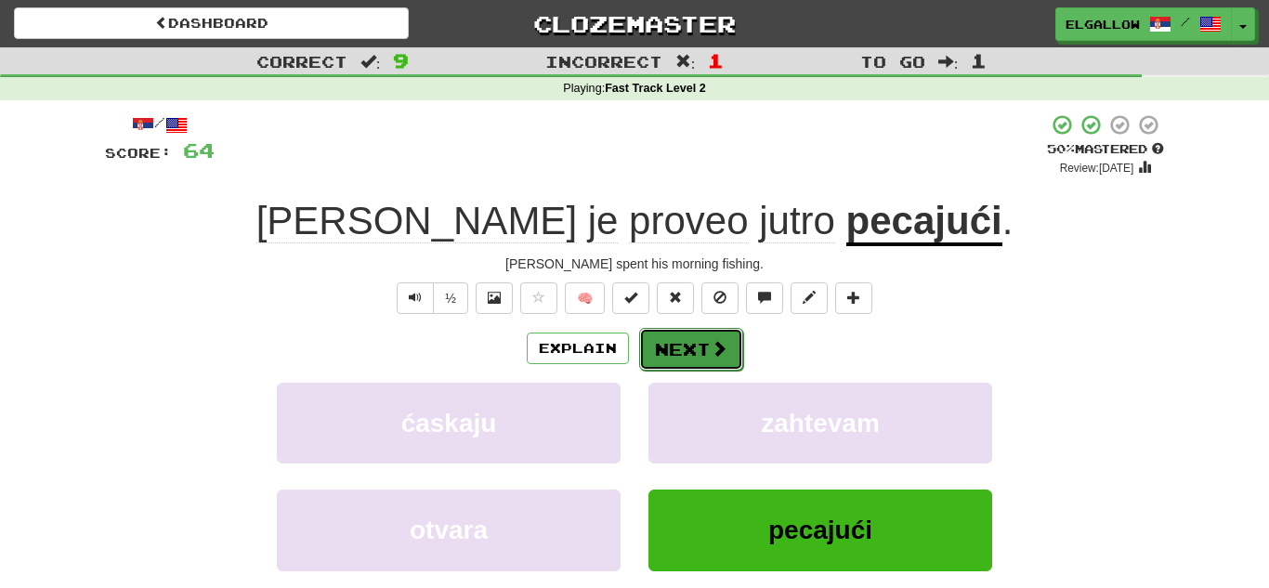
click at [729, 337] on button "Next" at bounding box center [691, 349] width 104 height 43
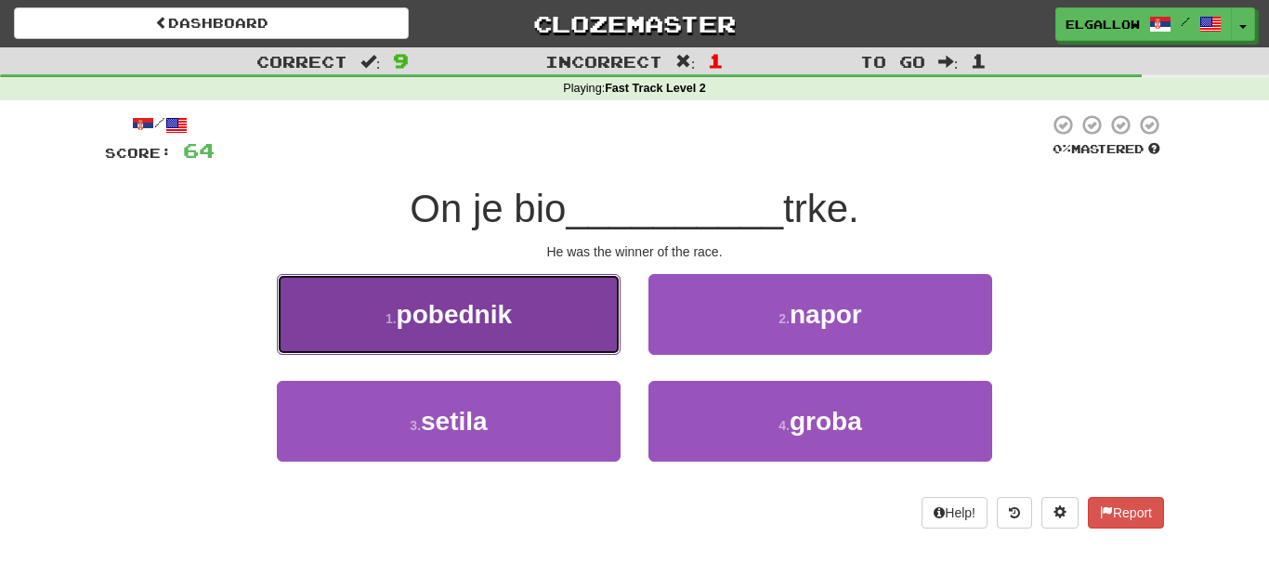
click at [493, 323] on span "pobednik" at bounding box center [454, 314] width 115 height 29
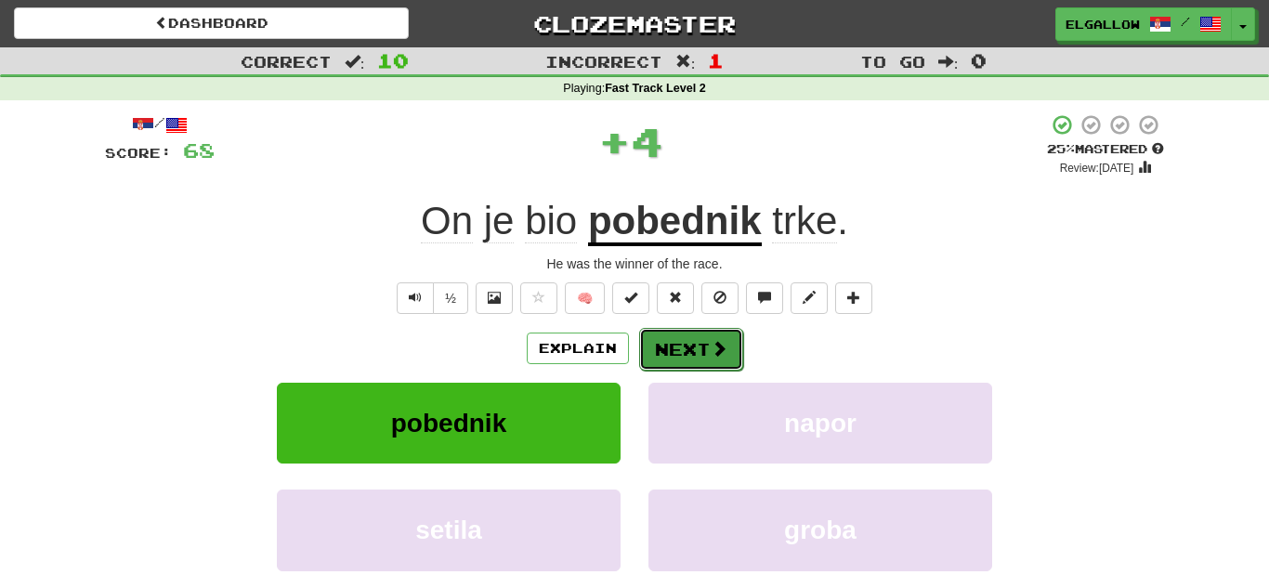
click at [706, 339] on button "Next" at bounding box center [691, 349] width 104 height 43
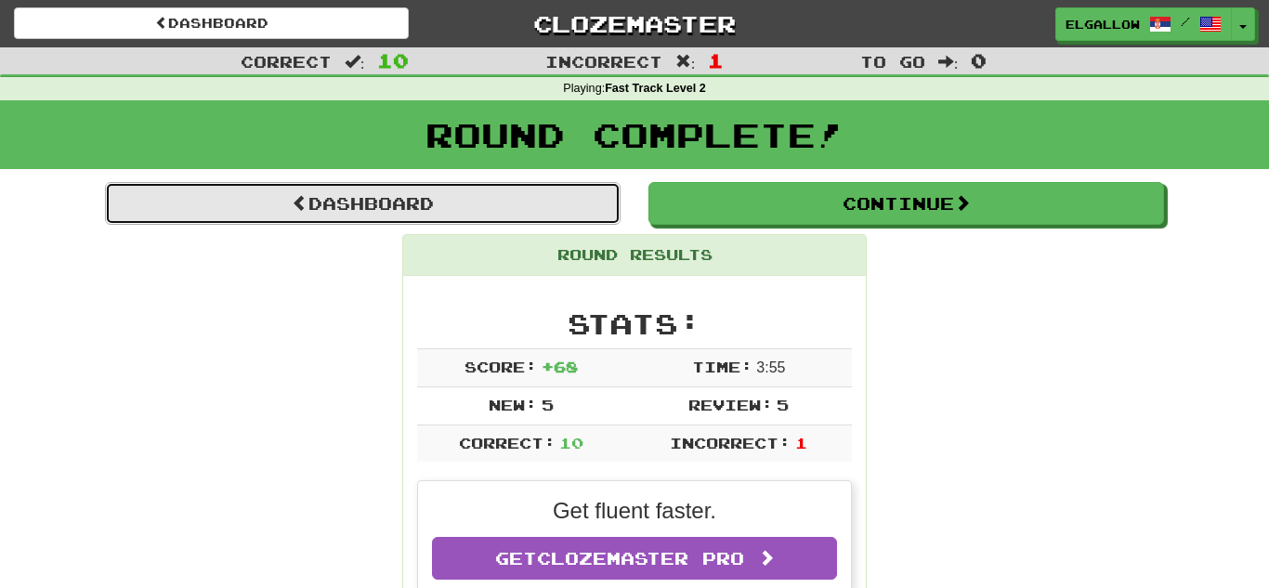
click at [431, 195] on link "Dashboard" at bounding box center [363, 203] width 516 height 43
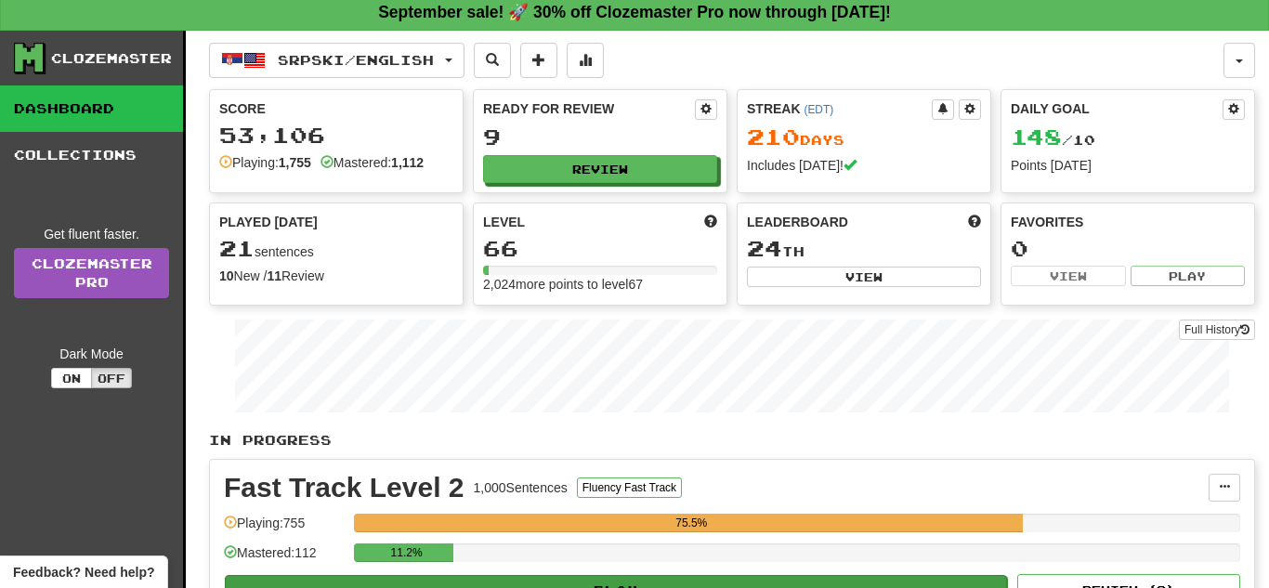
scroll to position [7, 0]
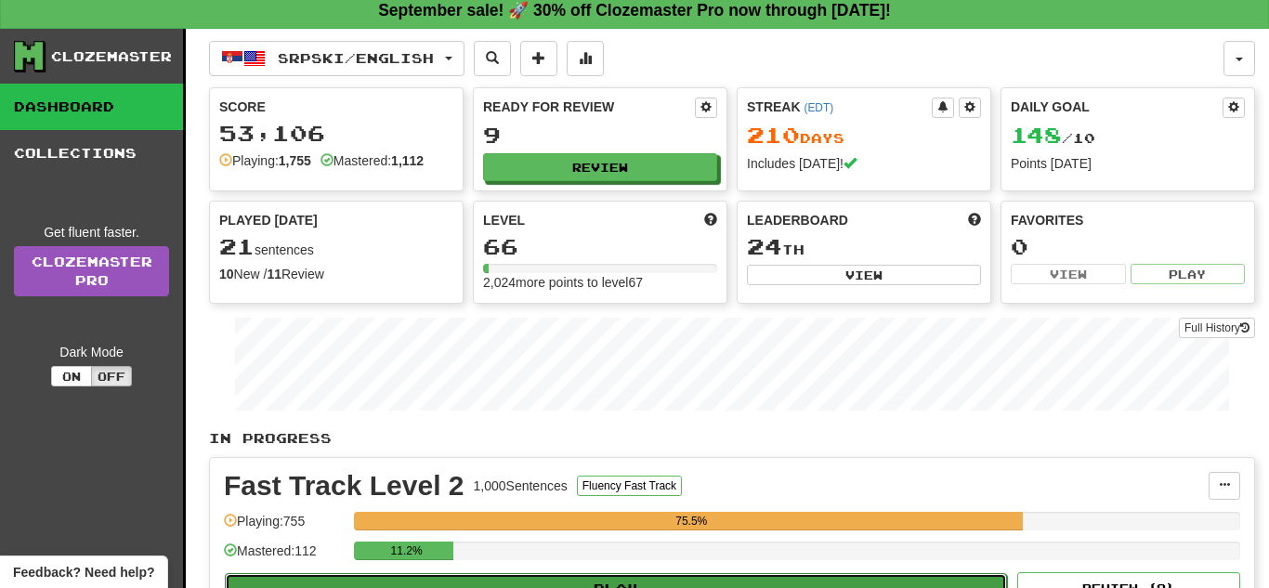
click at [513, 577] on button "Play" at bounding box center [616, 589] width 782 height 32
select select "**"
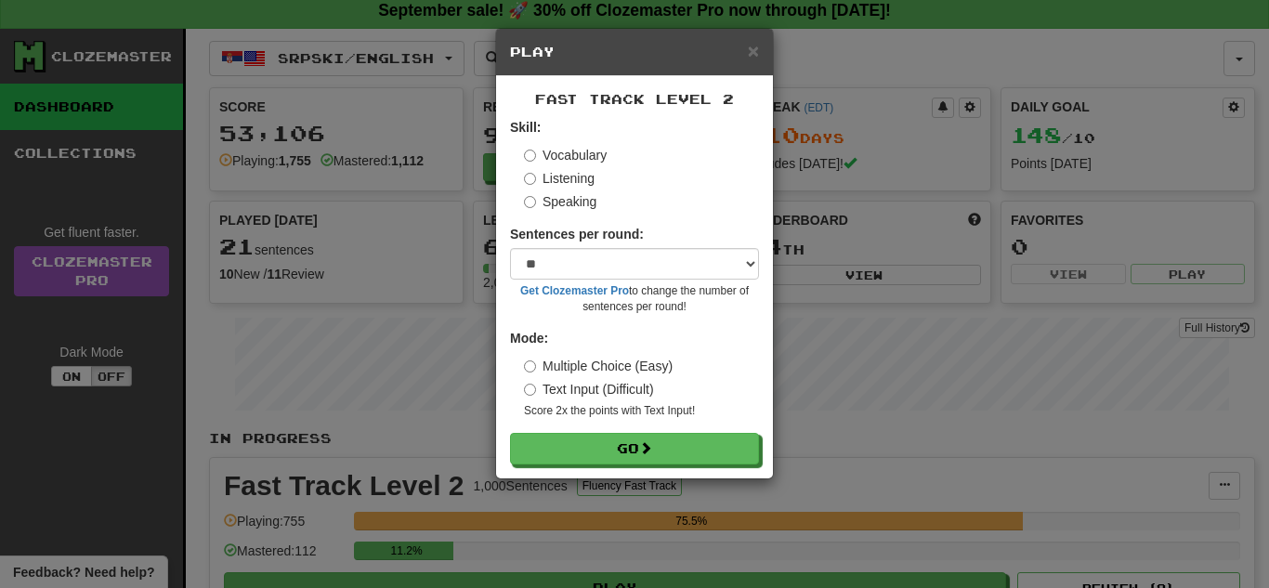
click at [562, 203] on label "Speaking" at bounding box center [560, 201] width 72 height 19
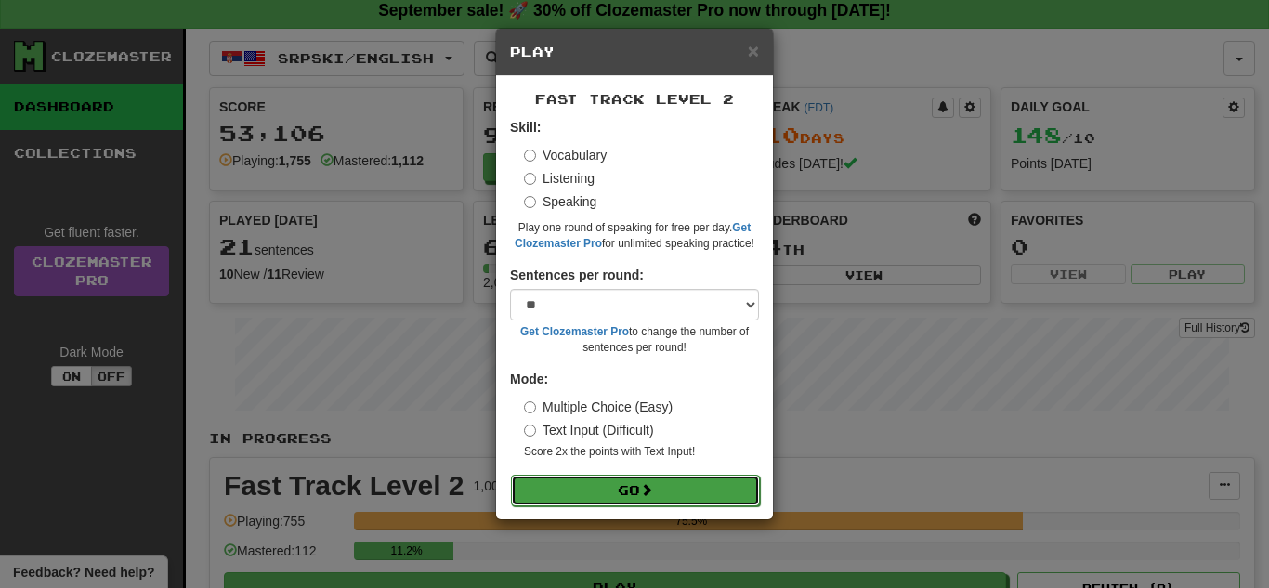
click at [619, 477] on button "Go" at bounding box center [635, 491] width 249 height 32
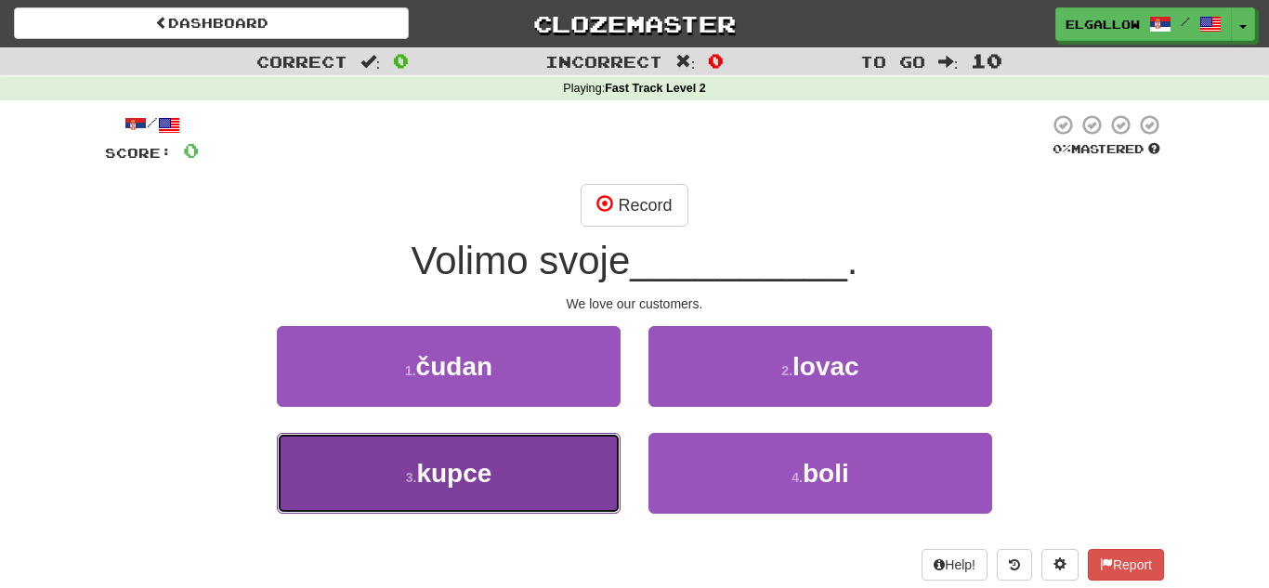
click at [351, 496] on button "3 . kupce" at bounding box center [449, 473] width 344 height 81
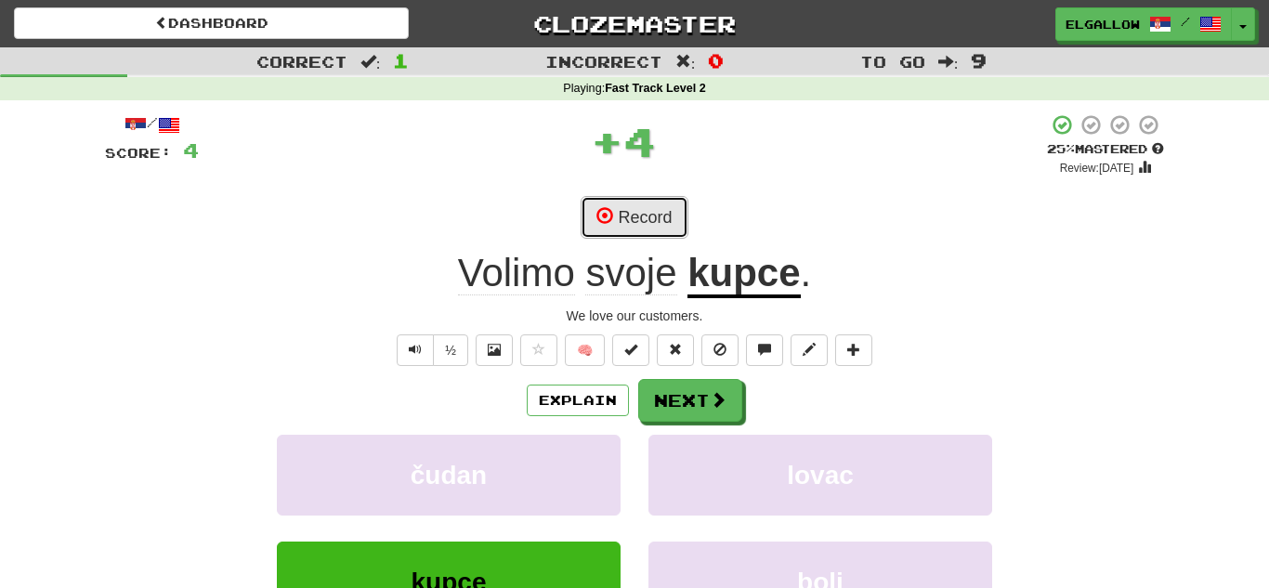
click at [649, 214] on button "Record" at bounding box center [634, 217] width 107 height 43
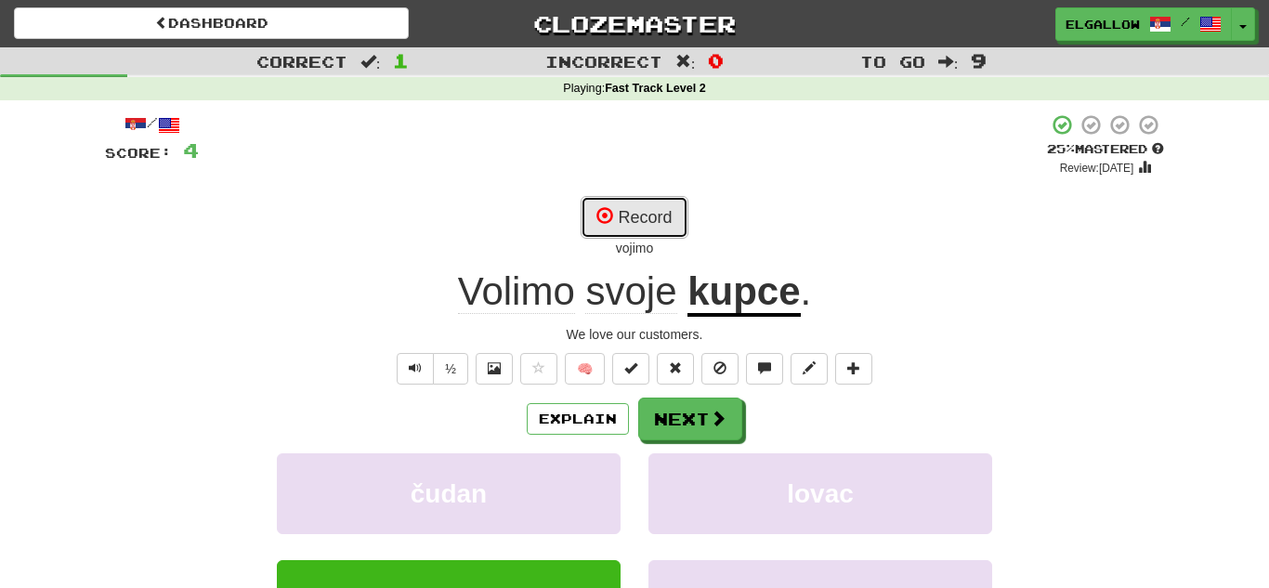
click at [668, 199] on button "Record" at bounding box center [634, 217] width 107 height 43
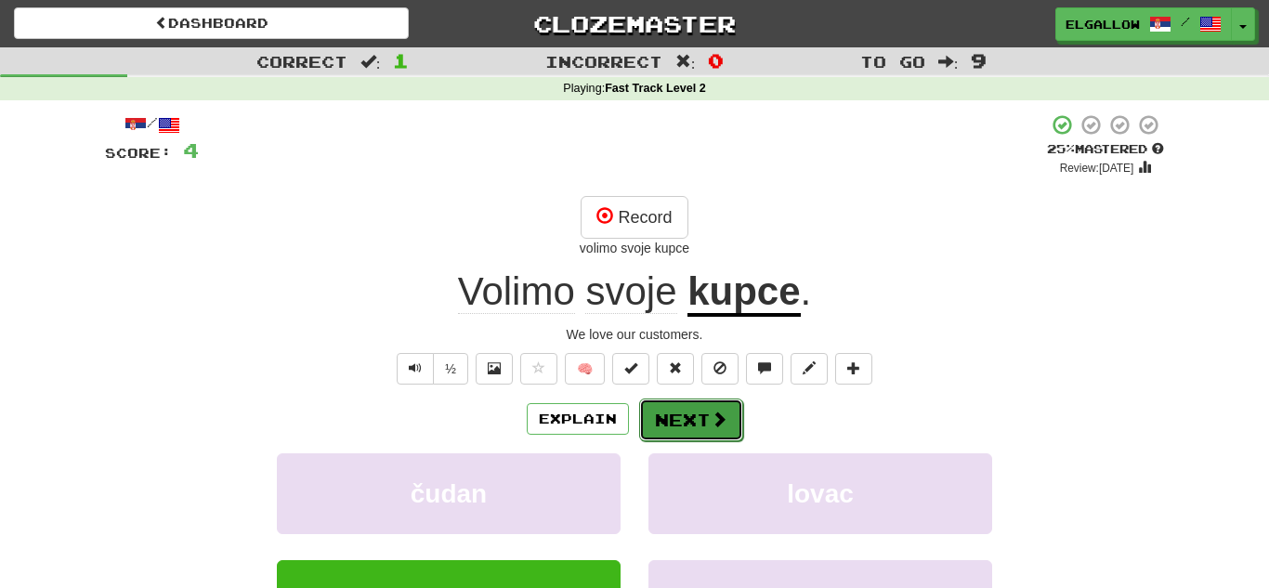
click at [670, 425] on button "Next" at bounding box center [691, 420] width 104 height 43
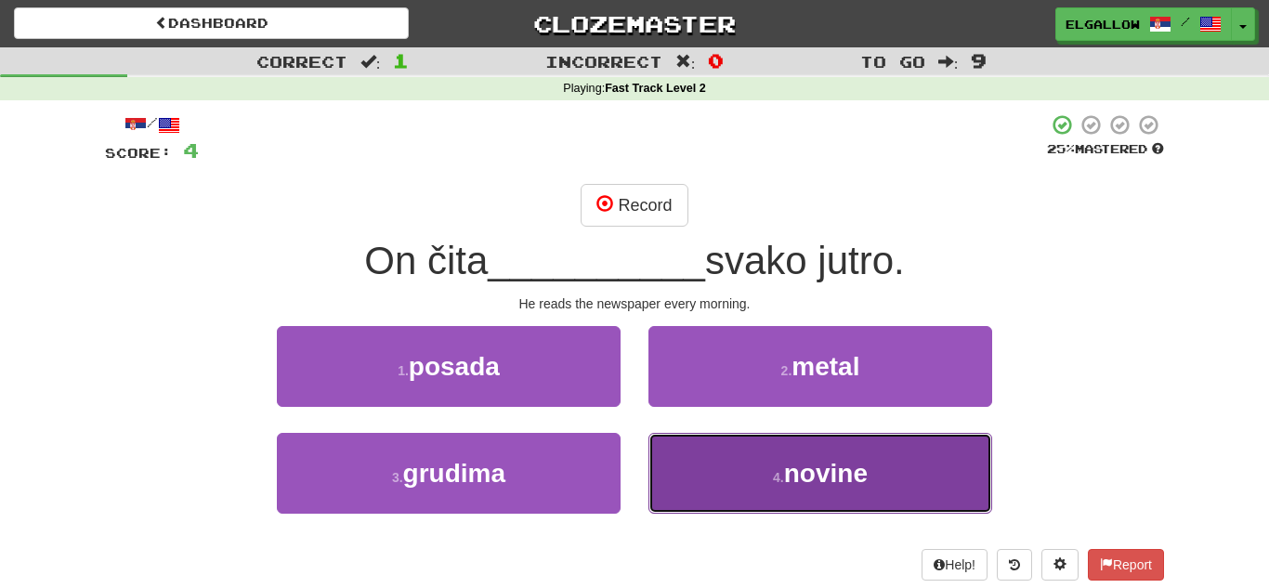
click at [817, 481] on span "novine" at bounding box center [826, 473] width 84 height 29
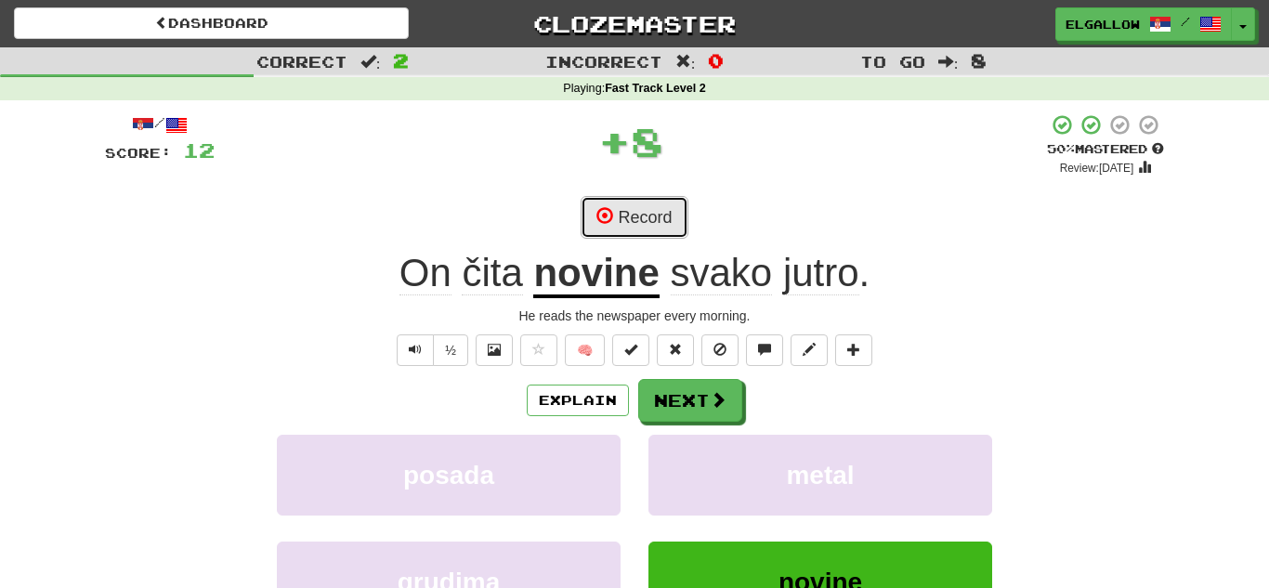
click at [633, 213] on button "Record" at bounding box center [634, 217] width 107 height 43
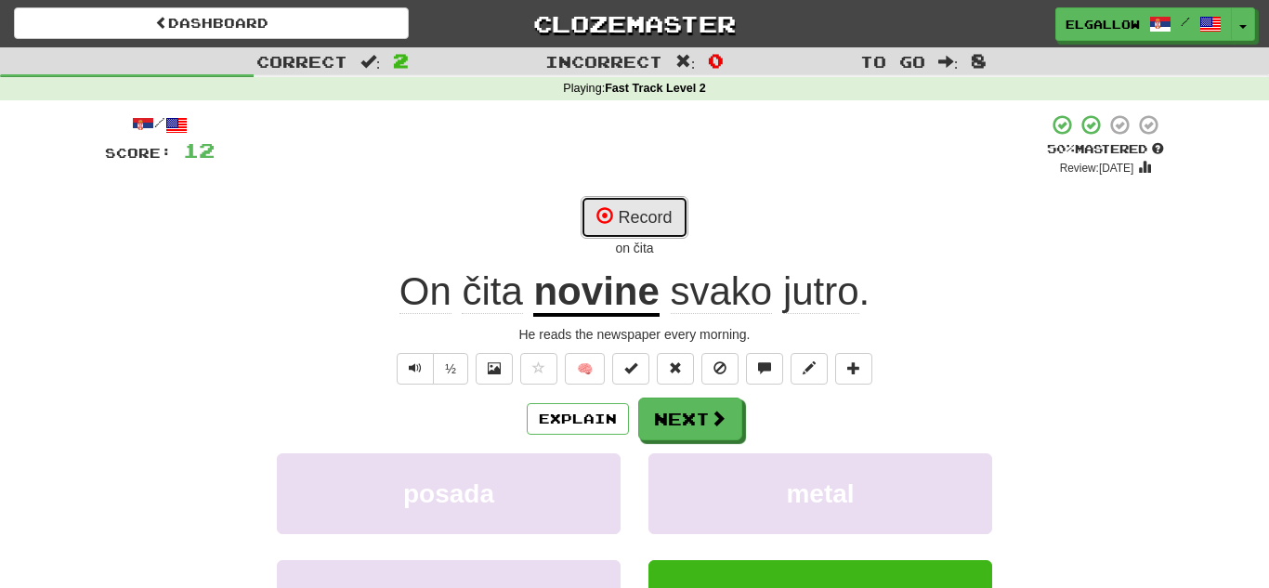
click at [624, 204] on button "Record" at bounding box center [634, 217] width 107 height 43
click at [602, 200] on button "Record" at bounding box center [634, 217] width 107 height 43
click at [625, 200] on button "Record" at bounding box center [634, 217] width 107 height 43
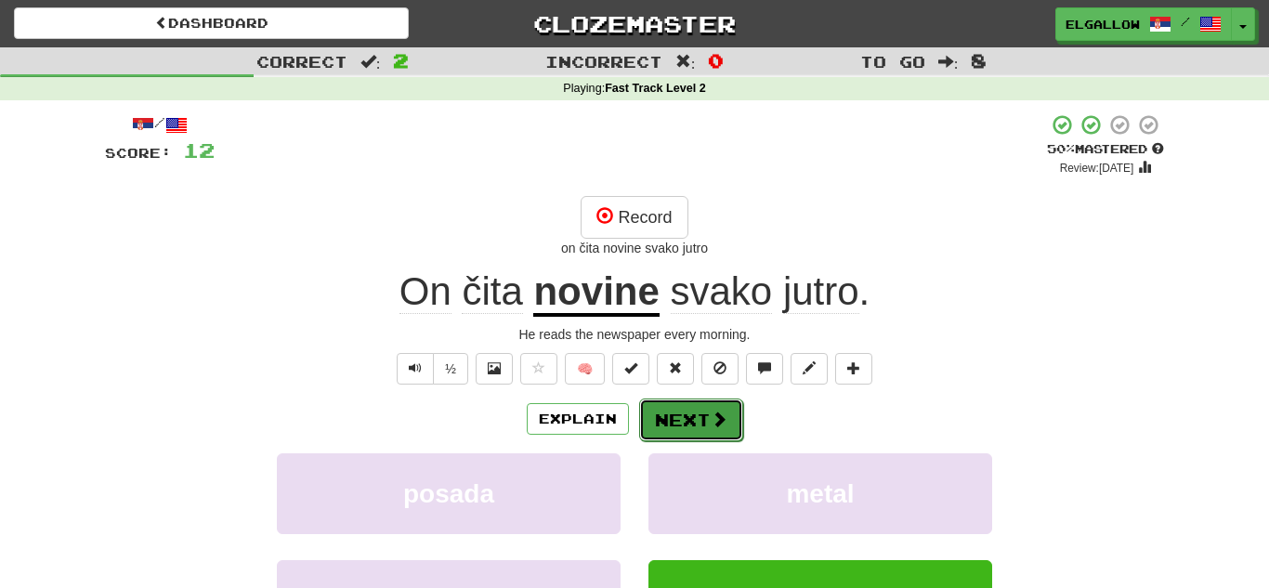
click at [689, 402] on button "Next" at bounding box center [691, 420] width 104 height 43
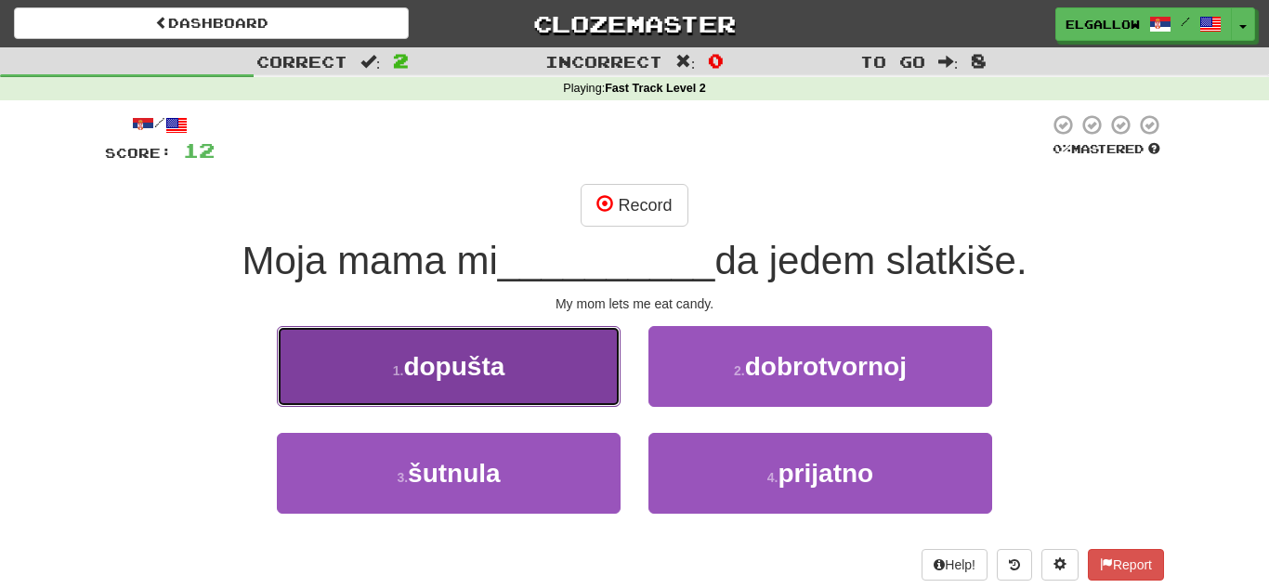
click at [365, 393] on button "1 . dopušta" at bounding box center [449, 366] width 344 height 81
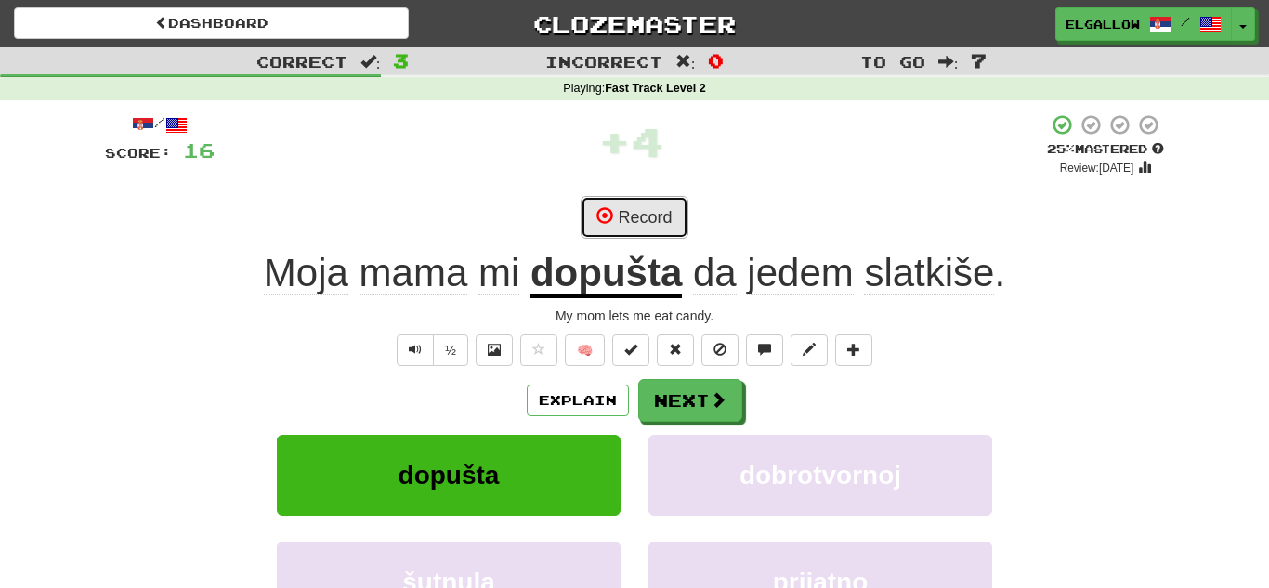
click at [626, 198] on button "Record" at bounding box center [634, 217] width 107 height 43
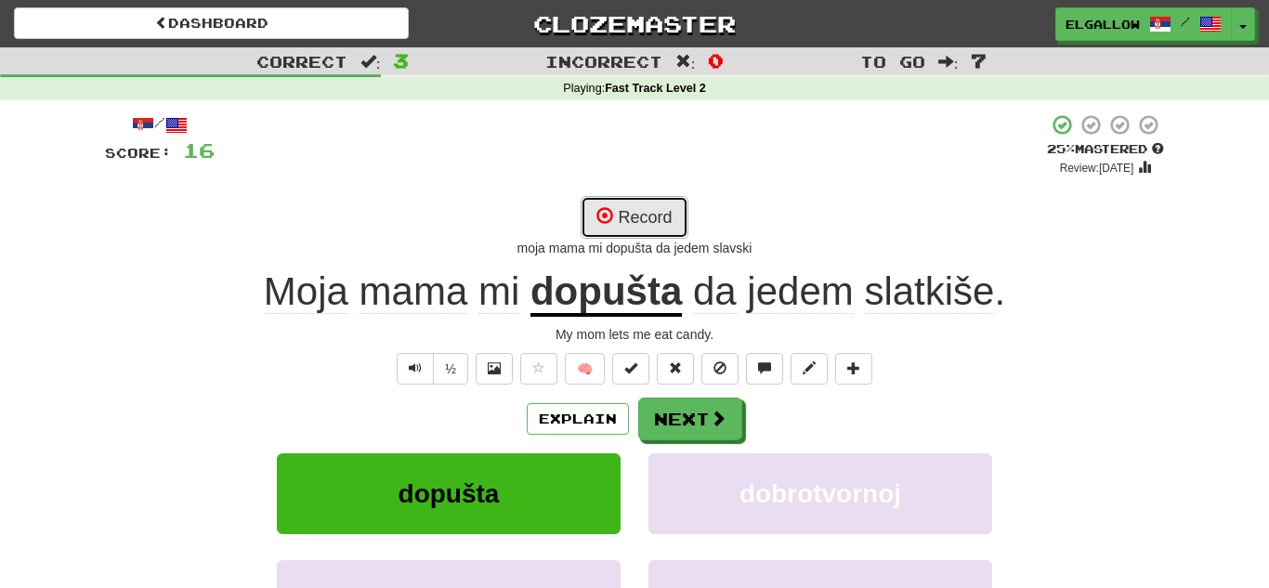
click at [631, 214] on button "Record" at bounding box center [634, 217] width 107 height 43
click at [616, 209] on button "Record" at bounding box center [634, 217] width 107 height 43
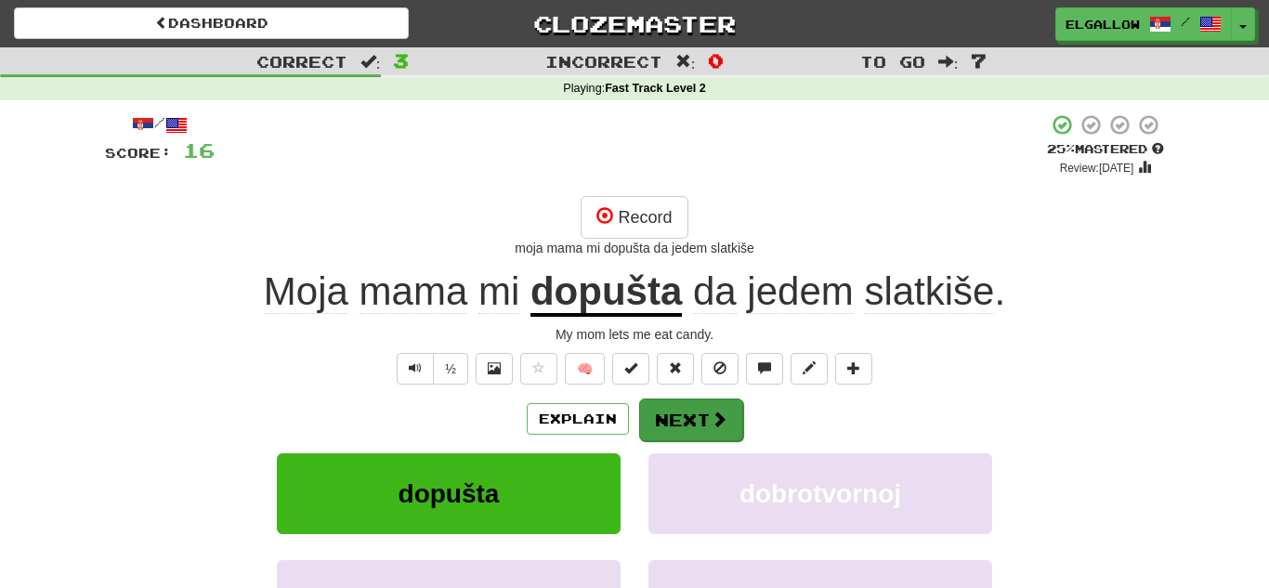
drag, startPoint x: 693, startPoint y: 443, endPoint x: 695, endPoint y: 426, distance: 16.8
click at [695, 426] on div "Explain Next dopušta dobrotvornoj šutnula prijatno Learn more: dopušta dobrotvo…" at bounding box center [634, 547] width 1059 height 298
click at [695, 426] on button "Next" at bounding box center [691, 420] width 104 height 43
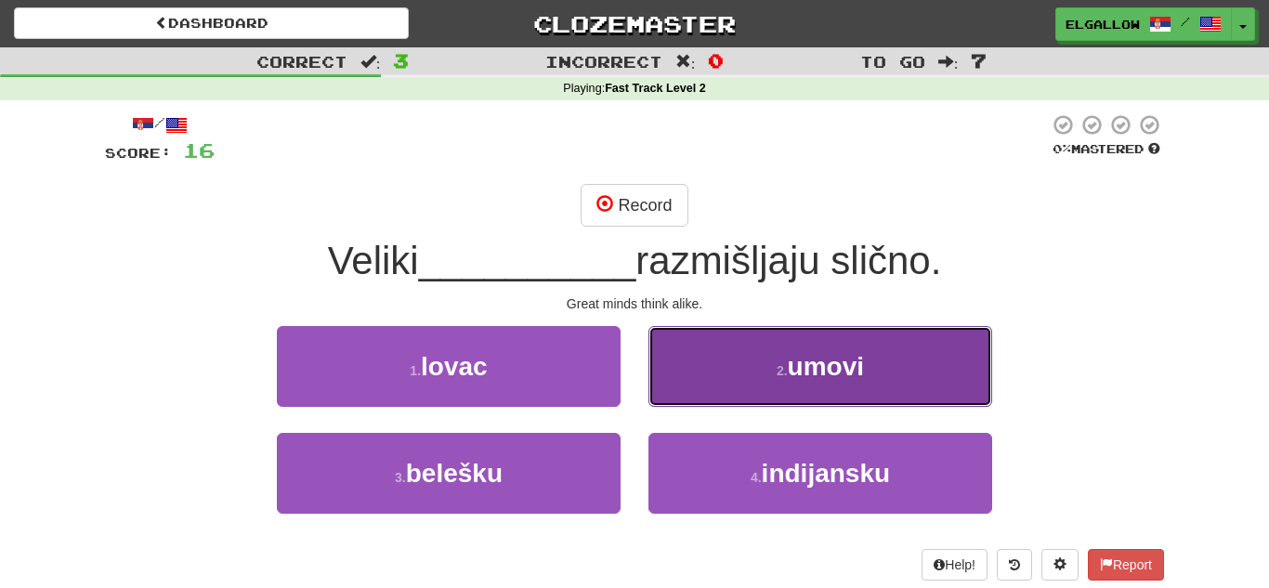
click at [852, 393] on button "2 . umovi" at bounding box center [820, 366] width 344 height 81
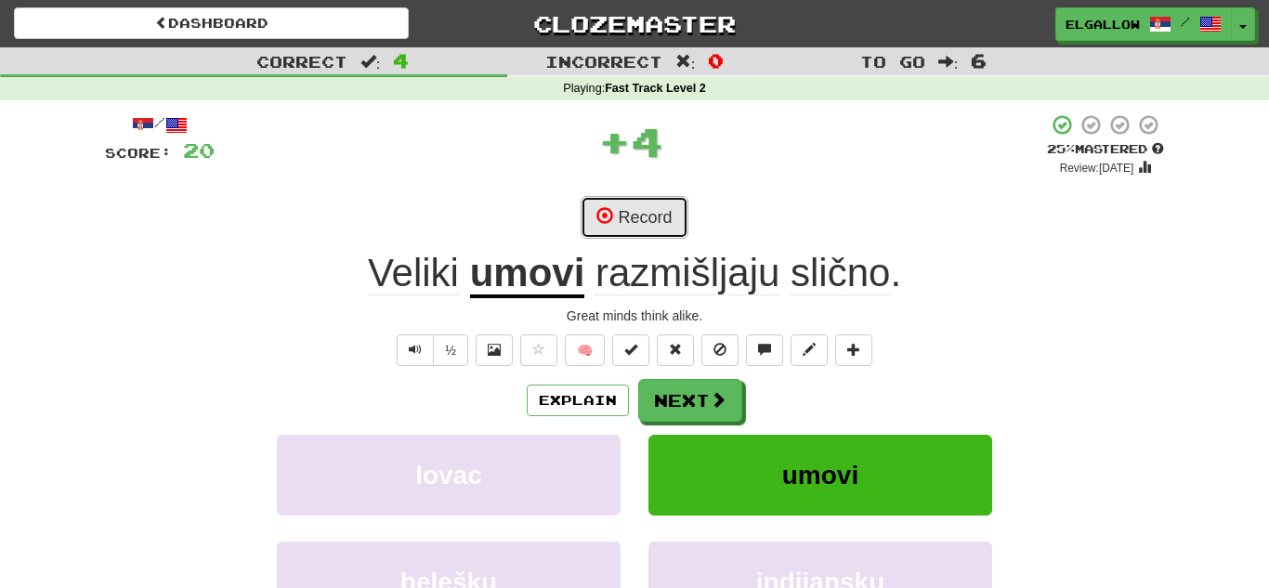
click at [641, 229] on button "Record" at bounding box center [634, 217] width 107 height 43
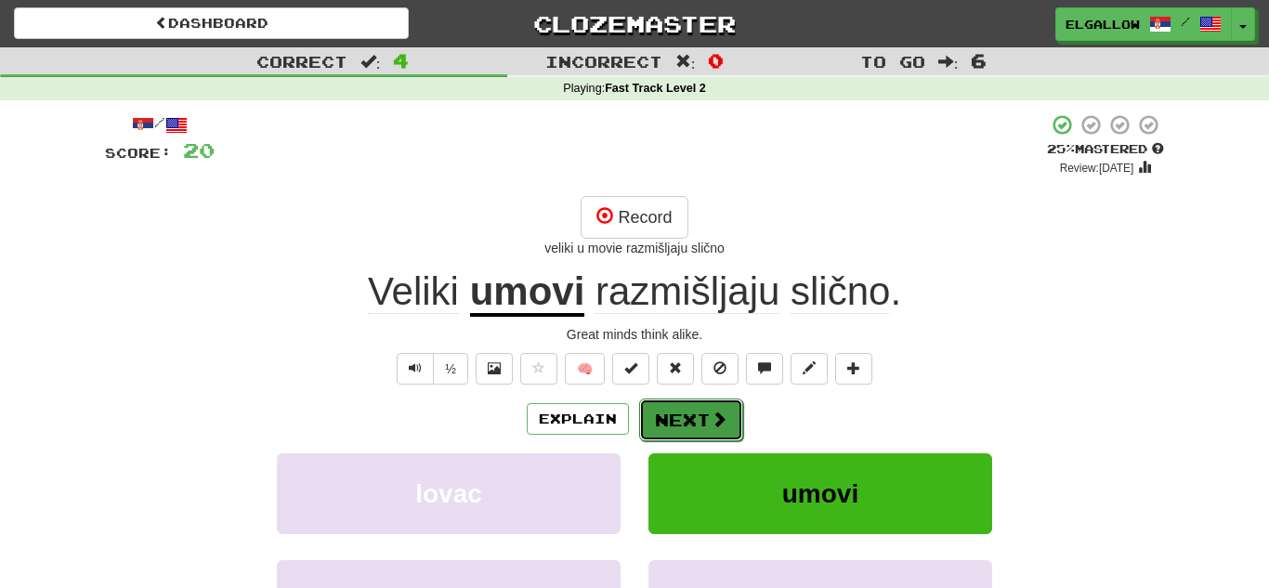
click at [692, 416] on button "Next" at bounding box center [691, 420] width 104 height 43
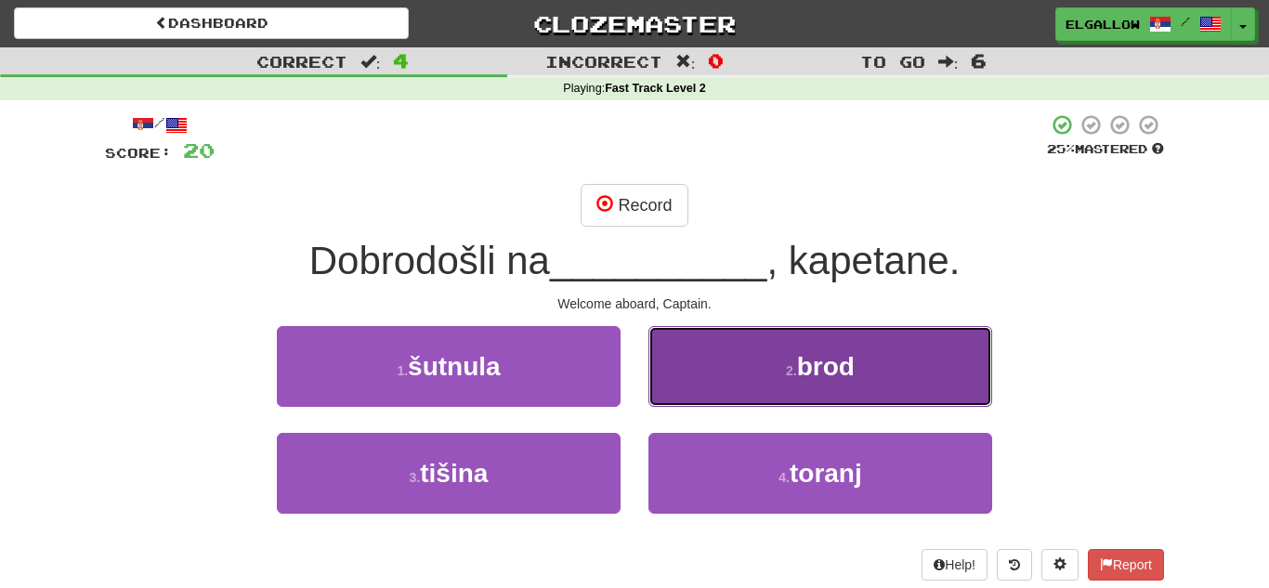
click at [788, 363] on small "2 ." at bounding box center [791, 370] width 11 height 15
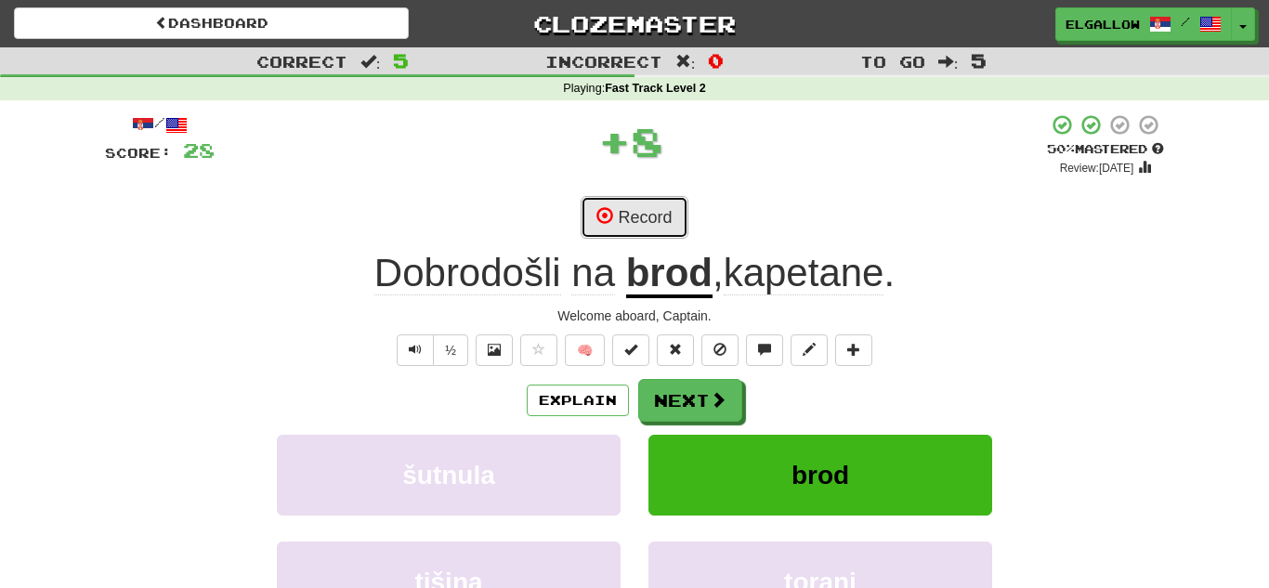
click at [677, 213] on button "Record" at bounding box center [634, 217] width 107 height 43
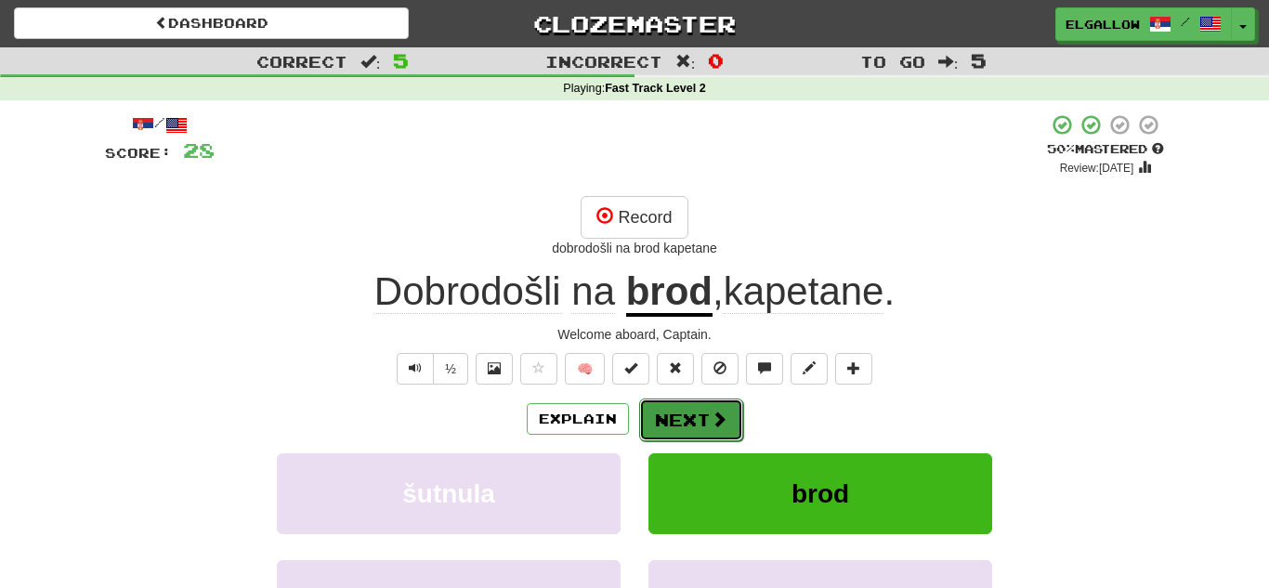
click at [669, 435] on button "Next" at bounding box center [691, 420] width 104 height 43
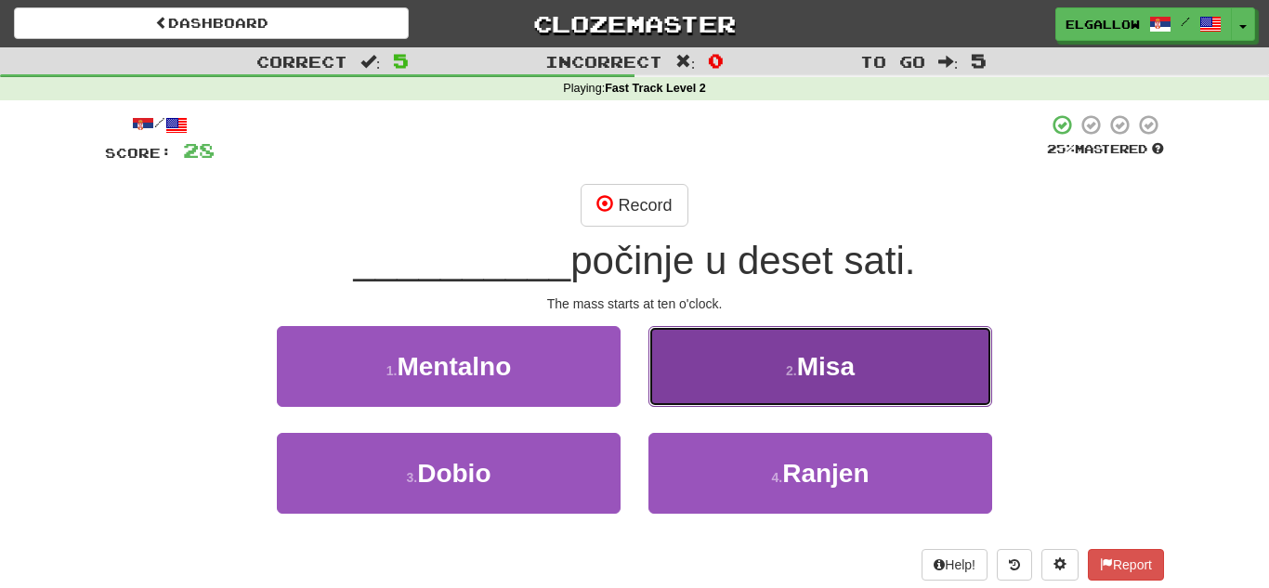
click at [797, 386] on button "2 . Misa" at bounding box center [820, 366] width 344 height 81
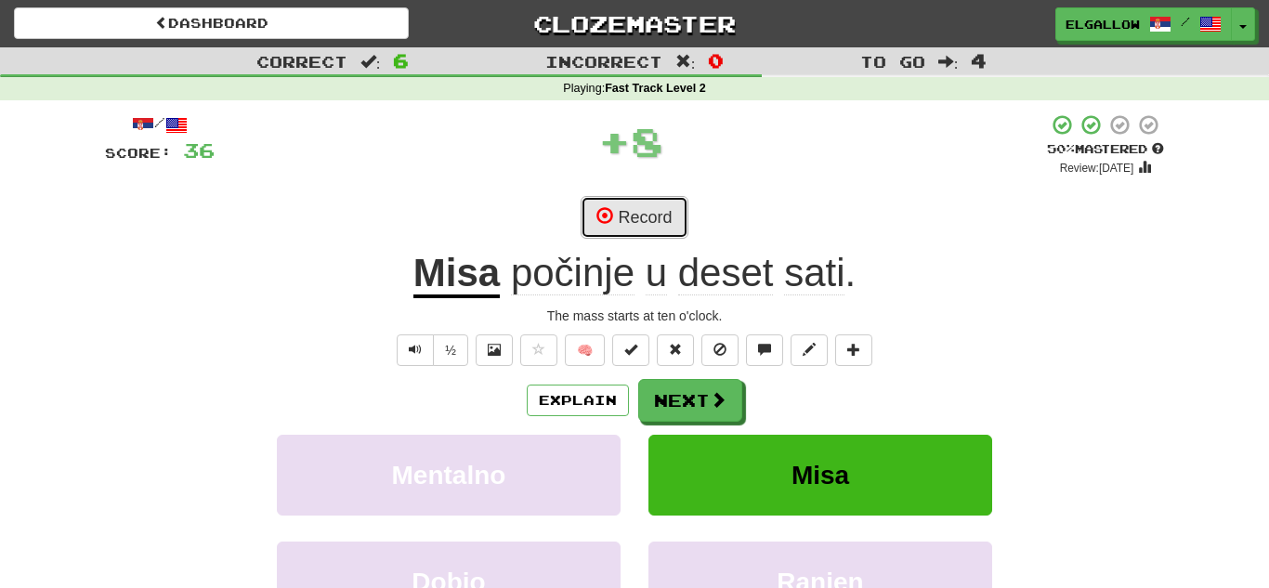
click at [645, 201] on button "Record" at bounding box center [634, 217] width 107 height 43
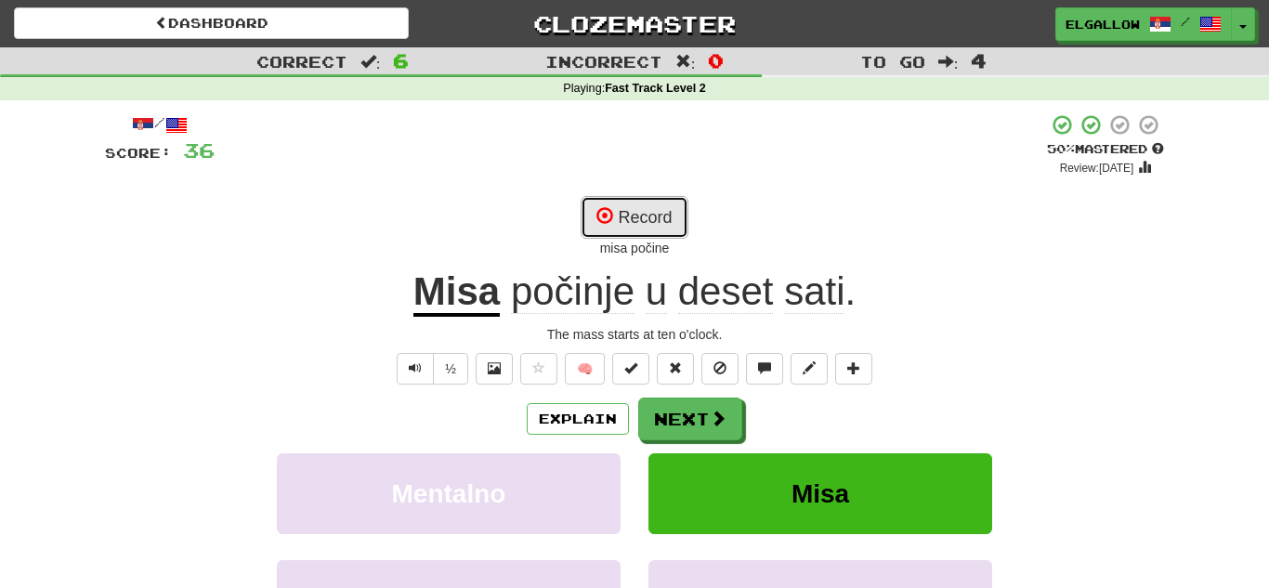
click at [661, 208] on button "Record" at bounding box center [634, 217] width 107 height 43
click at [685, 205] on button "Record" at bounding box center [634, 217] width 107 height 43
click at [641, 209] on button "Record" at bounding box center [634, 217] width 107 height 43
click at [647, 218] on button "Record" at bounding box center [634, 217] width 107 height 43
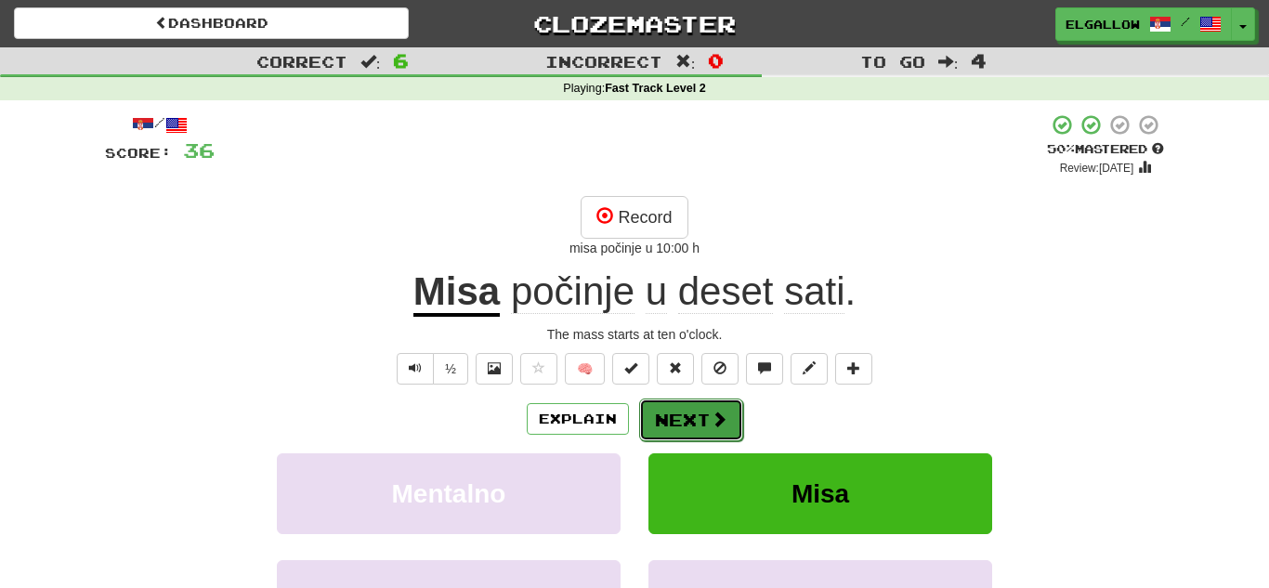
click at [711, 411] on span at bounding box center [719, 419] width 17 height 17
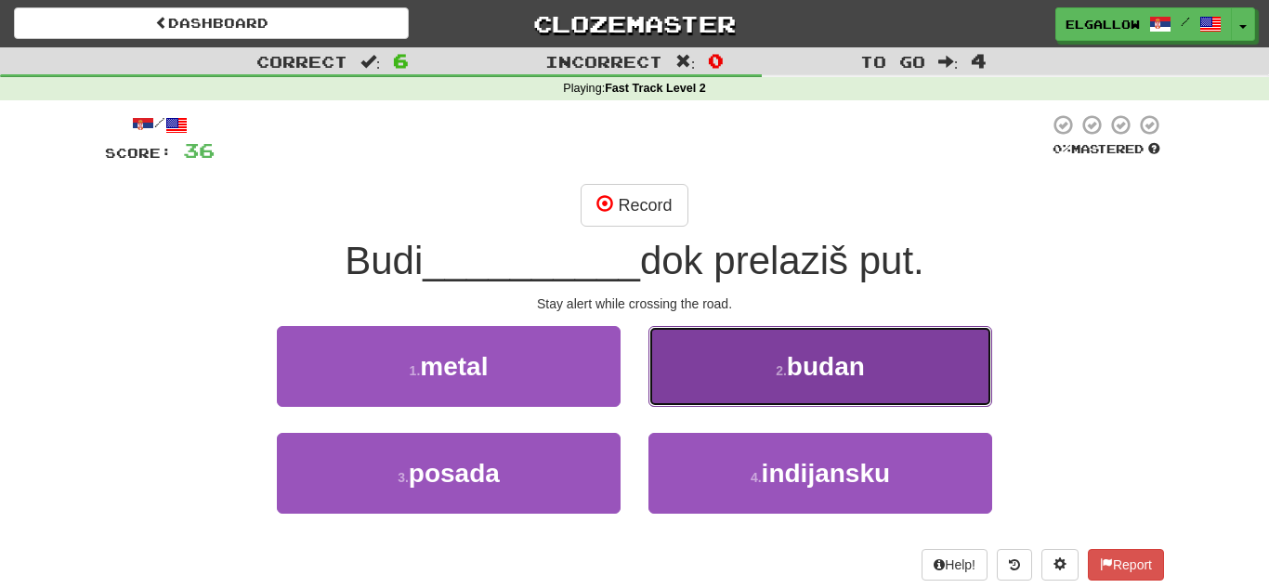
click at [752, 358] on button "2 . budan" at bounding box center [820, 366] width 344 height 81
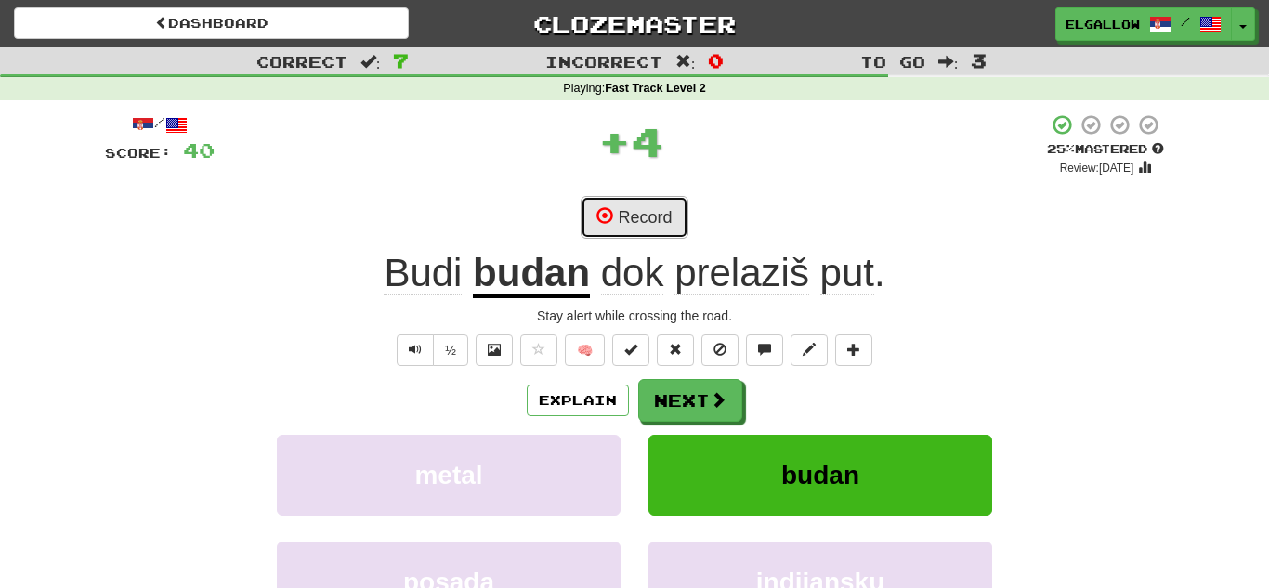
click at [652, 204] on button "Record" at bounding box center [634, 217] width 107 height 43
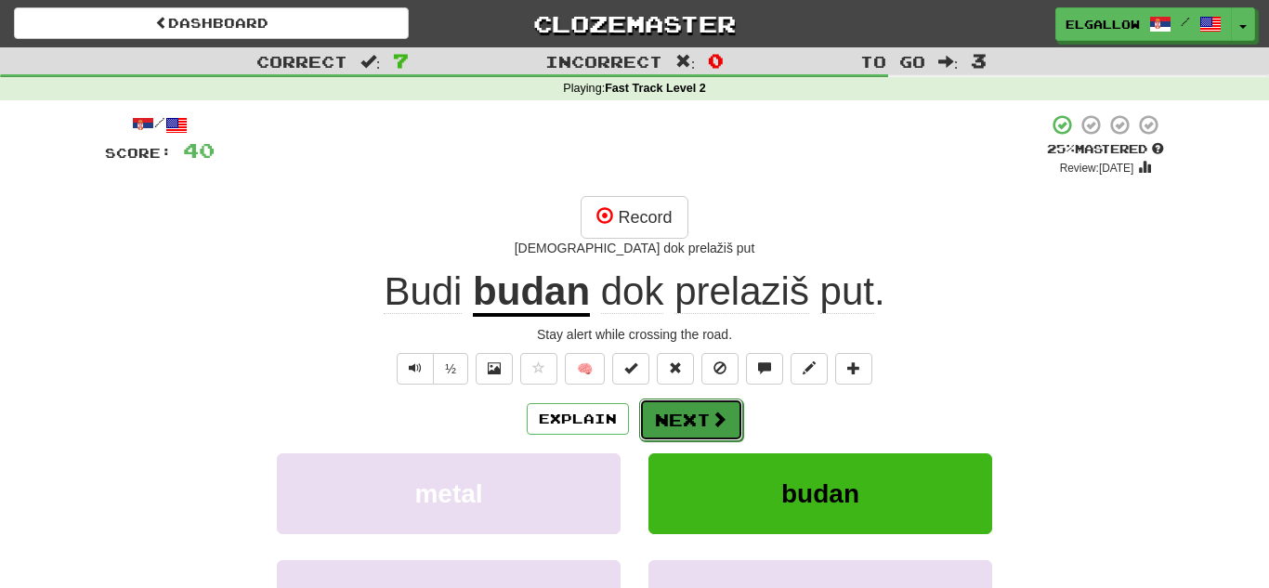
click at [723, 427] on span at bounding box center [719, 419] width 17 height 17
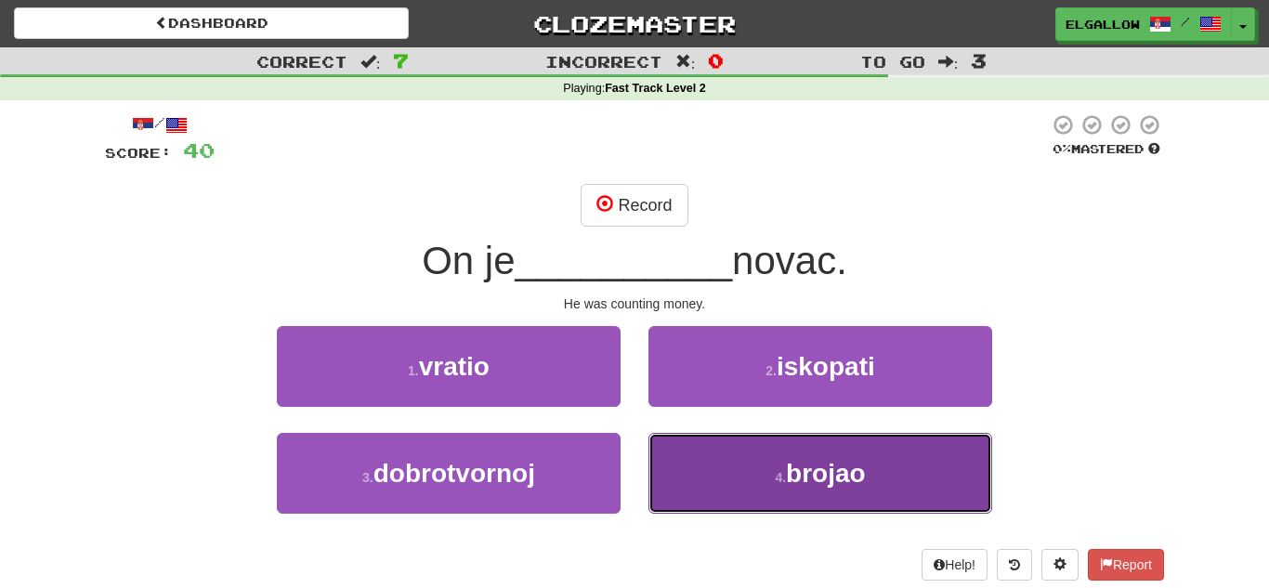
click at [818, 489] on button "4 . brojao" at bounding box center [820, 473] width 344 height 81
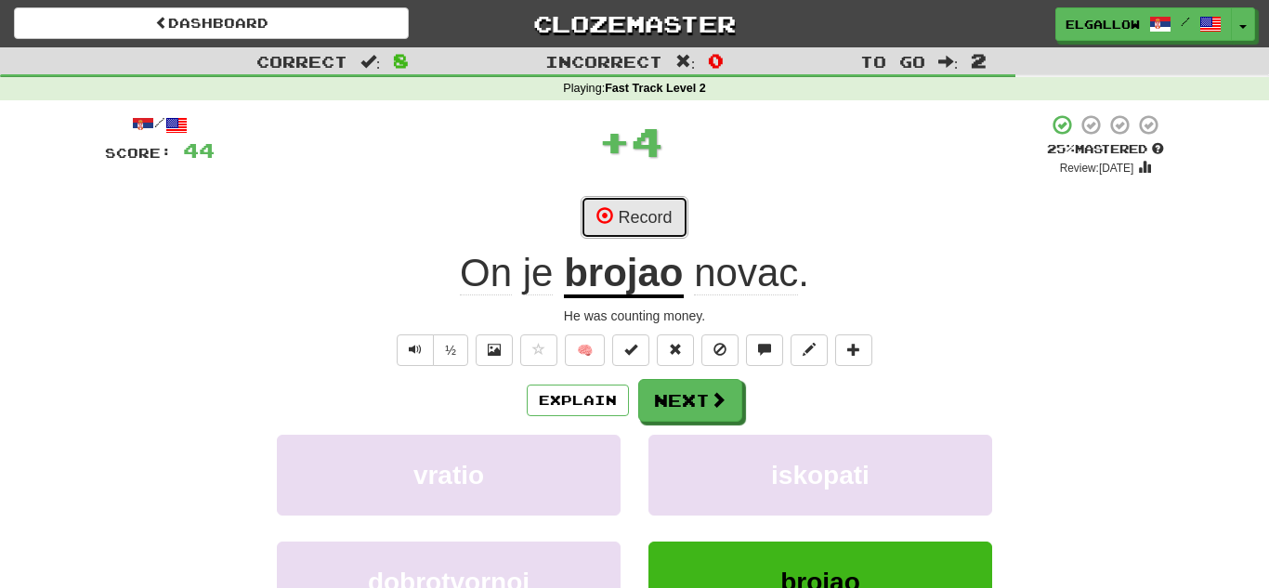
click at [662, 213] on button "Record" at bounding box center [634, 217] width 107 height 43
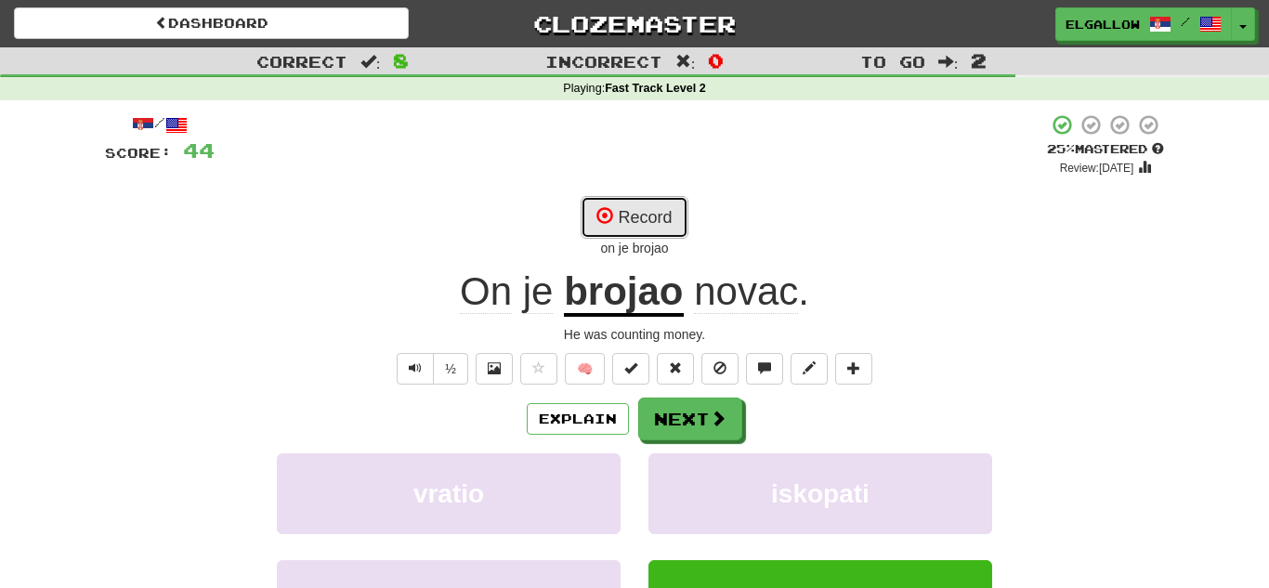
click at [667, 211] on button "Record" at bounding box center [634, 217] width 107 height 43
click at [625, 200] on button "Record" at bounding box center [634, 217] width 107 height 43
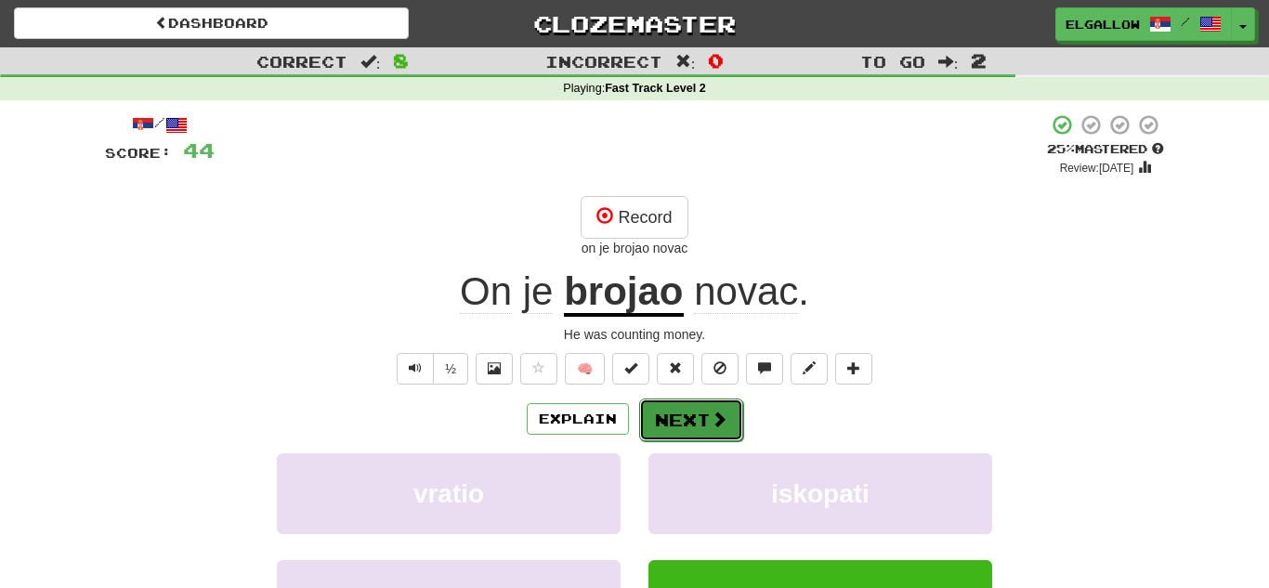
click at [701, 400] on button "Next" at bounding box center [691, 420] width 104 height 43
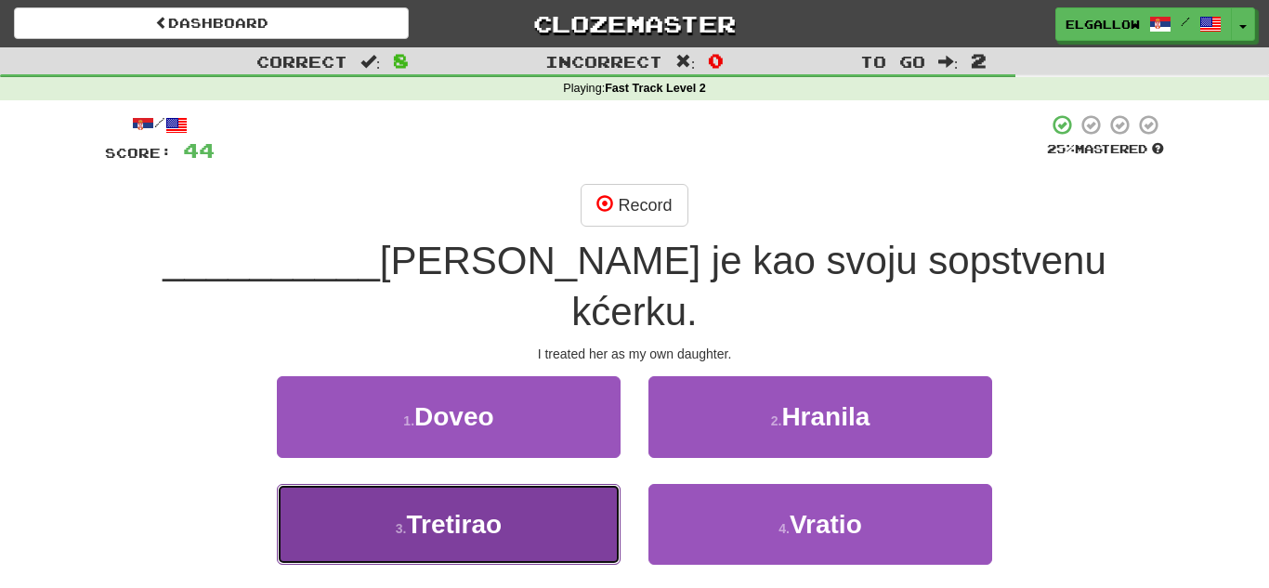
click at [345, 484] on button "3 . Tretirao" at bounding box center [449, 524] width 344 height 81
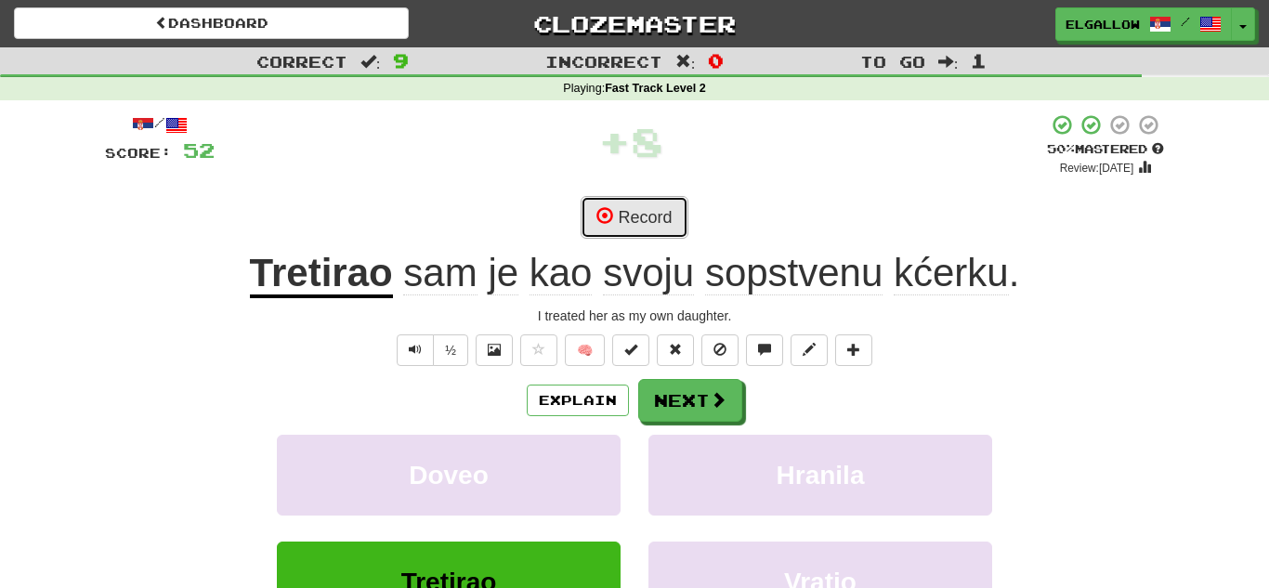
click at [662, 212] on button "Record" at bounding box center [634, 217] width 107 height 43
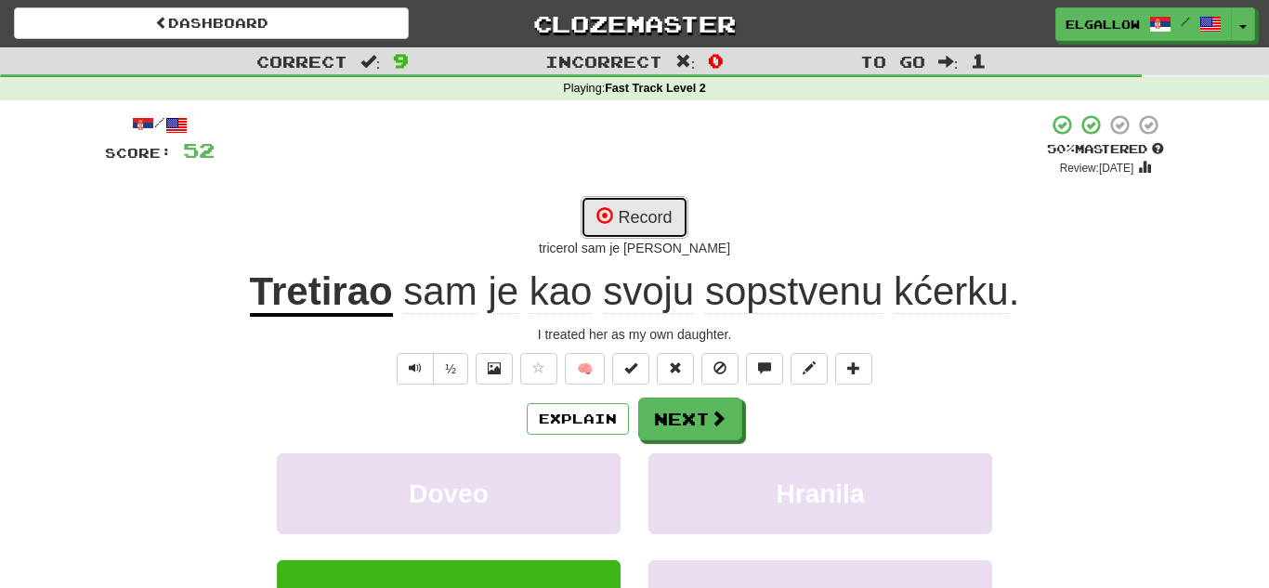
click at [650, 213] on button "Record" at bounding box center [634, 217] width 107 height 43
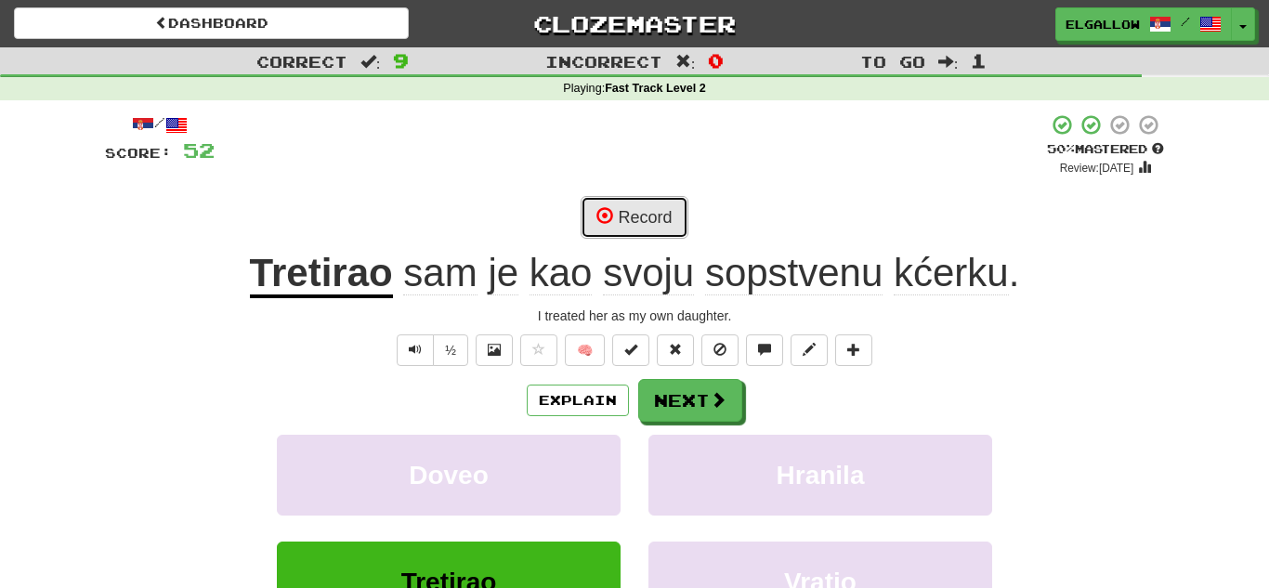
click at [642, 198] on button "Record" at bounding box center [634, 217] width 107 height 43
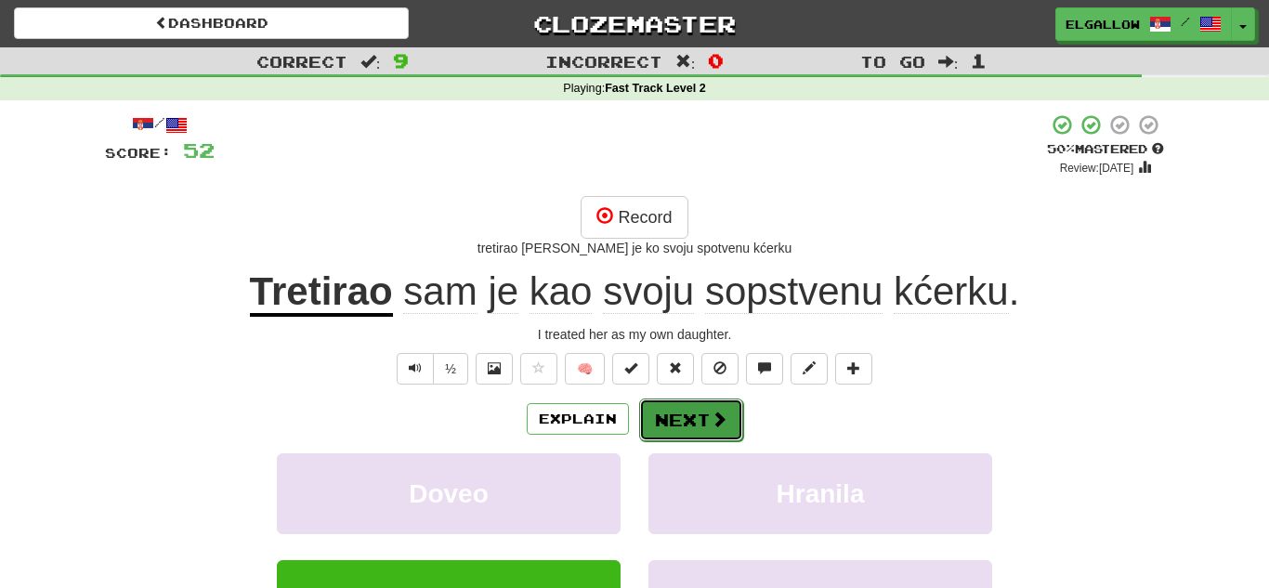
click at [688, 429] on button "Next" at bounding box center [691, 420] width 104 height 43
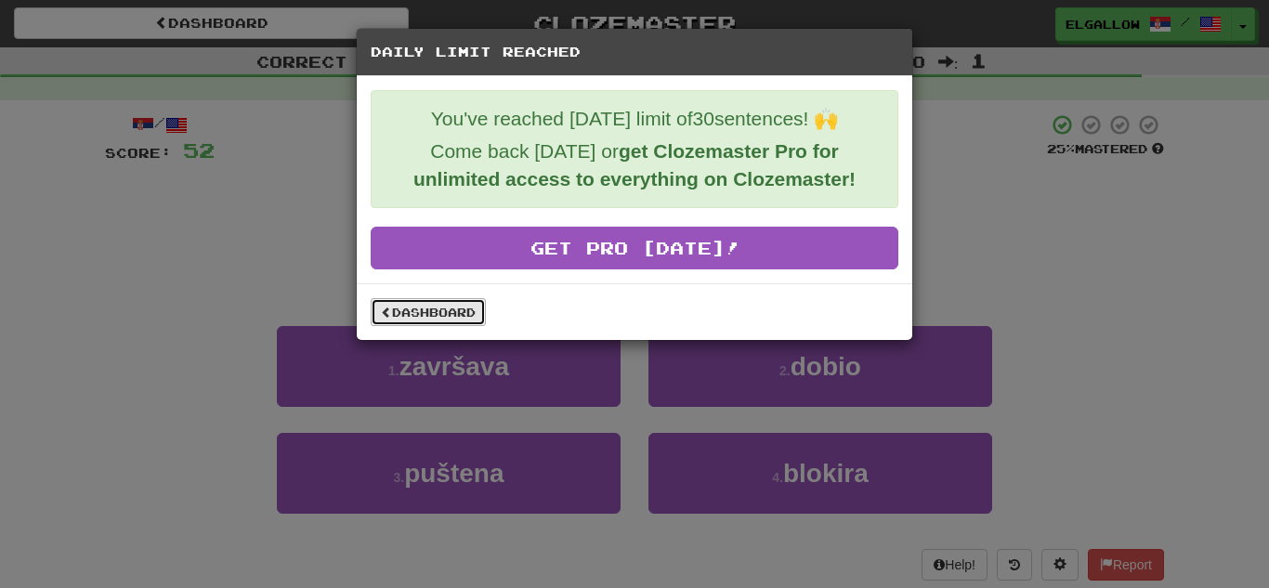
click at [411, 306] on link "Dashboard" at bounding box center [428, 312] width 115 height 28
